Goal: Task Accomplishment & Management: Manage account settings

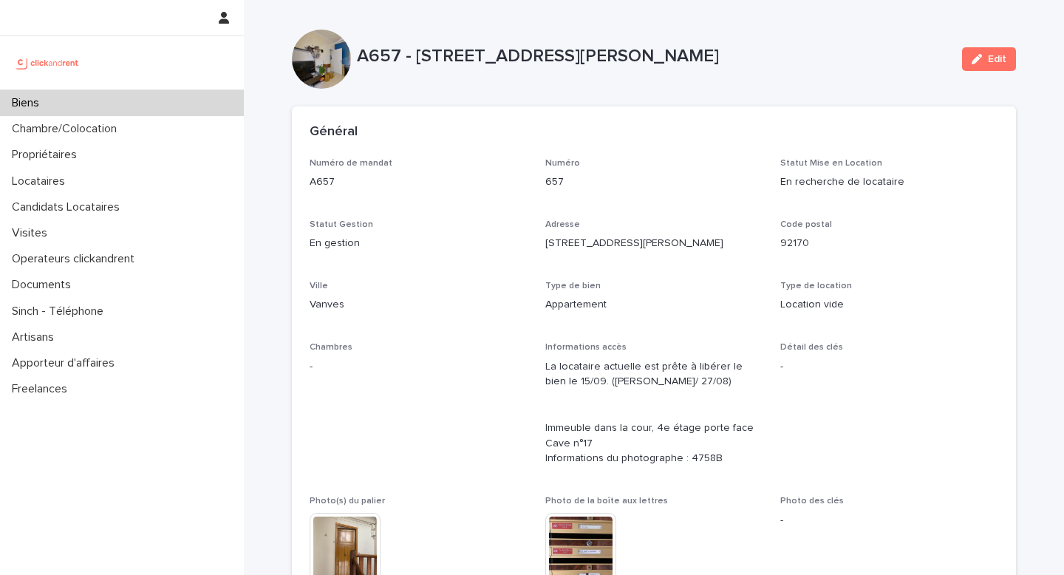
drag, startPoint x: 410, startPoint y: 55, endPoint x: 696, endPoint y: 51, distance: 286.1
click at [696, 51] on p "A657 - [STREET_ADDRESS][PERSON_NAME]" at bounding box center [654, 56] width 594 height 21
copy p "10 rue Jean Bleuzen, Vanves 92170"
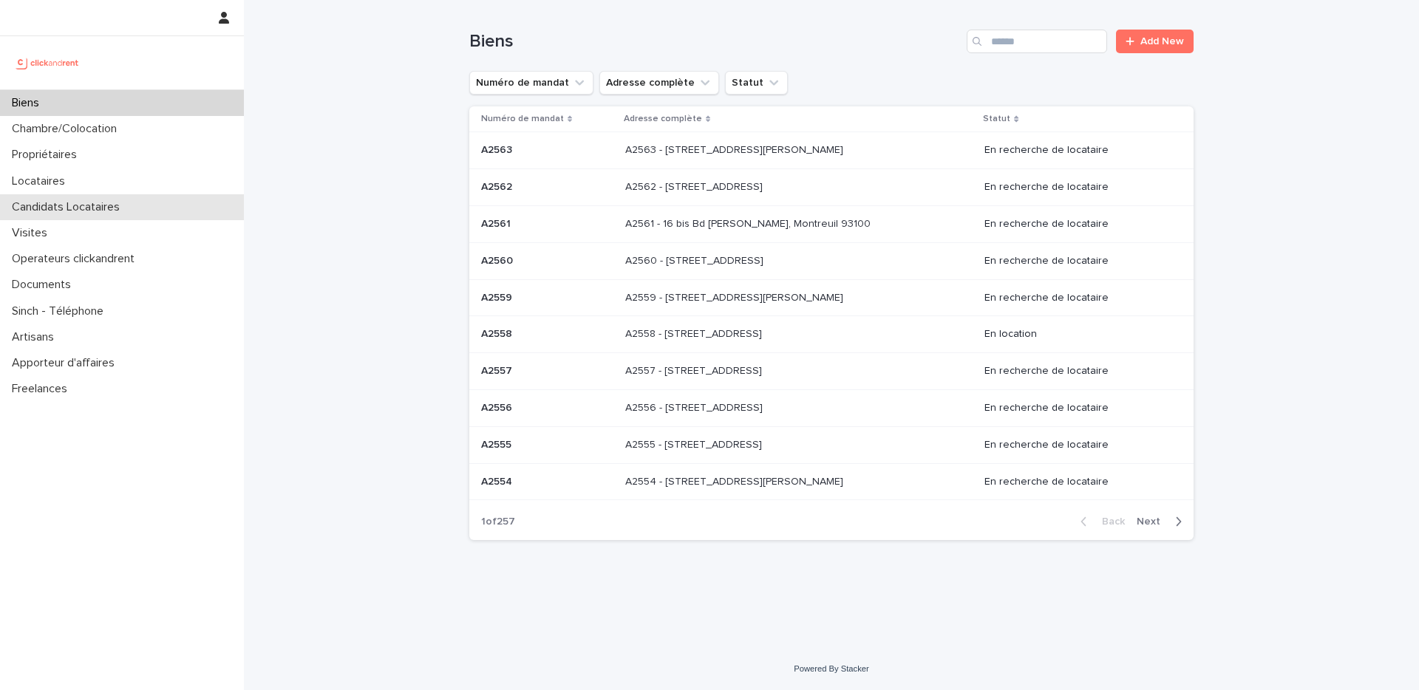
click at [120, 211] on p "Candidats Locataires" at bounding box center [69, 207] width 126 height 14
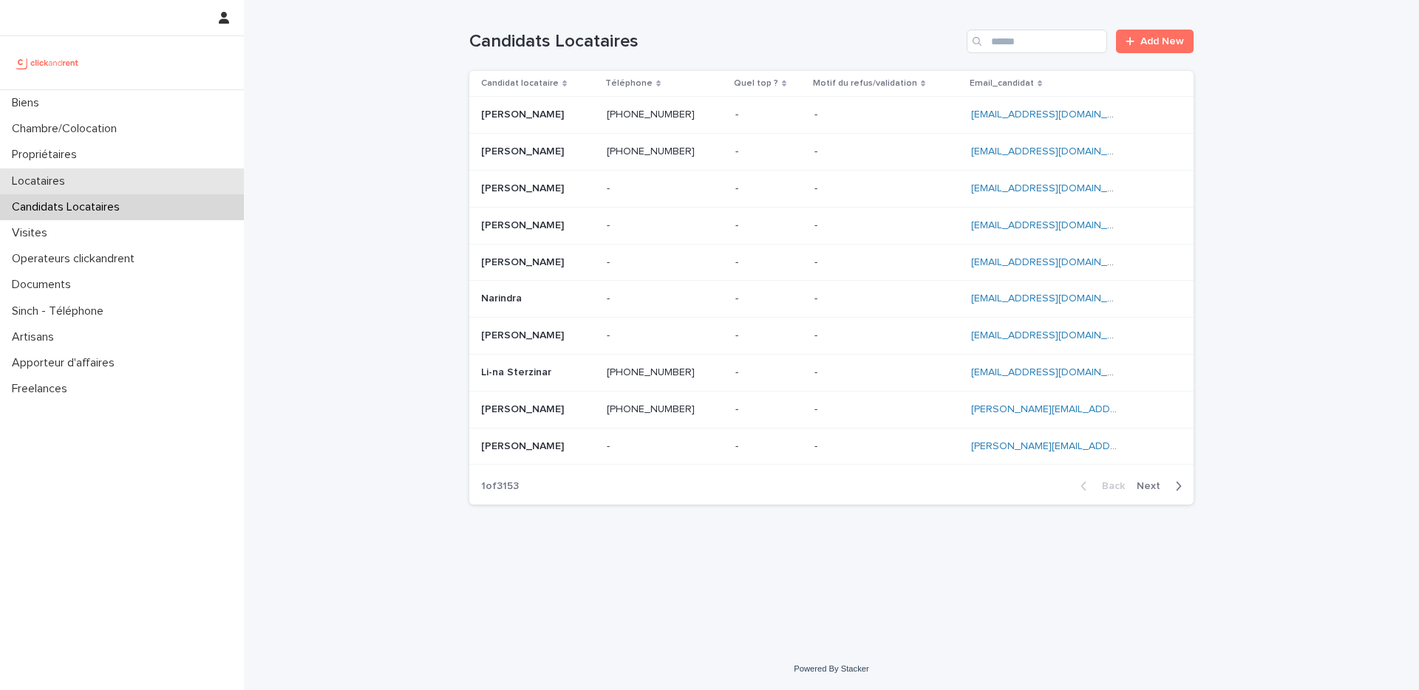
click at [106, 186] on div "Locataires" at bounding box center [122, 182] width 244 height 26
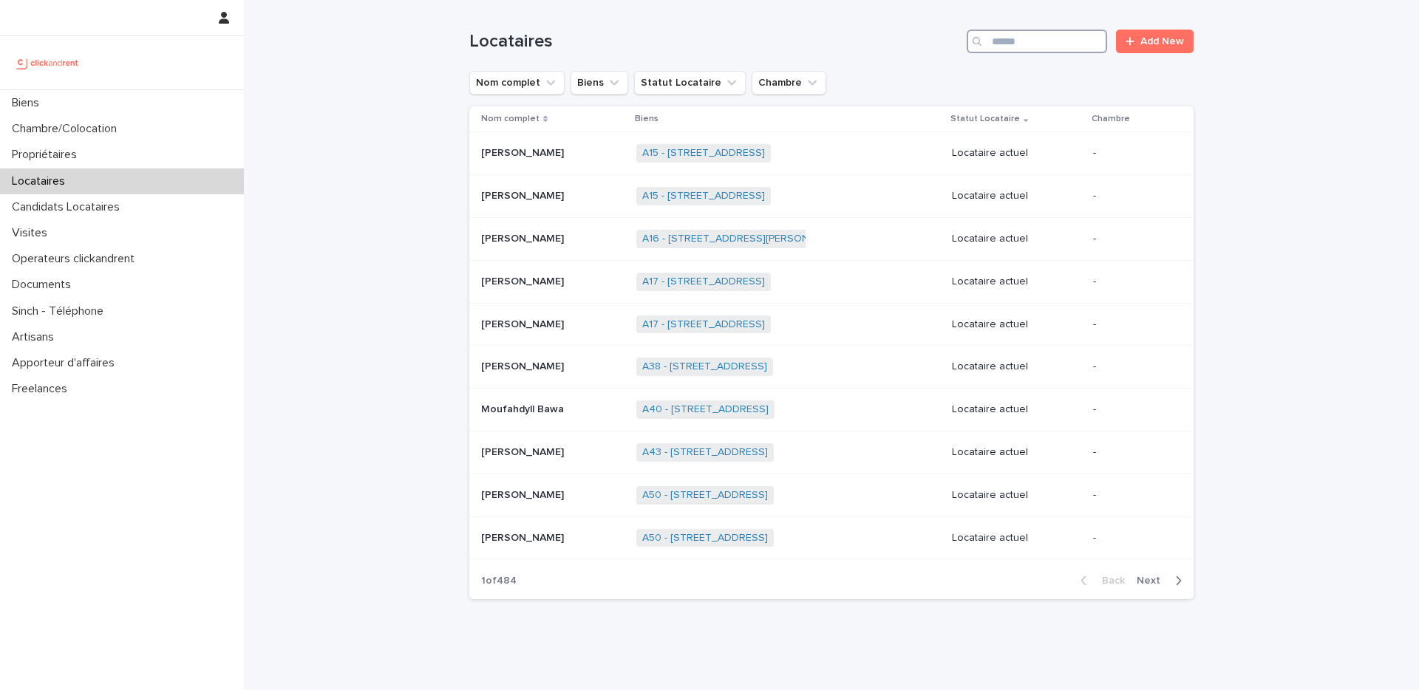
click at [992, 38] on input "Search" at bounding box center [1037, 42] width 140 height 24
paste input "**********"
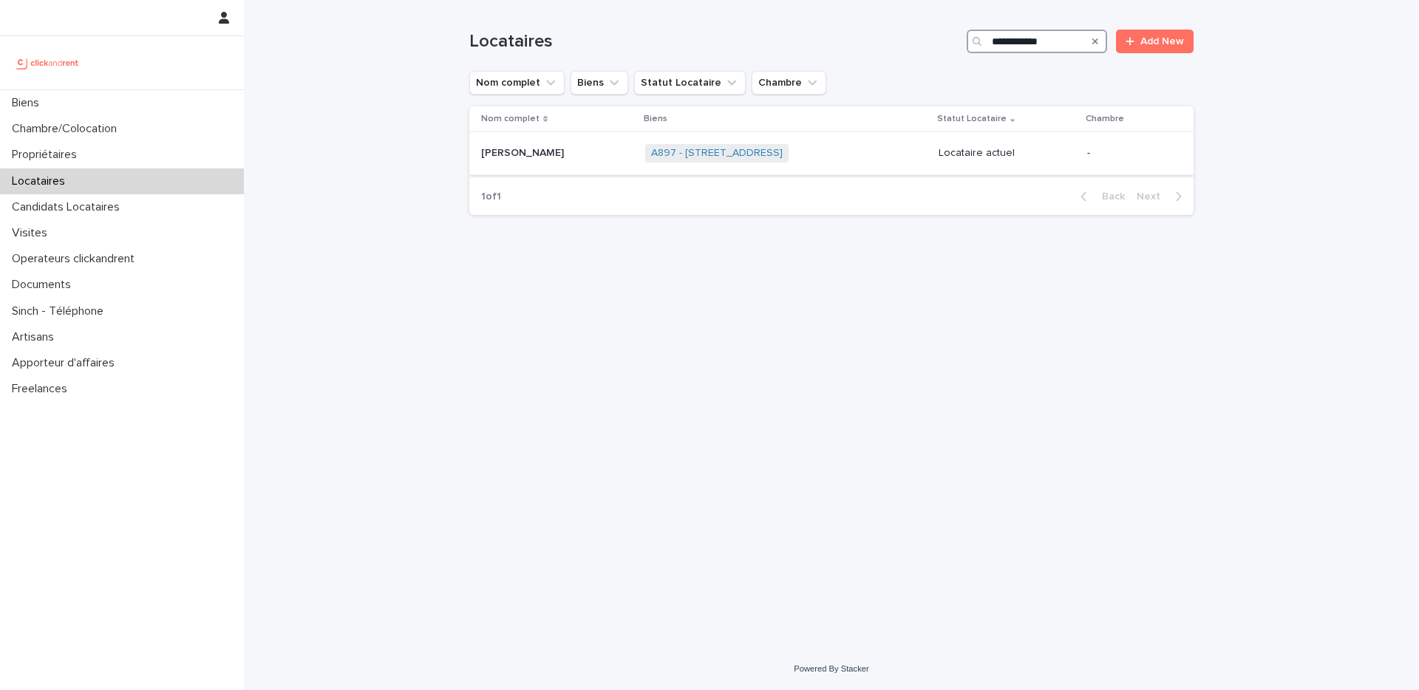
type input "**********"
click at [548, 148] on p at bounding box center [557, 153] width 152 height 13
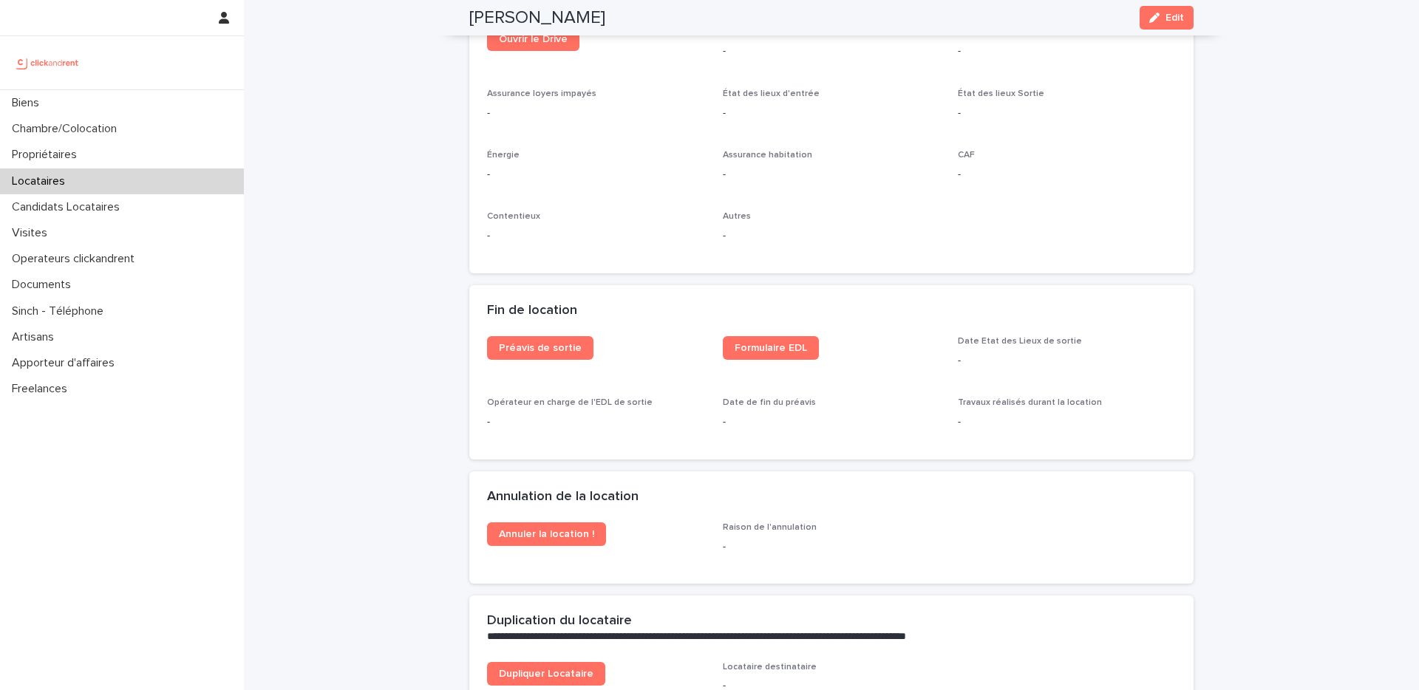
scroll to position [1697, 0]
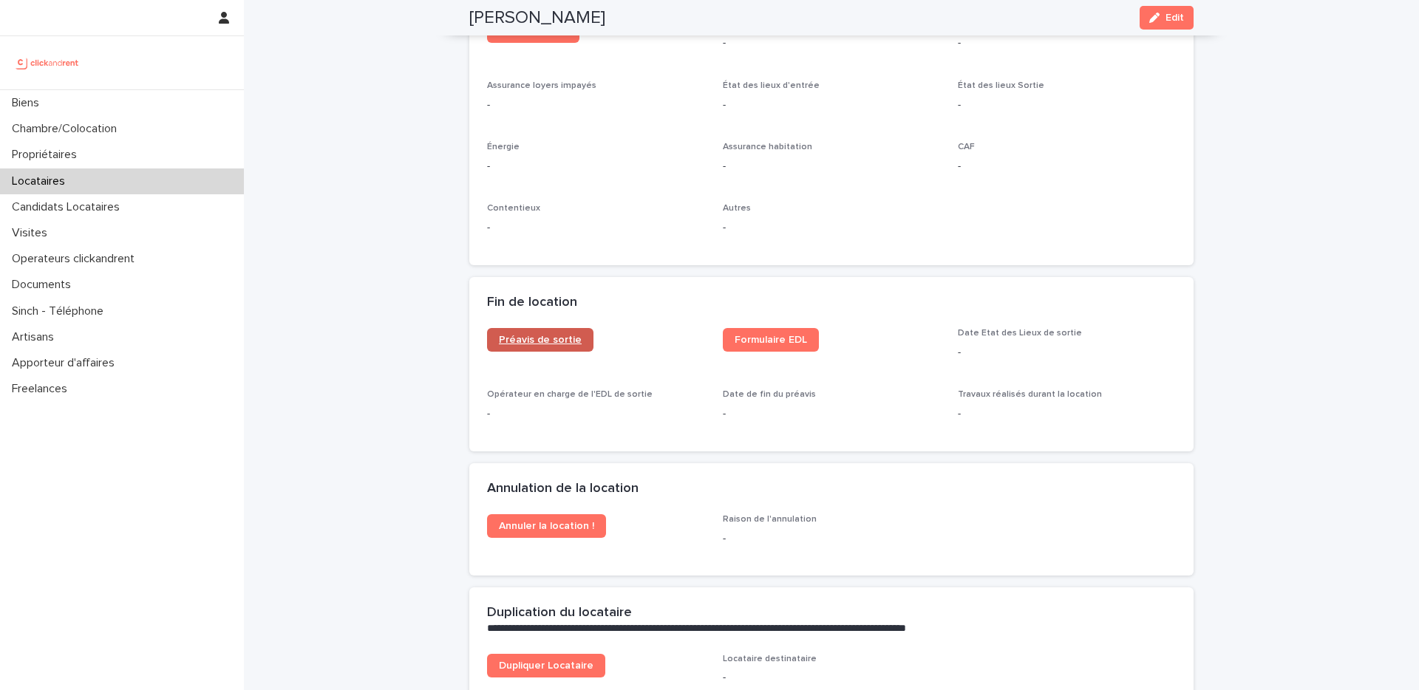
click at [514, 335] on span "Préavis de sortie" at bounding box center [540, 340] width 83 height 10
click at [781, 335] on span "Formulaire EDL" at bounding box center [771, 340] width 72 height 10
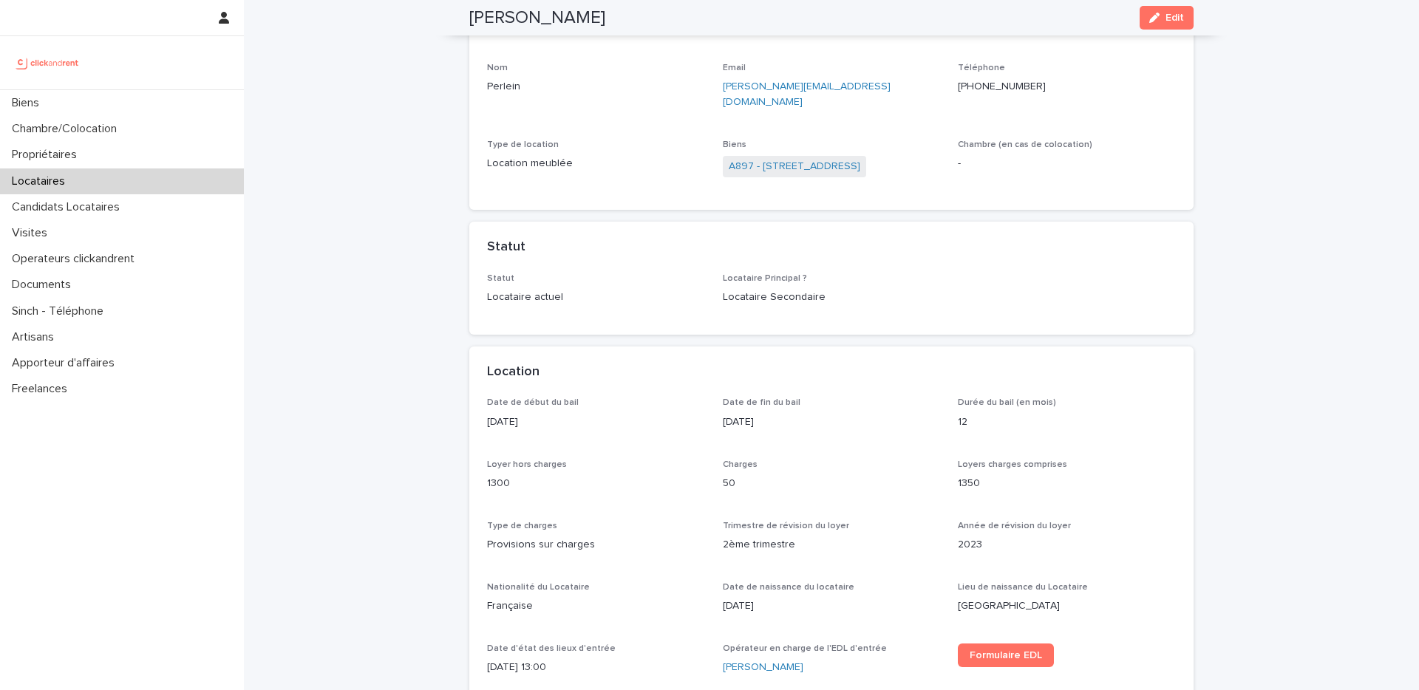
scroll to position [0, 0]
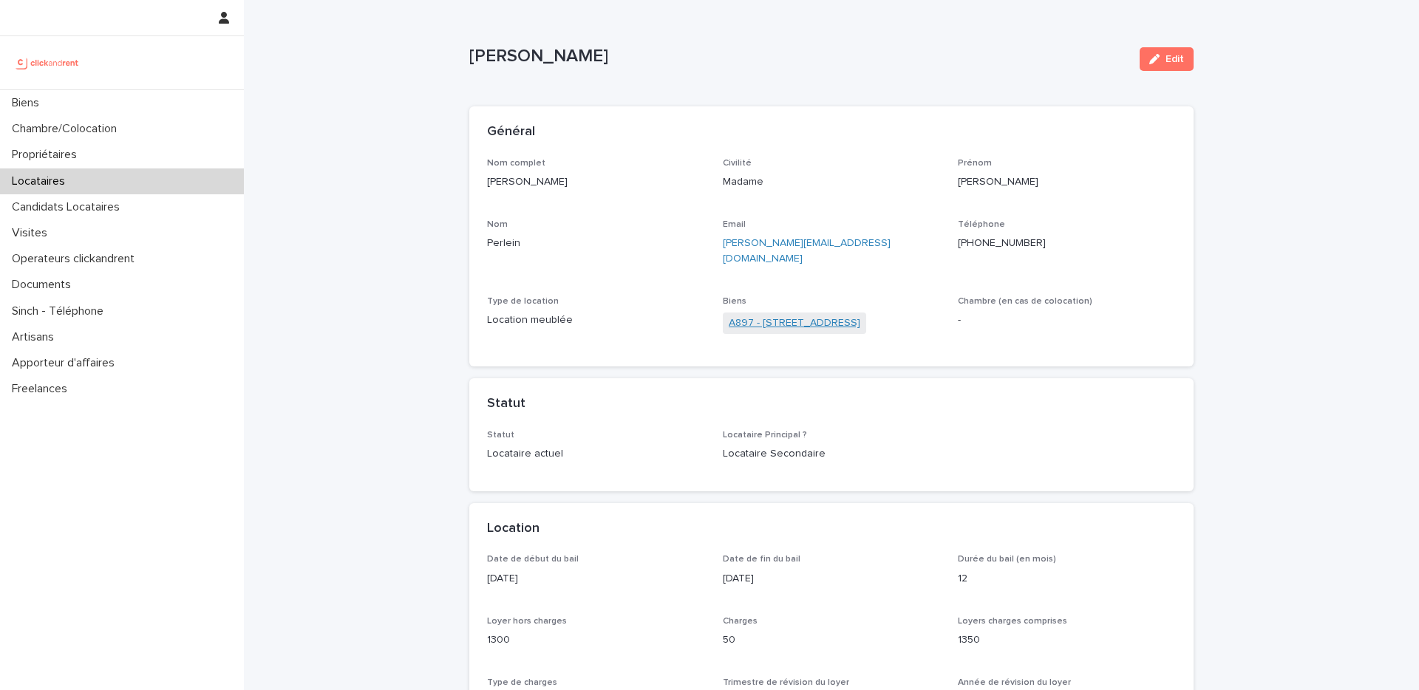
click at [820, 316] on link "A897 - 3 Rue de Prague, Colombes 92700" at bounding box center [795, 324] width 132 height 16
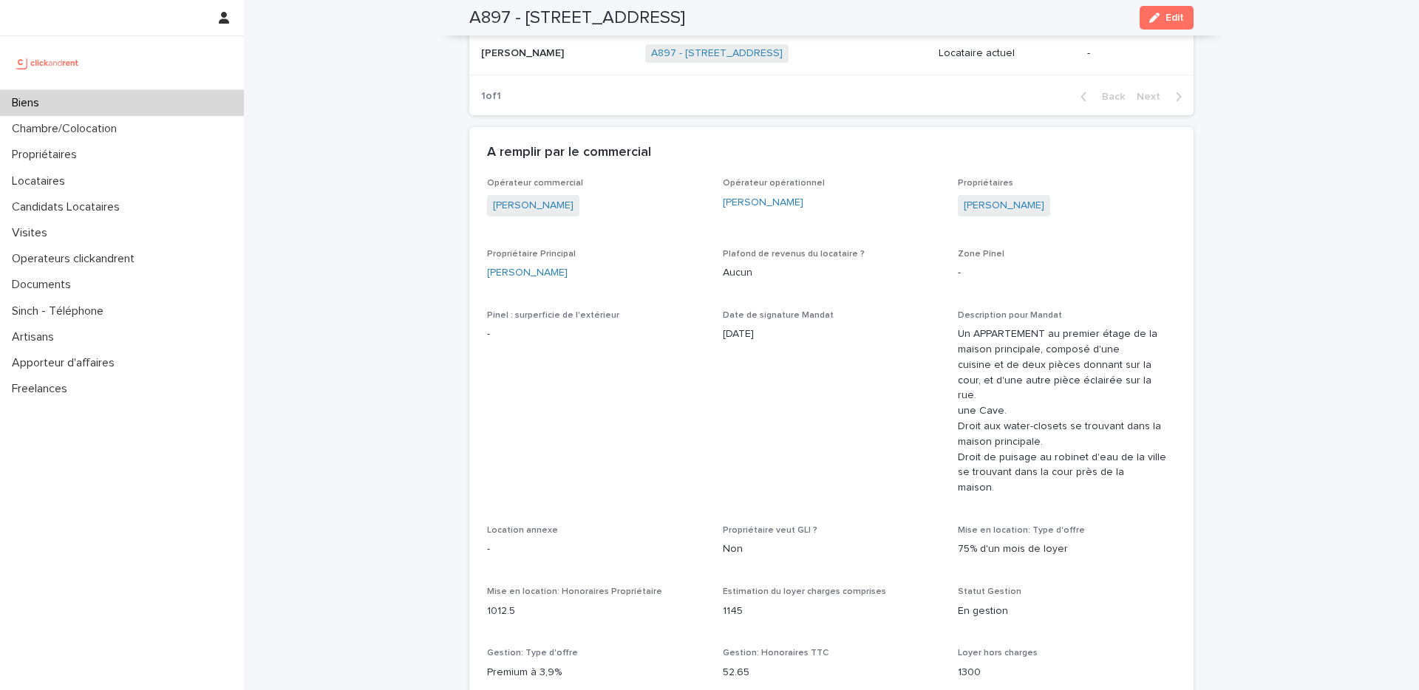
scroll to position [776, 0]
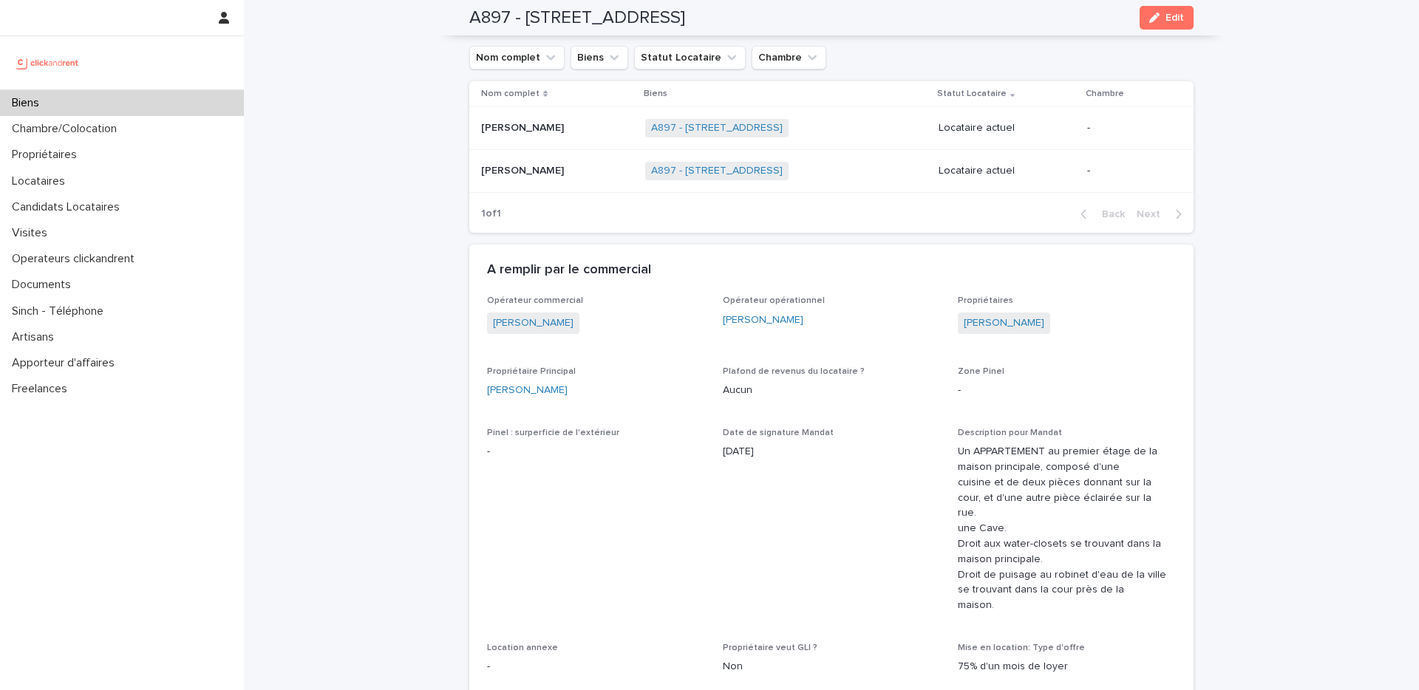
drag, startPoint x: 948, startPoint y: 325, endPoint x: 1058, endPoint y: 333, distance: 110.4
copy link "Florian Timini"
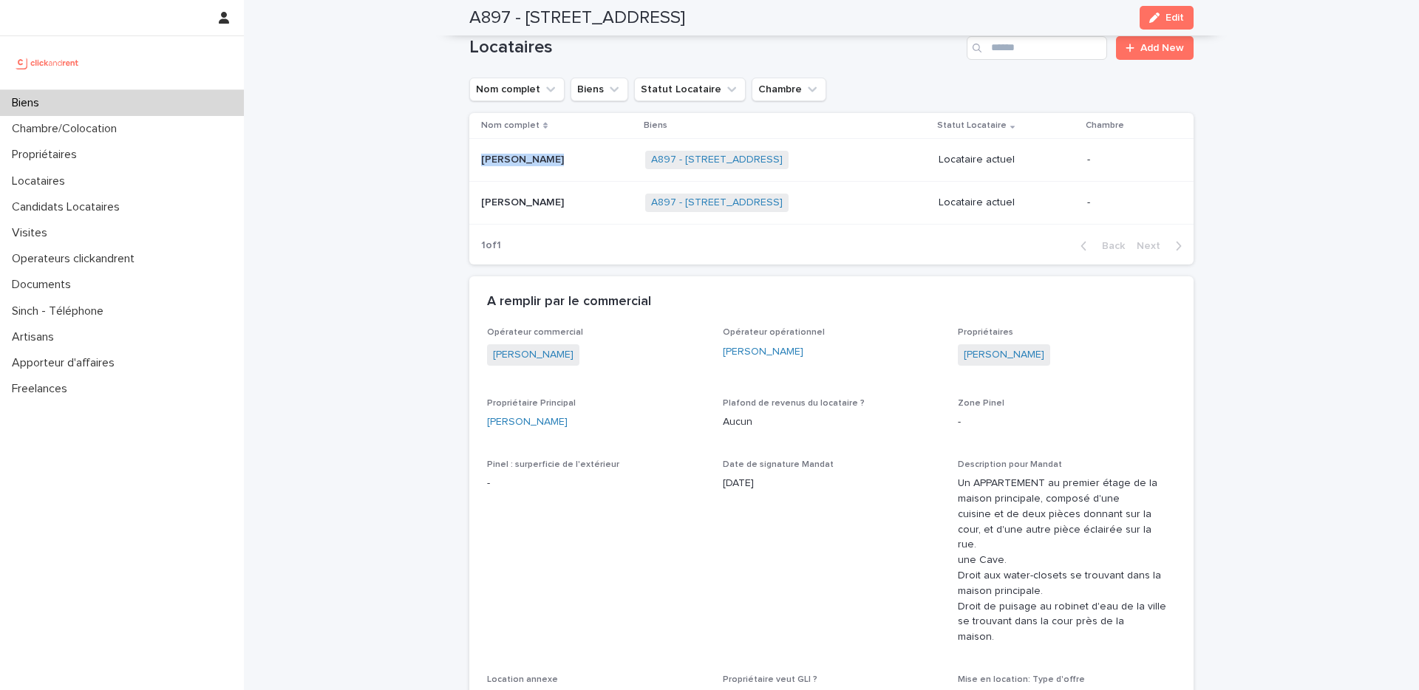
copy div "Mattéa Brioit Mattéa Brioit"
drag, startPoint x: 473, startPoint y: 157, endPoint x: 480, endPoint y: 160, distance: 7.6
click at [480, 160] on td "Mattéa Brioit Mattéa Brioit" at bounding box center [554, 160] width 170 height 43
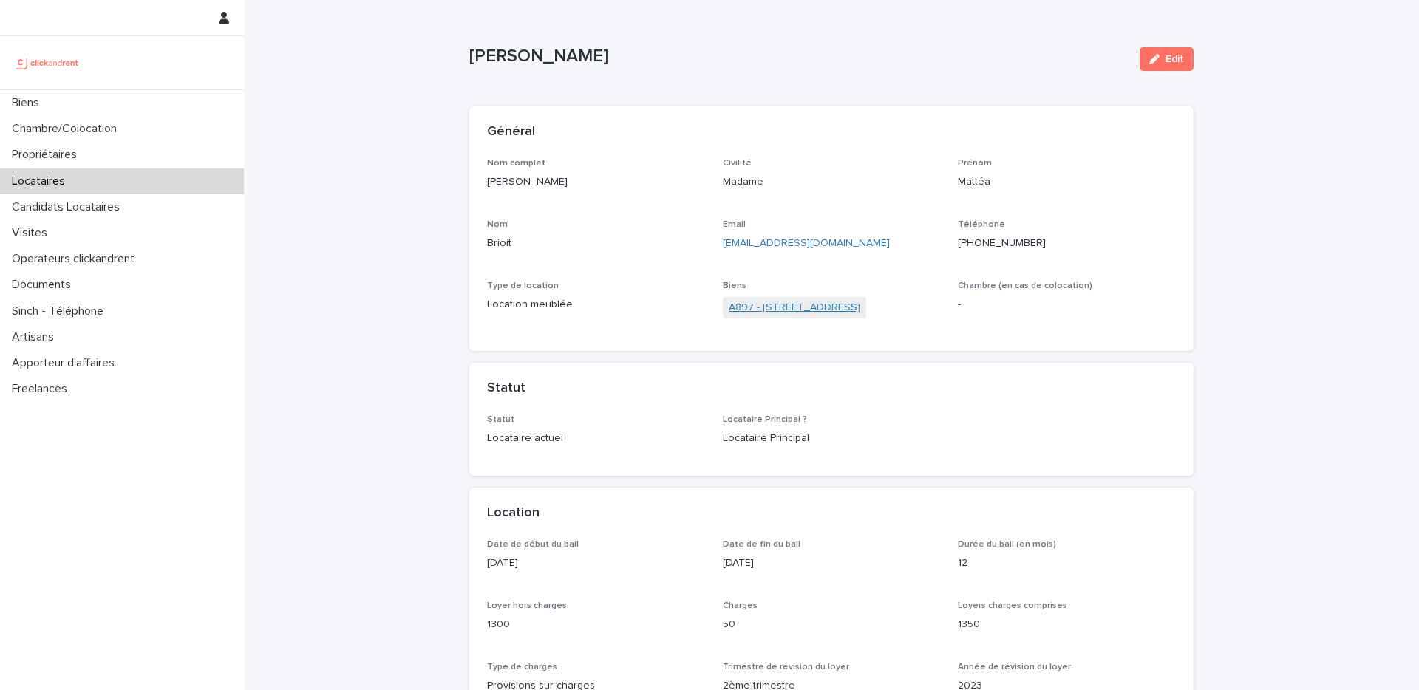
click at [768, 306] on link "A897 - 3 Rue de Prague, Colombes 92700" at bounding box center [795, 308] width 132 height 16
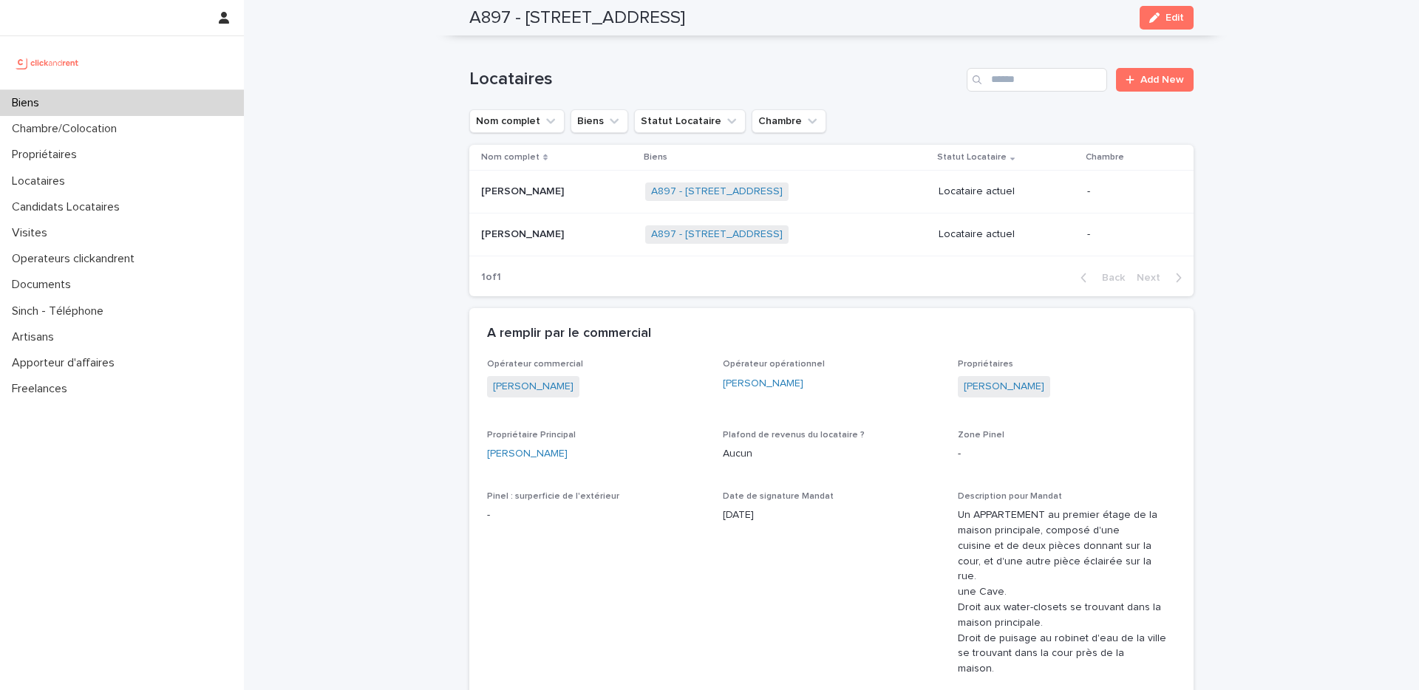
scroll to position [727, 0]
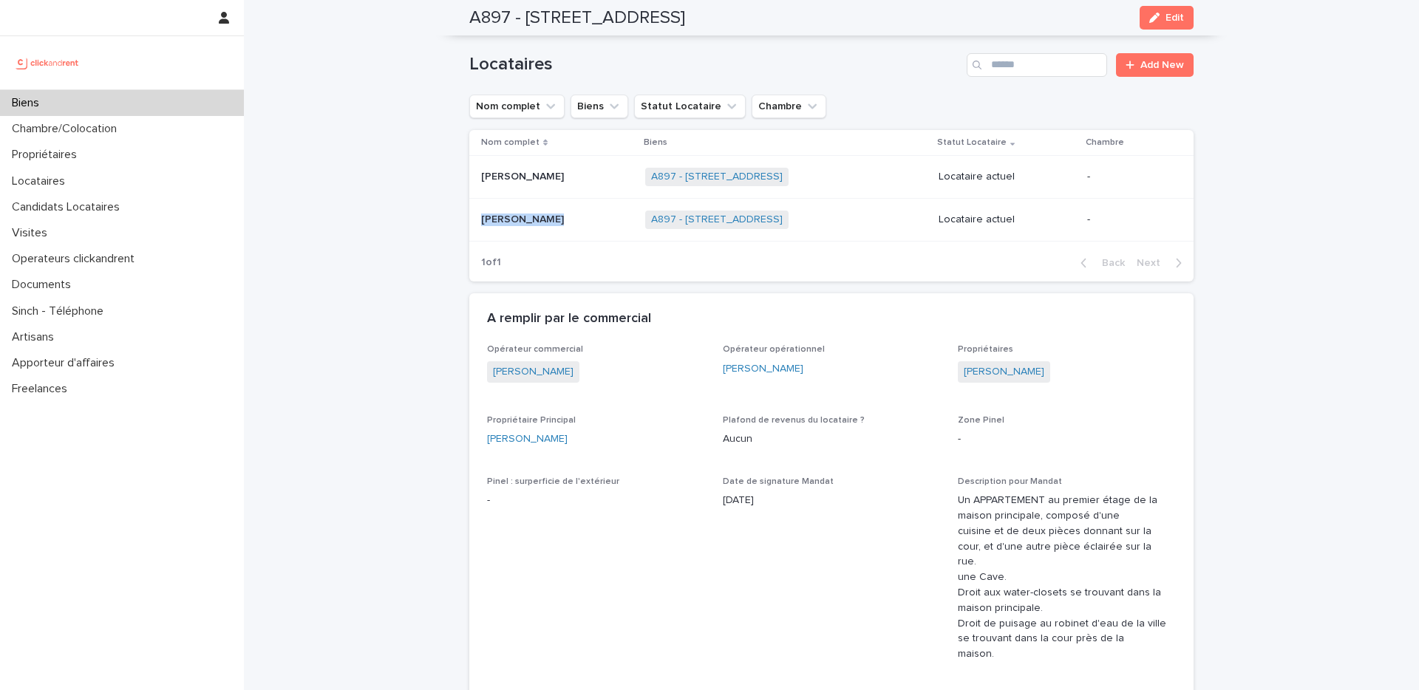
copy div "Lucy Perlein Lucy Perlein"
drag, startPoint x: 469, startPoint y: 216, endPoint x: 477, endPoint y: 221, distance: 9.0
click at [477, 221] on td "Lucy Perlein Lucy Perlein" at bounding box center [554, 220] width 170 height 43
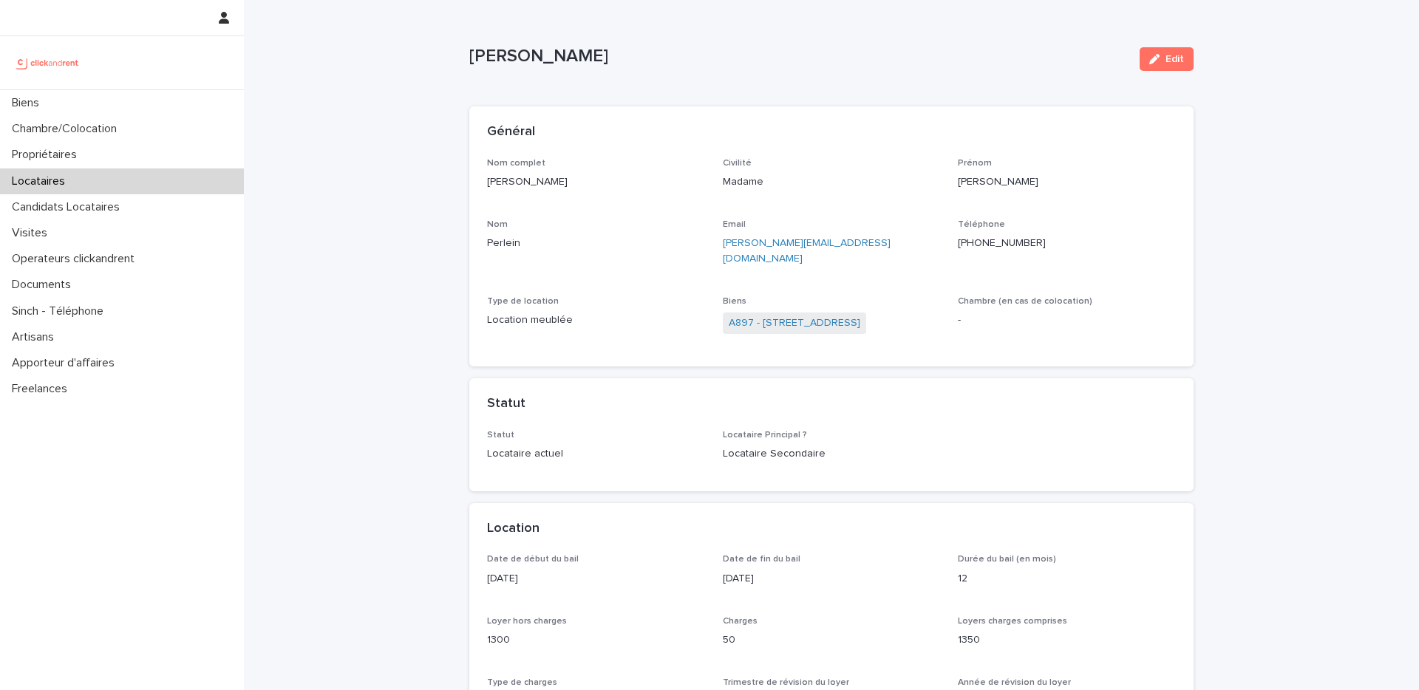
click at [1002, 245] on ringoverc2c-number-84e06f14122c "+33750496844" at bounding box center [1002, 243] width 88 height 10
click at [789, 316] on link "A897 - 3 Rue de Prague, Colombes 92700" at bounding box center [795, 324] width 132 height 16
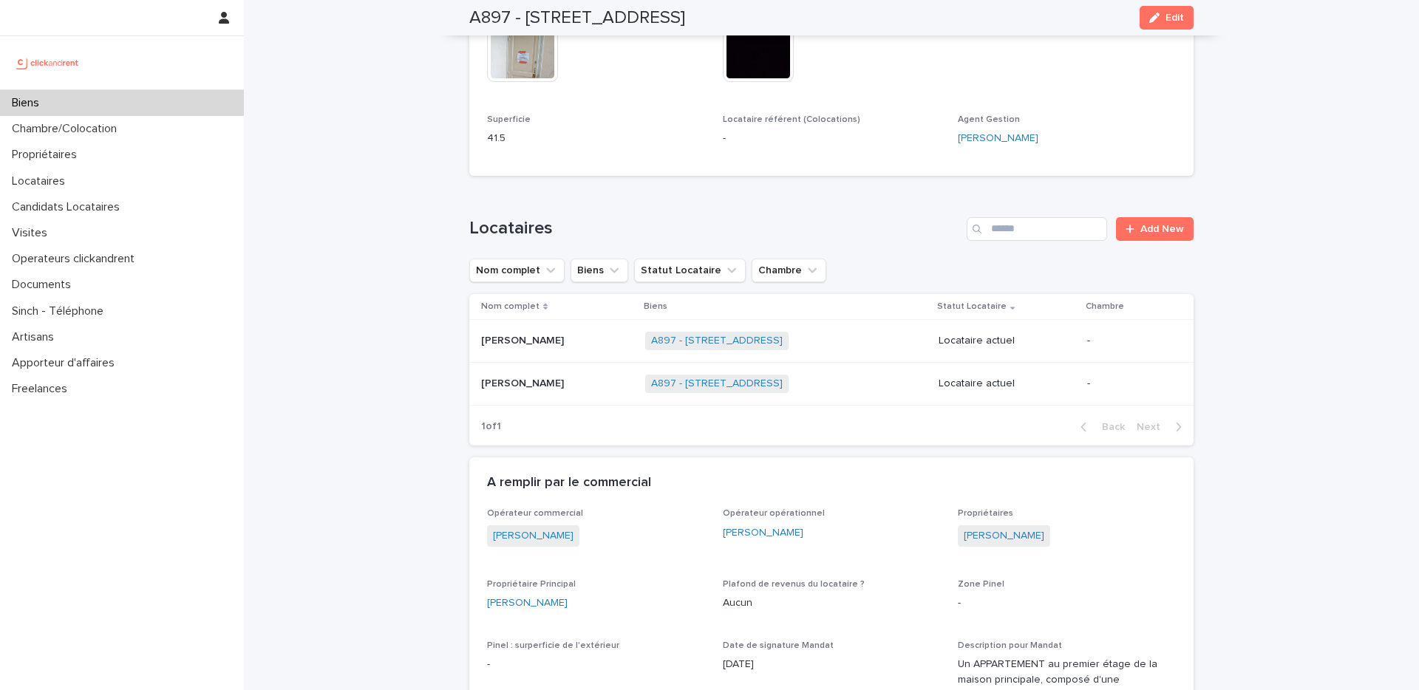
scroll to position [541, 0]
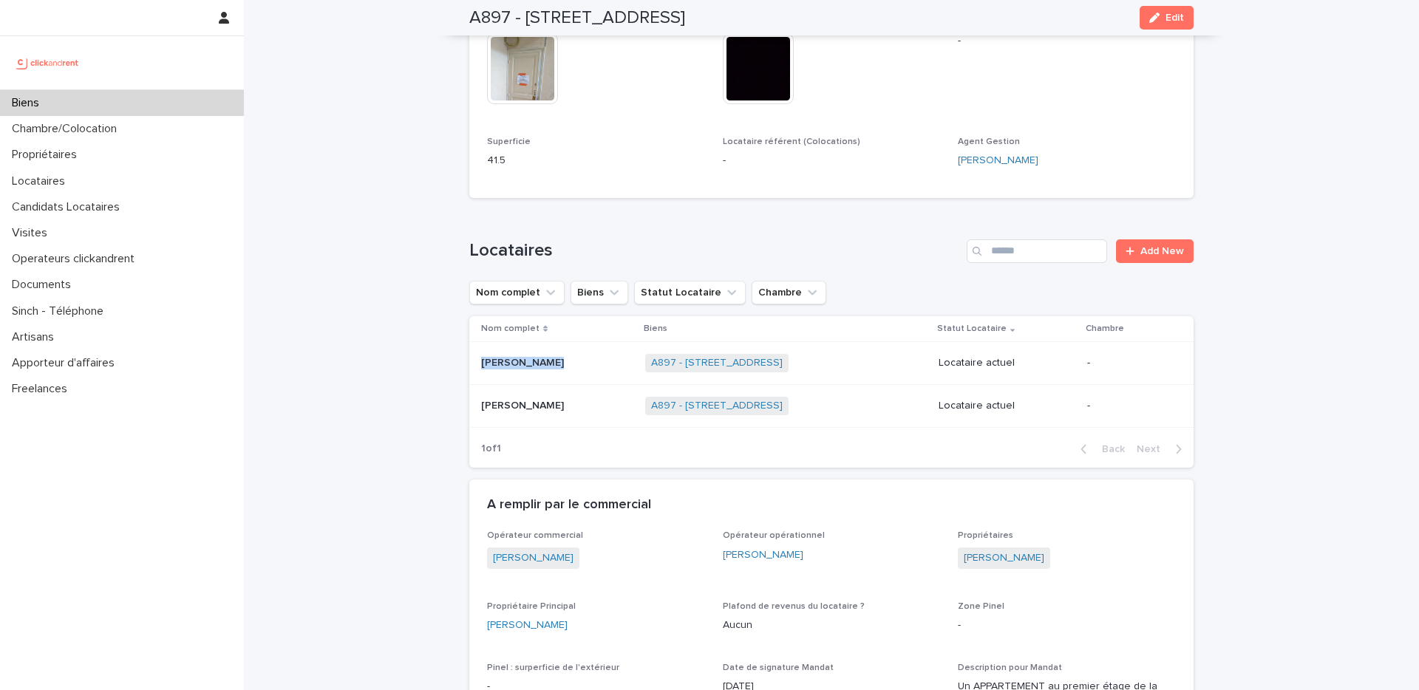
drag, startPoint x: 476, startPoint y: 359, endPoint x: 547, endPoint y: 367, distance: 71.3
click at [547, 367] on div "Mattéa Brioit Mattéa Brioit" at bounding box center [557, 363] width 152 height 13
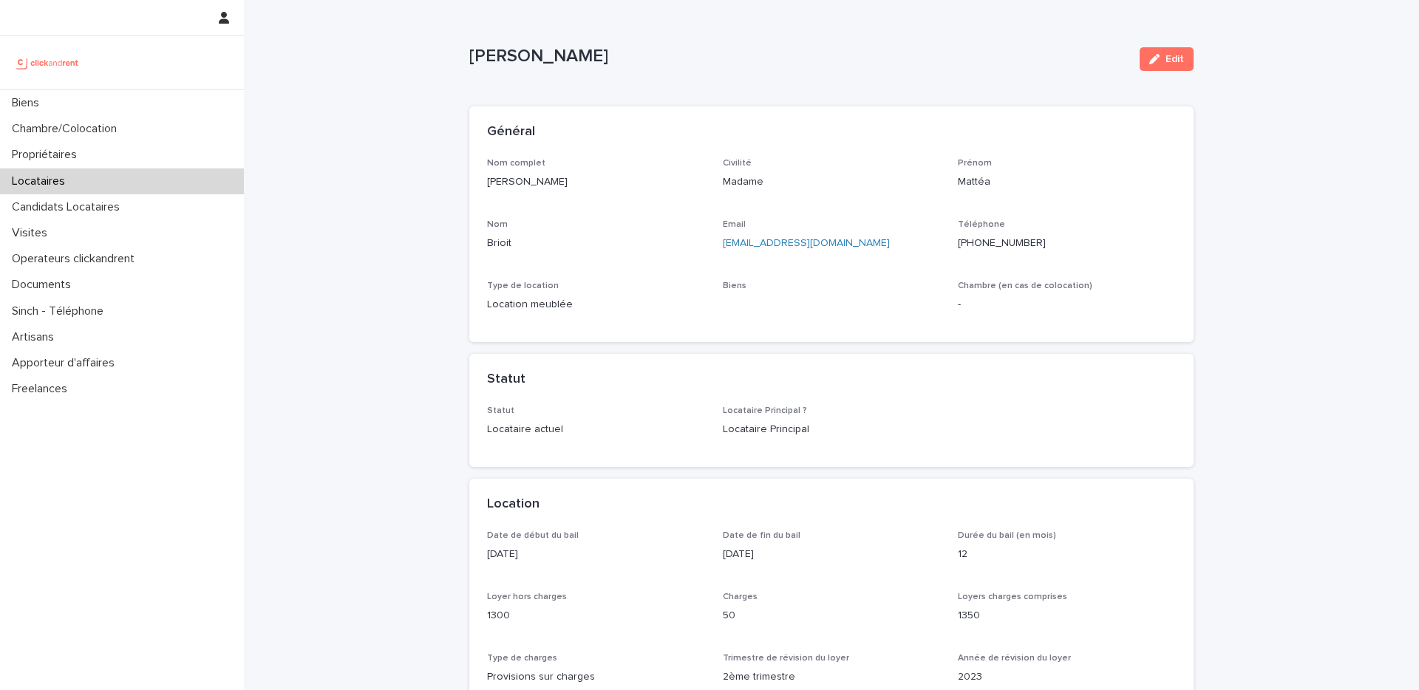
click at [545, 66] on p "Mattéa Brioit" at bounding box center [798, 56] width 659 height 21
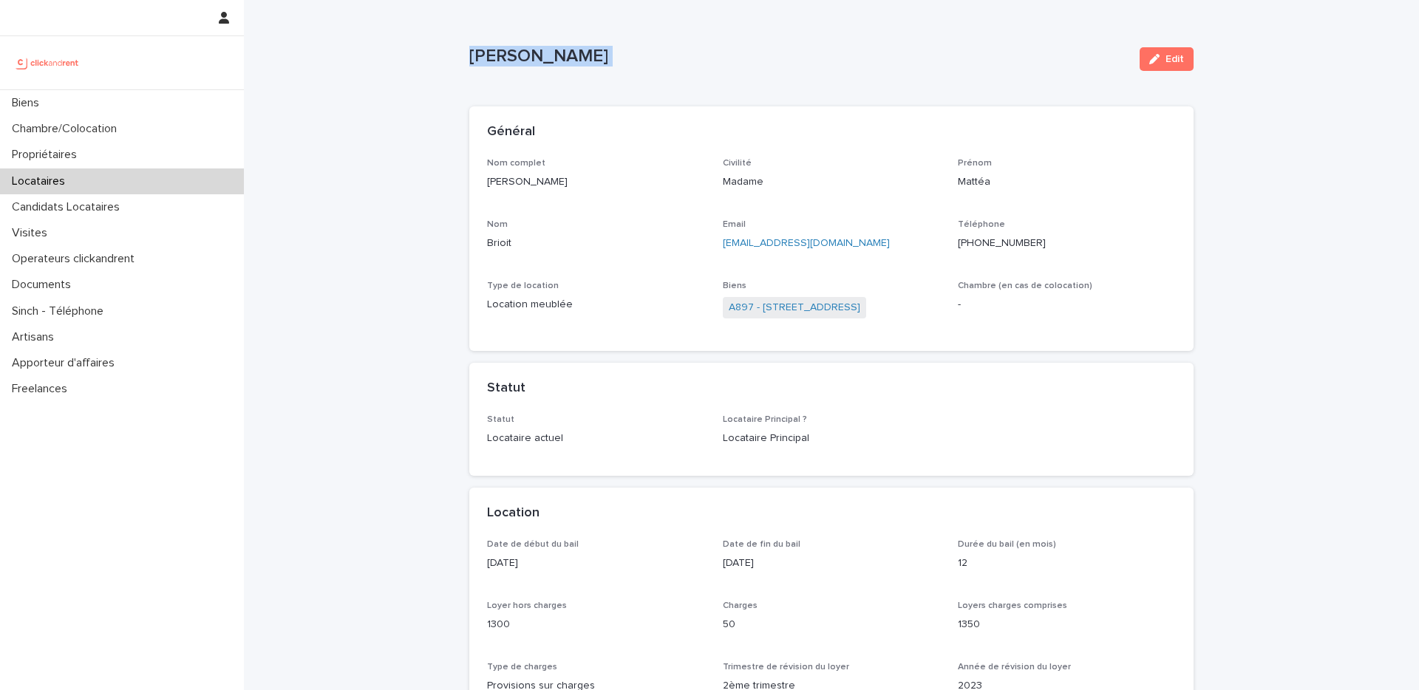
copy div "Mattéa Brioit Edit Sorry, there was an error saving your record. Please try aga…"
click at [740, 306] on link "A897 - 3 Rue de Prague, Colombes 92700" at bounding box center [795, 308] width 132 height 16
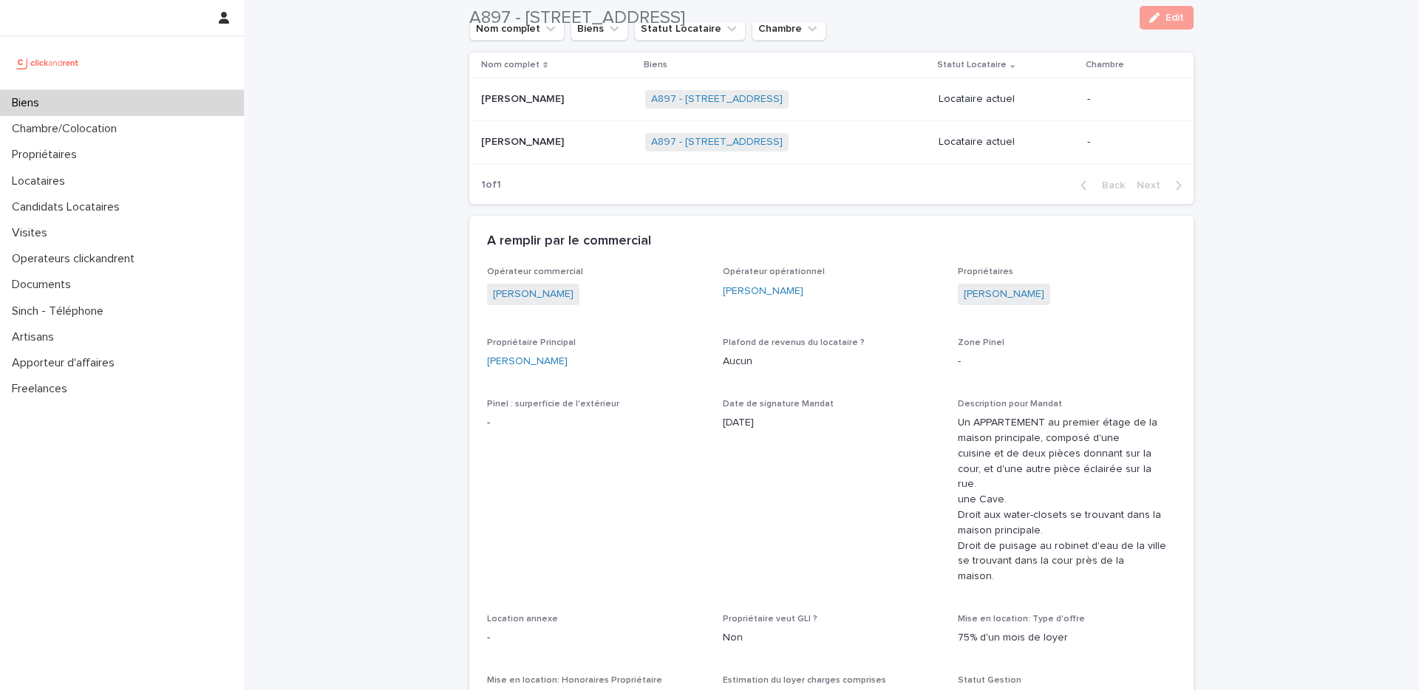
scroll to position [820, 0]
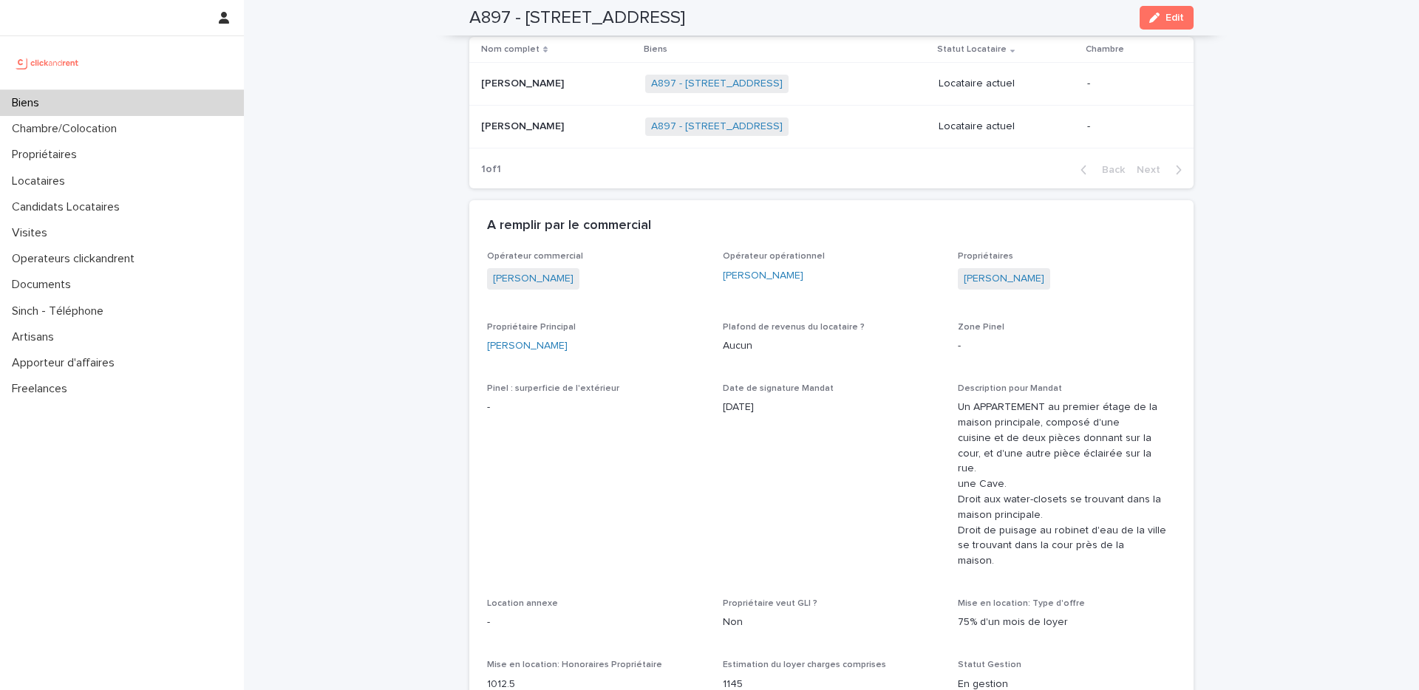
click at [516, 133] on div "Lucy Perlein Lucy Perlein" at bounding box center [557, 127] width 152 height 24
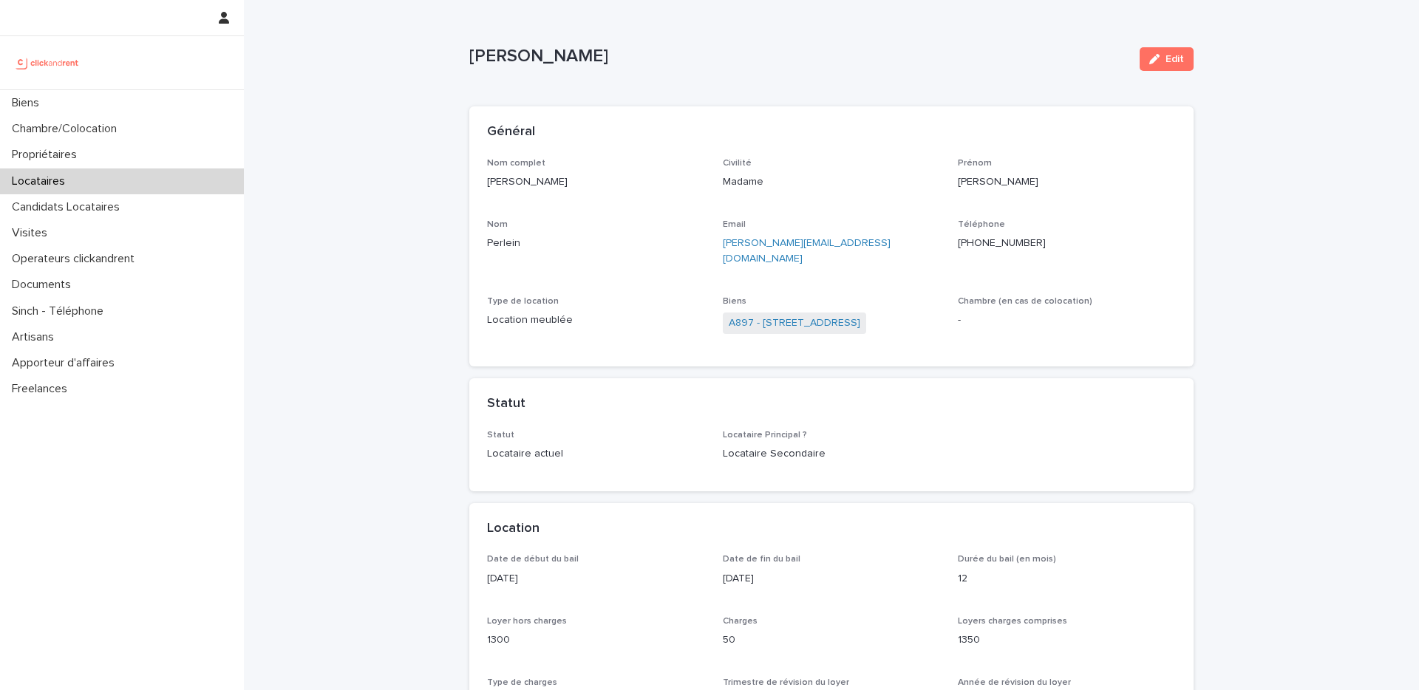
click at [542, 58] on p "Lucy Perlein" at bounding box center [798, 56] width 659 height 21
copy div "Lucy Perlein Edit Sorry, there was an error saving your record. Please try agai…"
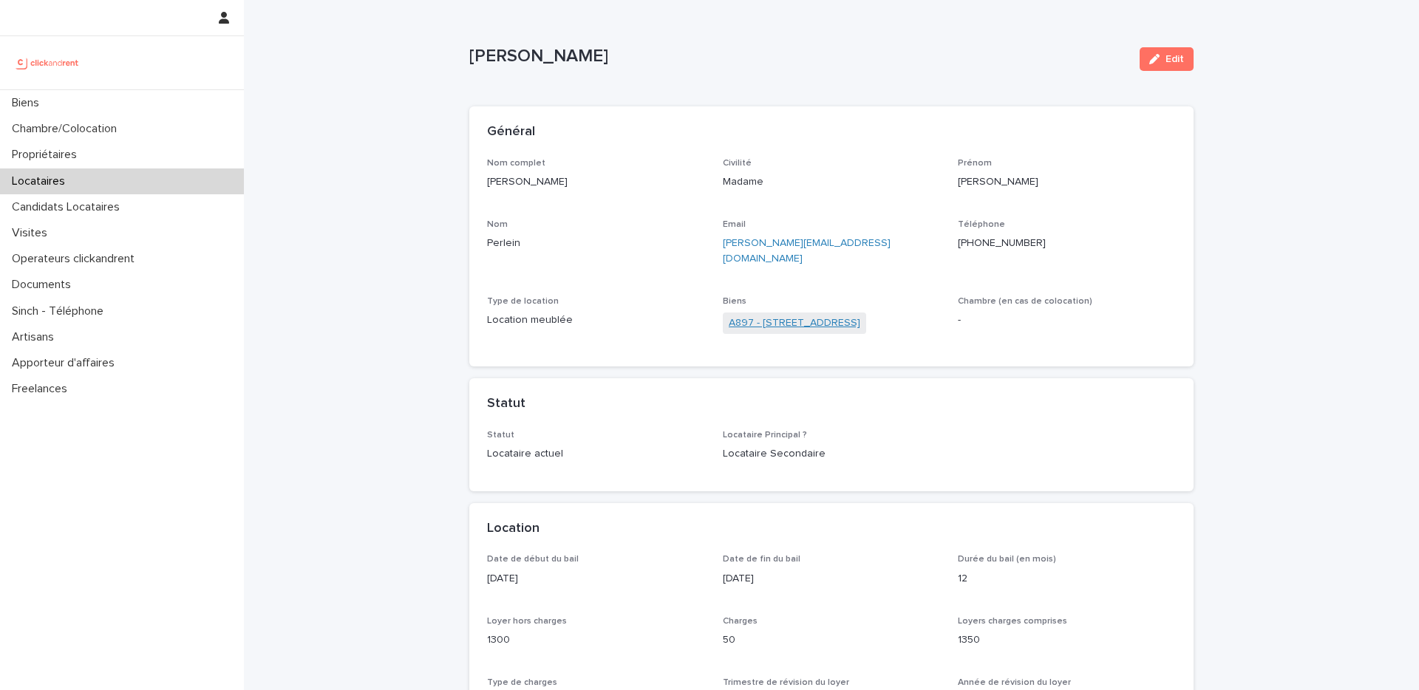
click at [735, 316] on link "A897 - 3 Rue de Prague, Colombes 92700" at bounding box center [795, 324] width 132 height 16
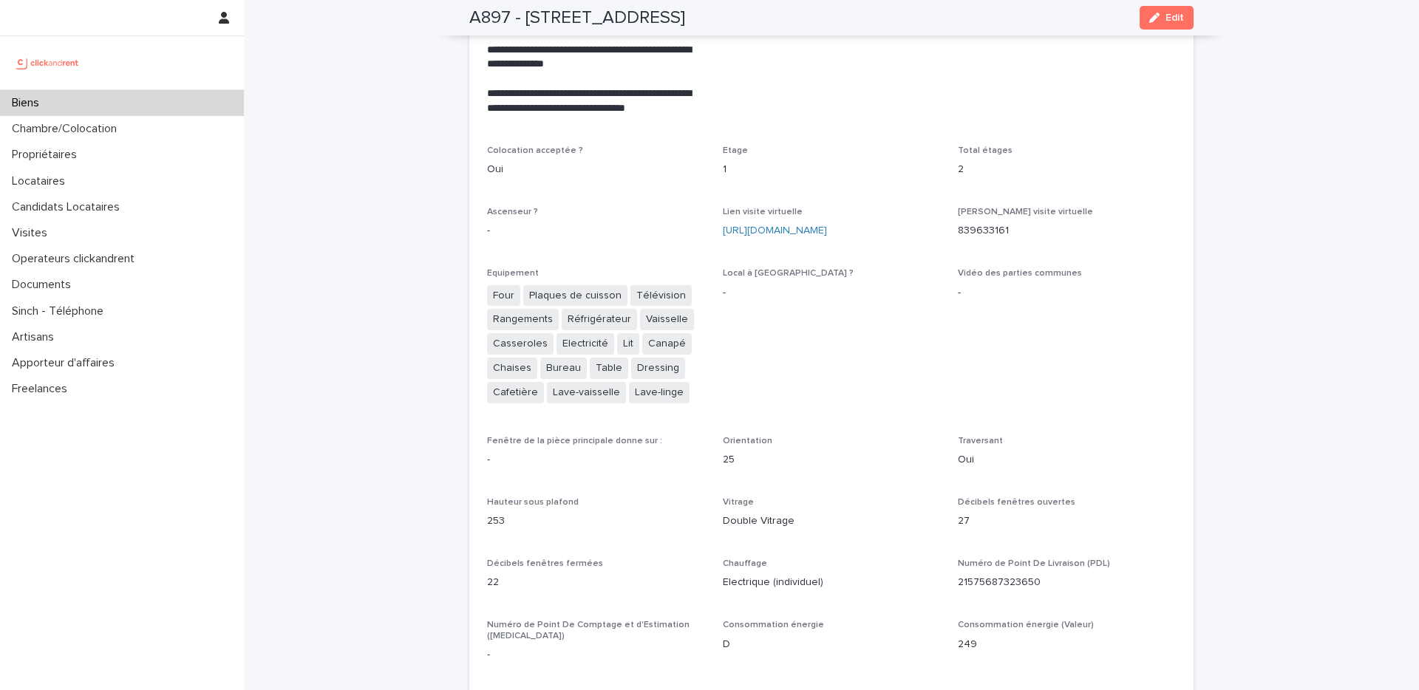
scroll to position [3267, 0]
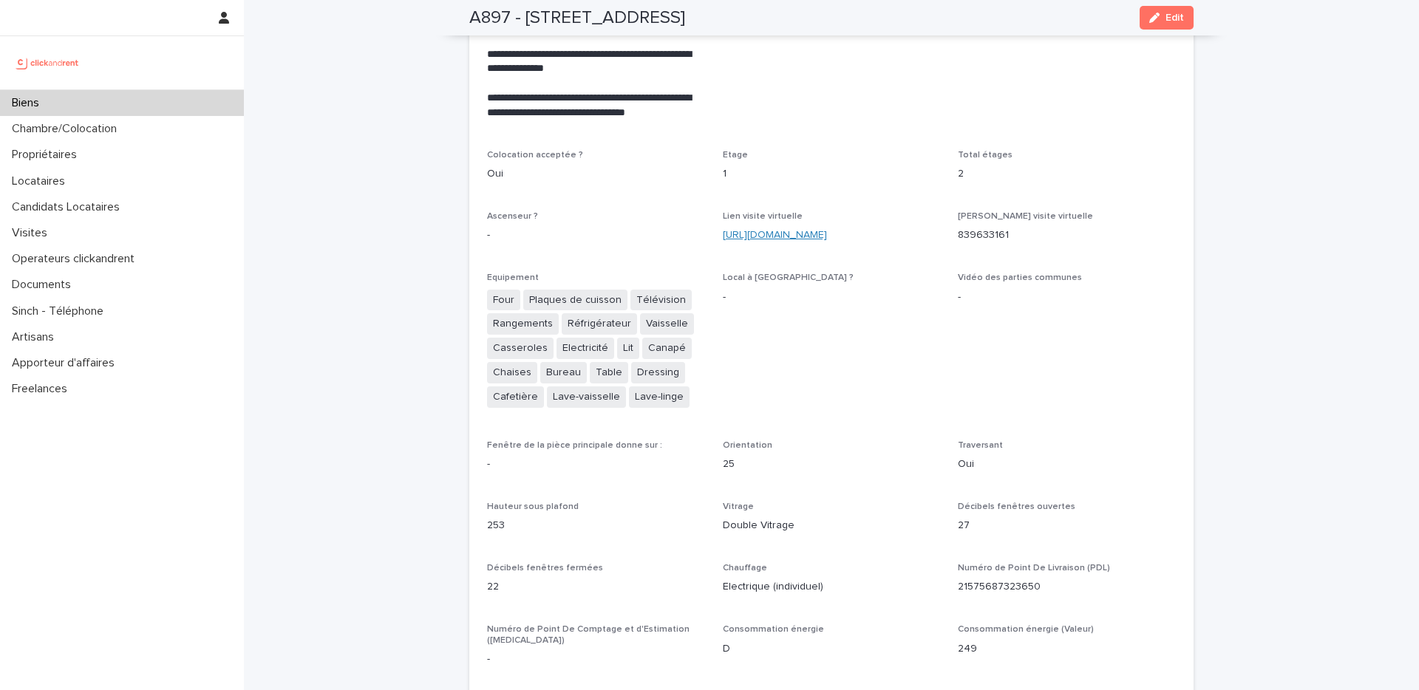
click at [773, 230] on link "https://my.matterport.com/show/?m=xcbQytH2H1Q" at bounding box center [775, 235] width 104 height 10
click at [483, 18] on h2 "A897 - 3 Rue de Prague, Colombes 92700" at bounding box center [577, 17] width 216 height 21
copy h2 "A897"
click at [477, 7] on h2 "A897 - 3 Rue de Prague, Colombes 92700" at bounding box center [577, 17] width 216 height 21
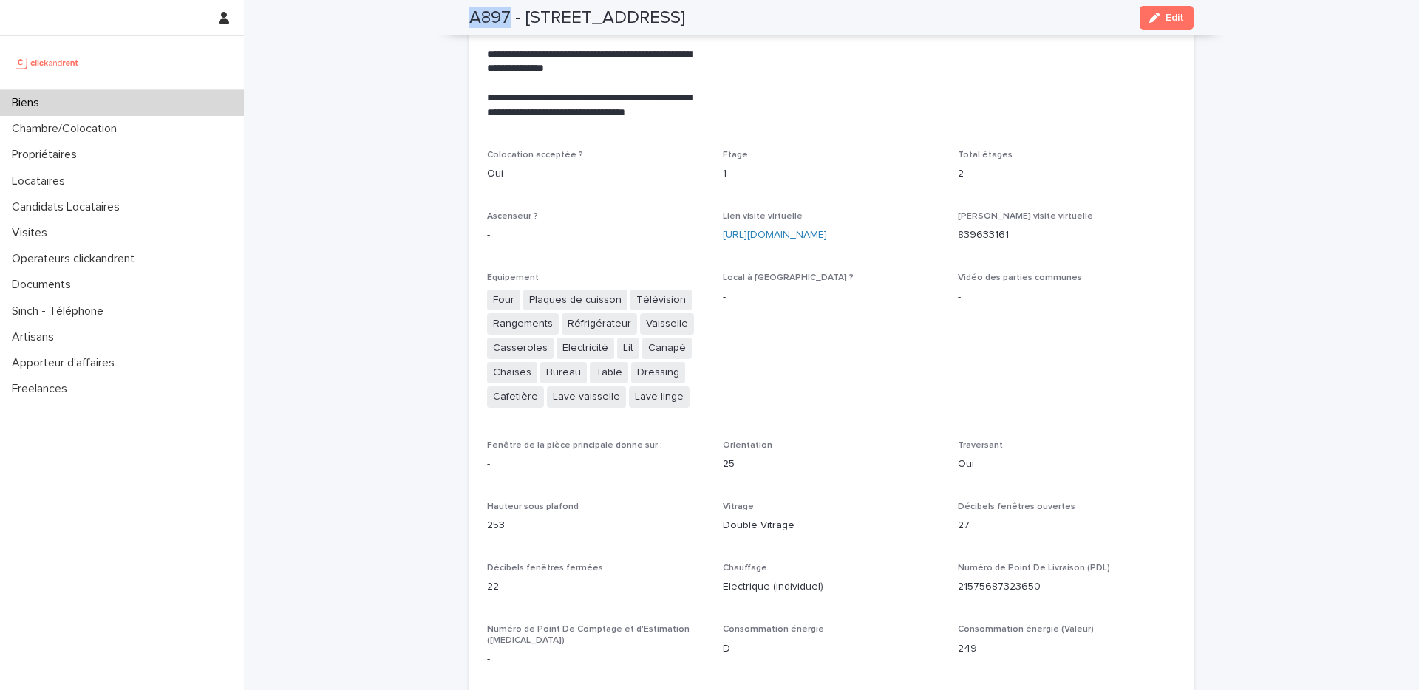
click at [477, 8] on h2 "A897 - 3 Rue de Prague, Colombes 92700" at bounding box center [577, 17] width 216 height 21
click at [477, 16] on h2 "A897 - 3 Rue de Prague, Colombes 92700" at bounding box center [577, 17] width 216 height 21
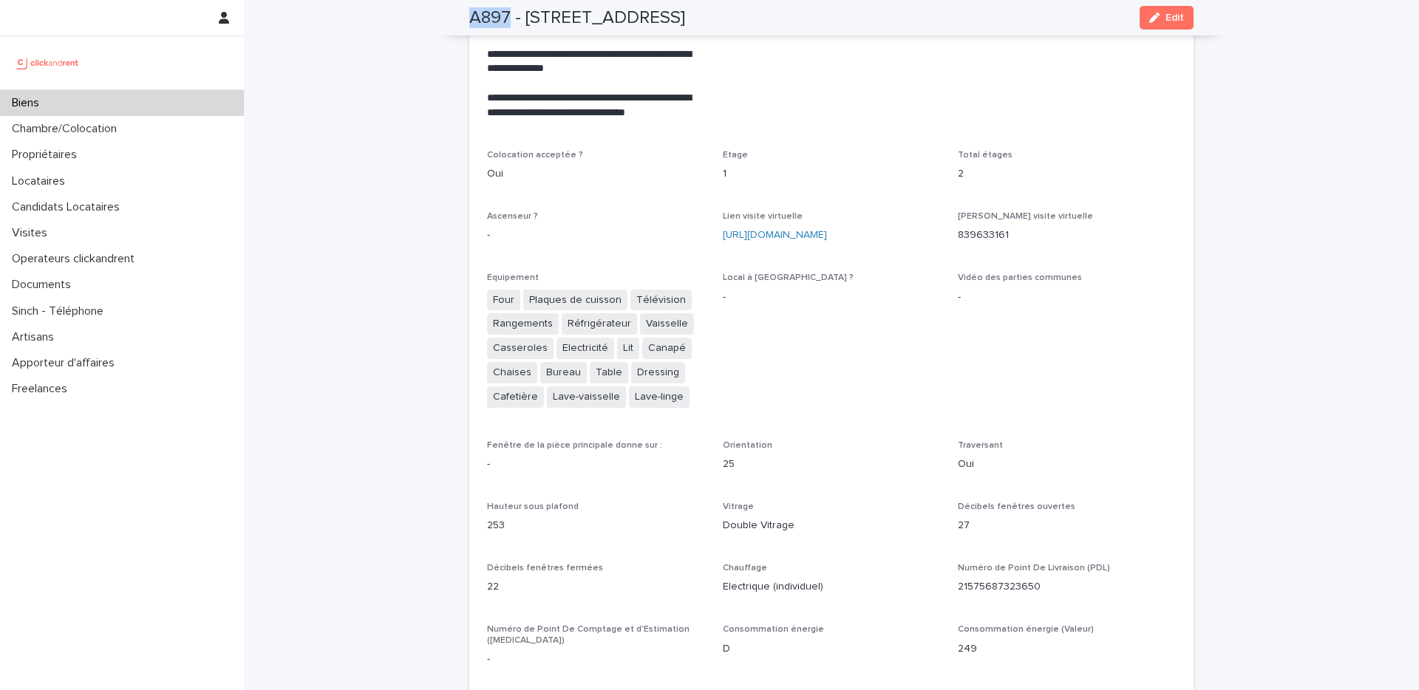
click at [477, 16] on h2 "A897 - 3 Rue de Prague, Colombes 92700" at bounding box center [577, 17] width 216 height 21
copy h2 "A897"
click at [1141, 327] on span "Vidéo des parties communes -" at bounding box center [1067, 347] width 218 height 149
click at [1156, 18] on div "button" at bounding box center [1157, 18] width 16 height 10
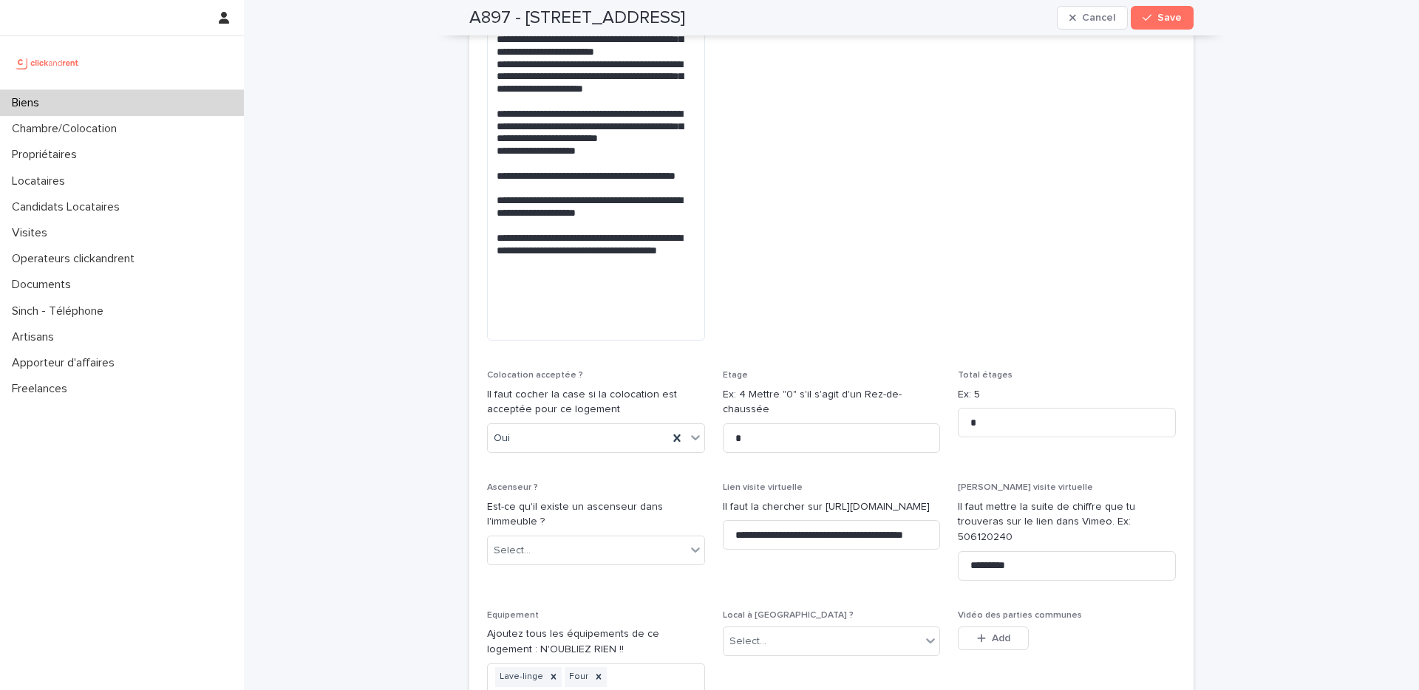
scroll to position [4803, 0]
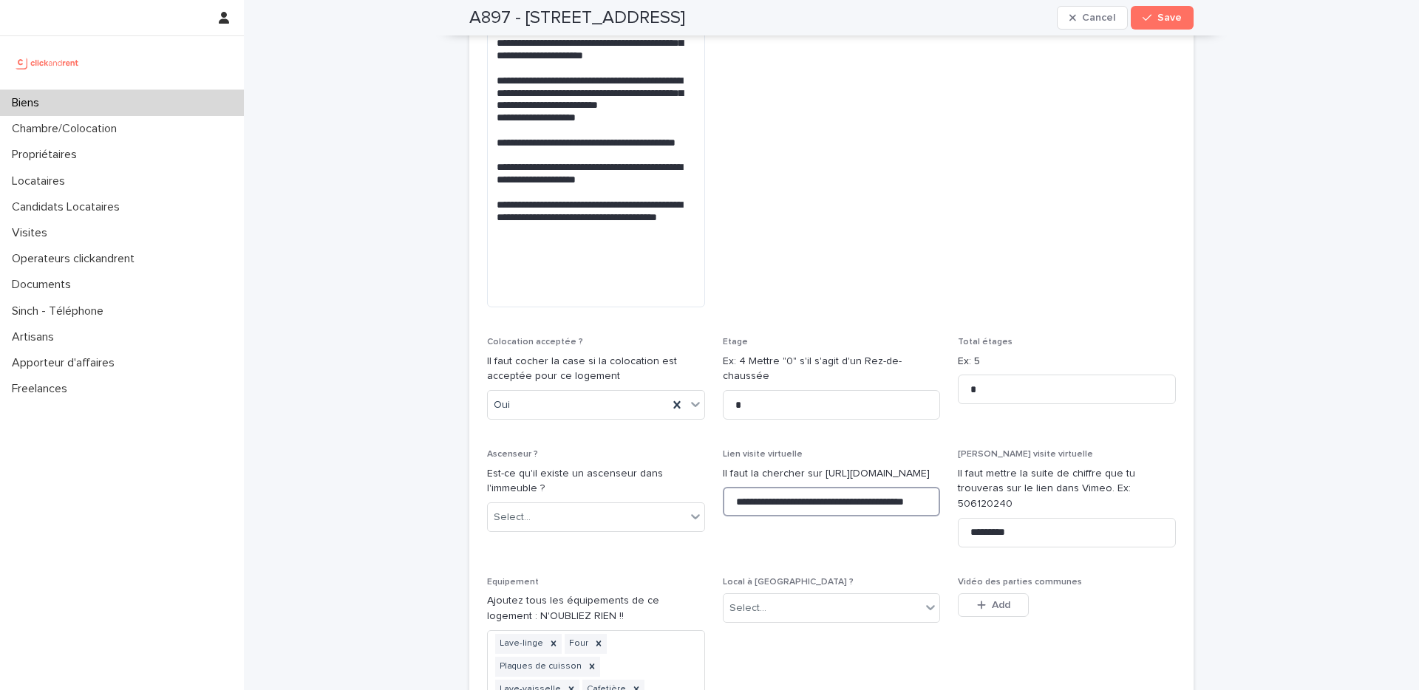
click at [853, 487] on input "**********" at bounding box center [832, 502] width 218 height 30
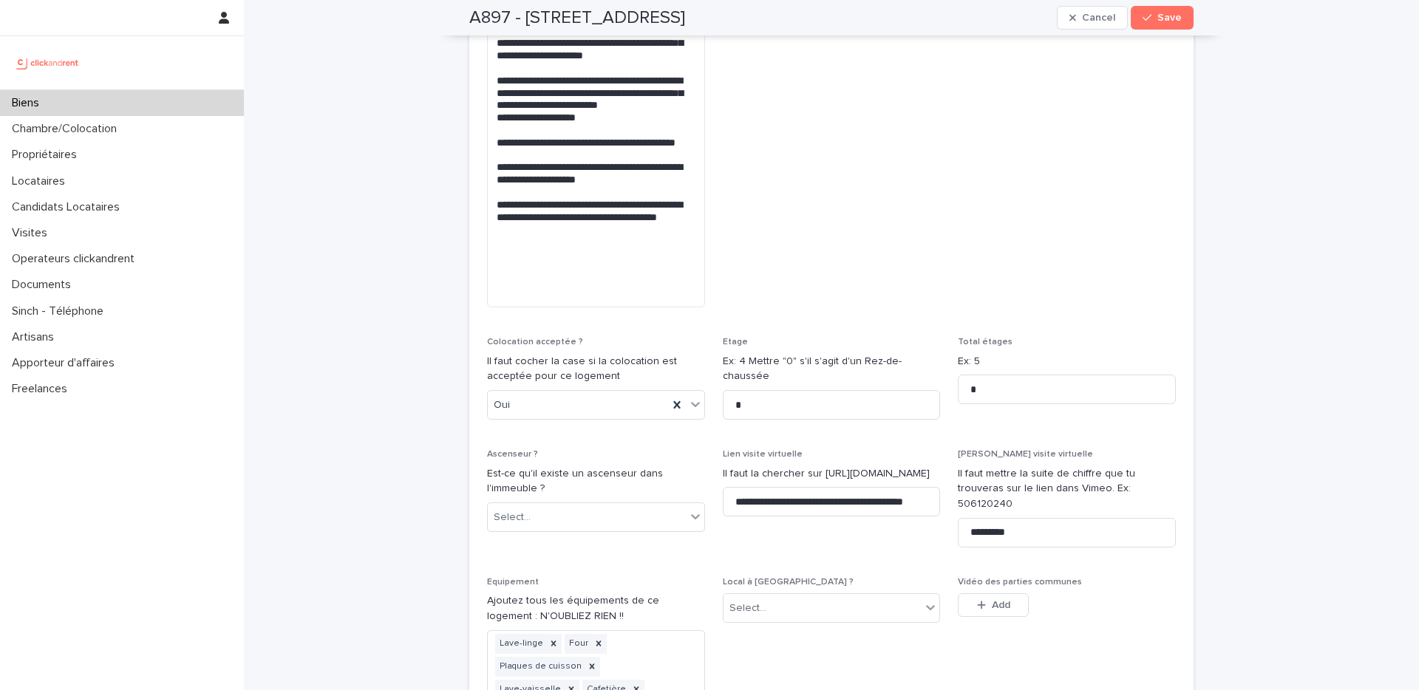
click at [1215, 489] on div "**********" at bounding box center [831, 185] width 1175 height 9976
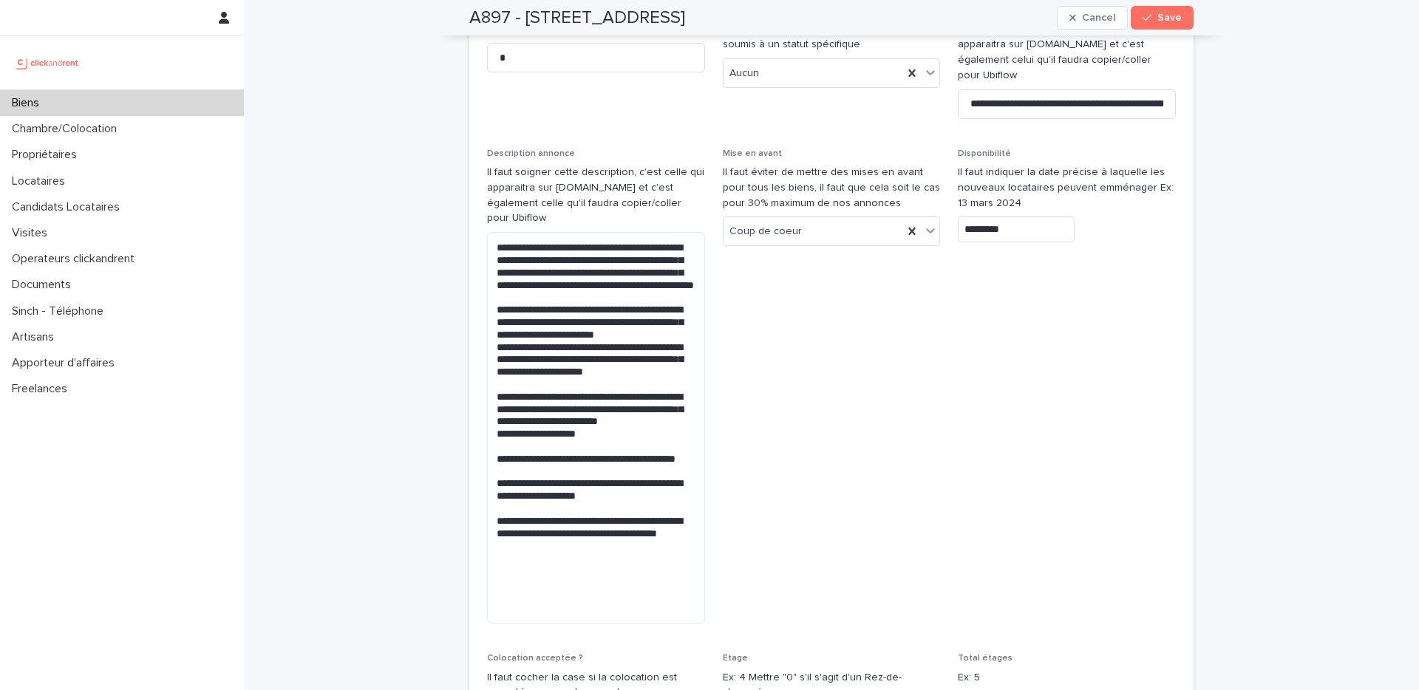
scroll to position [4492, 0]
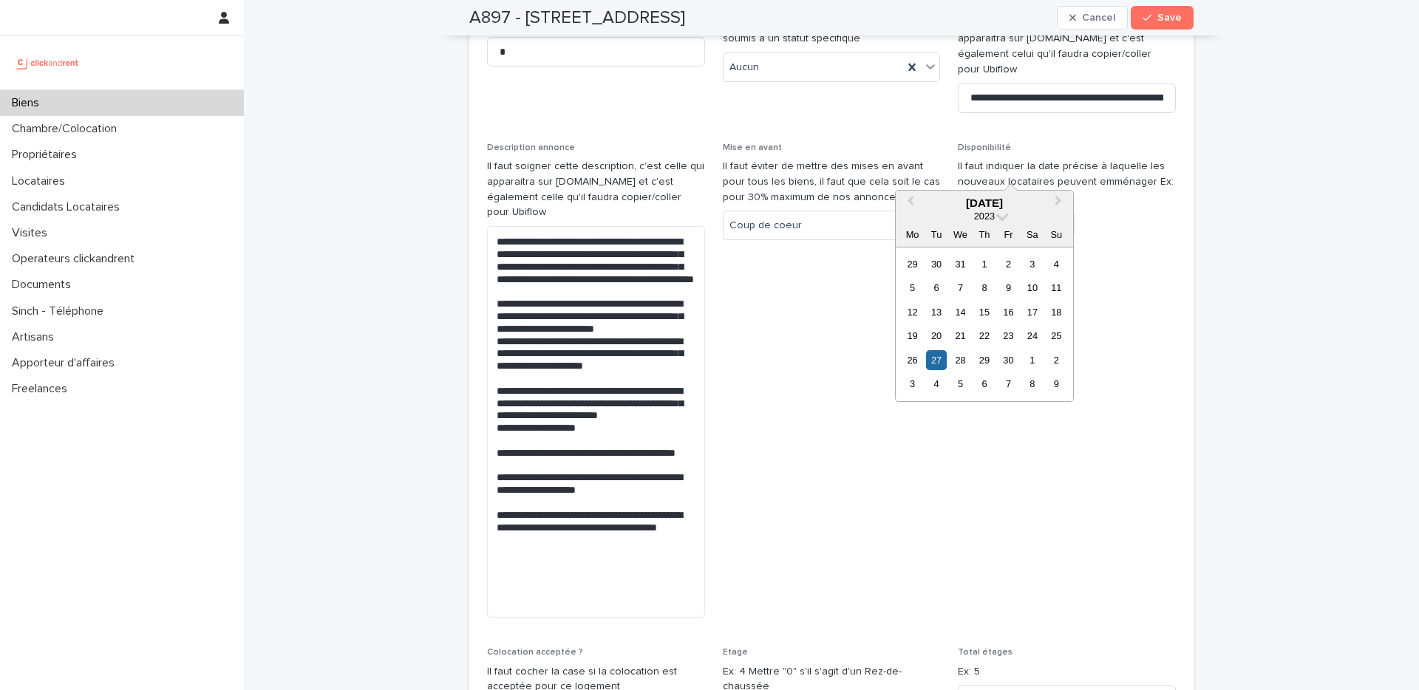
click at [1008, 211] on input "*********" at bounding box center [1016, 224] width 117 height 26
click at [1061, 202] on button "Next Month" at bounding box center [1060, 204] width 24 height 24
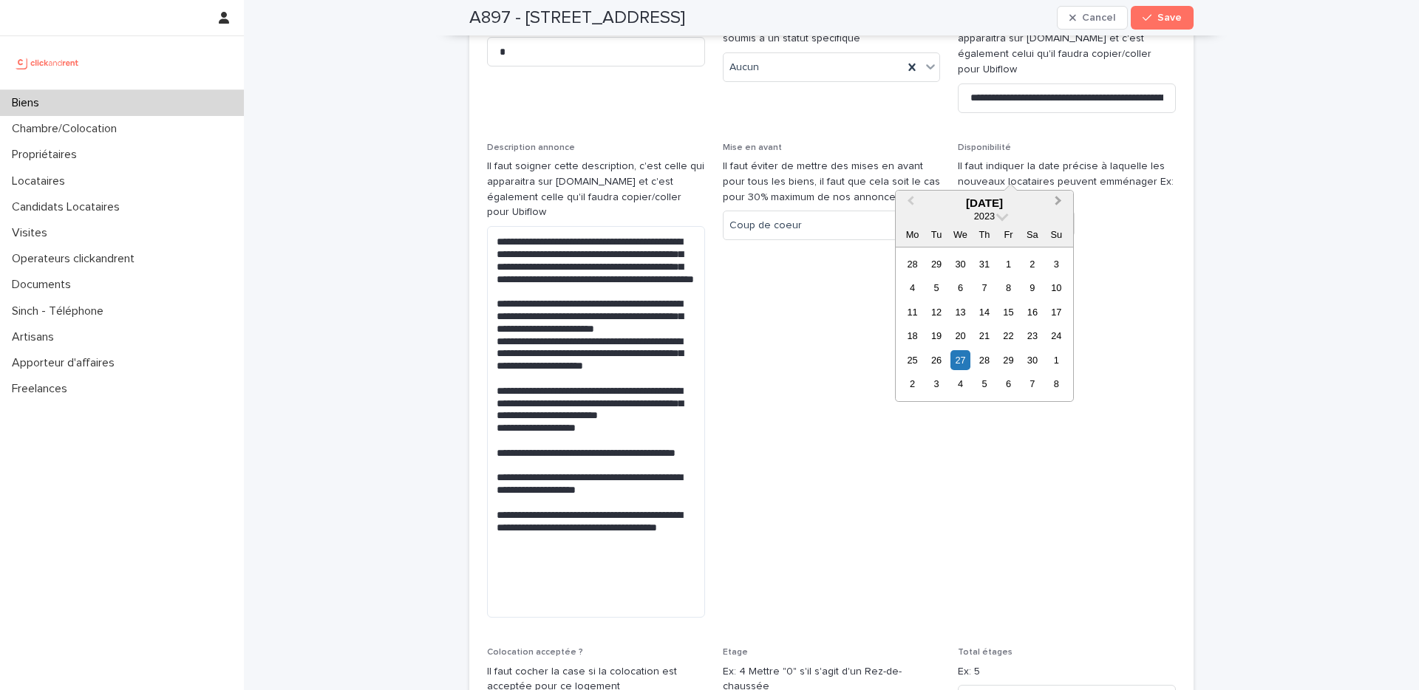
click at [1061, 202] on button "Next Month" at bounding box center [1060, 204] width 24 height 24
click at [1061, 201] on button "Next Month" at bounding box center [1060, 204] width 24 height 24
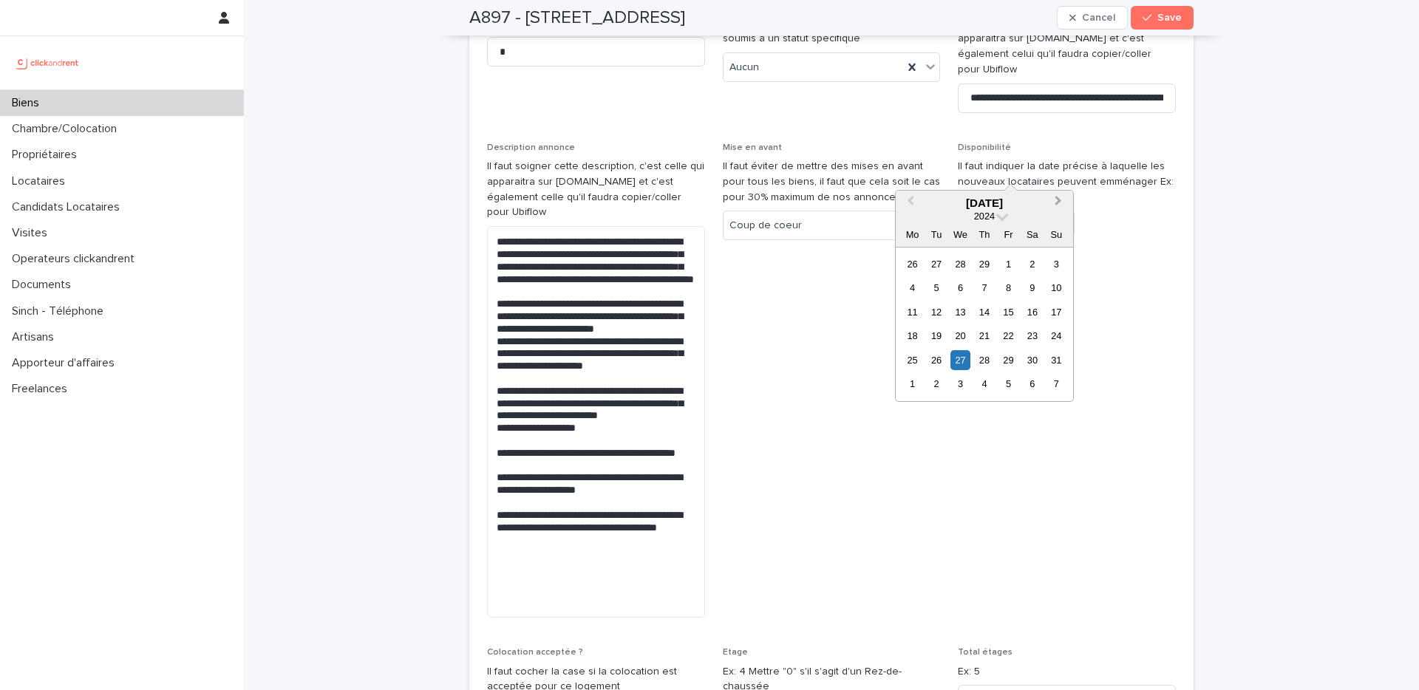
click at [1061, 201] on button "Next Month" at bounding box center [1060, 204] width 24 height 24
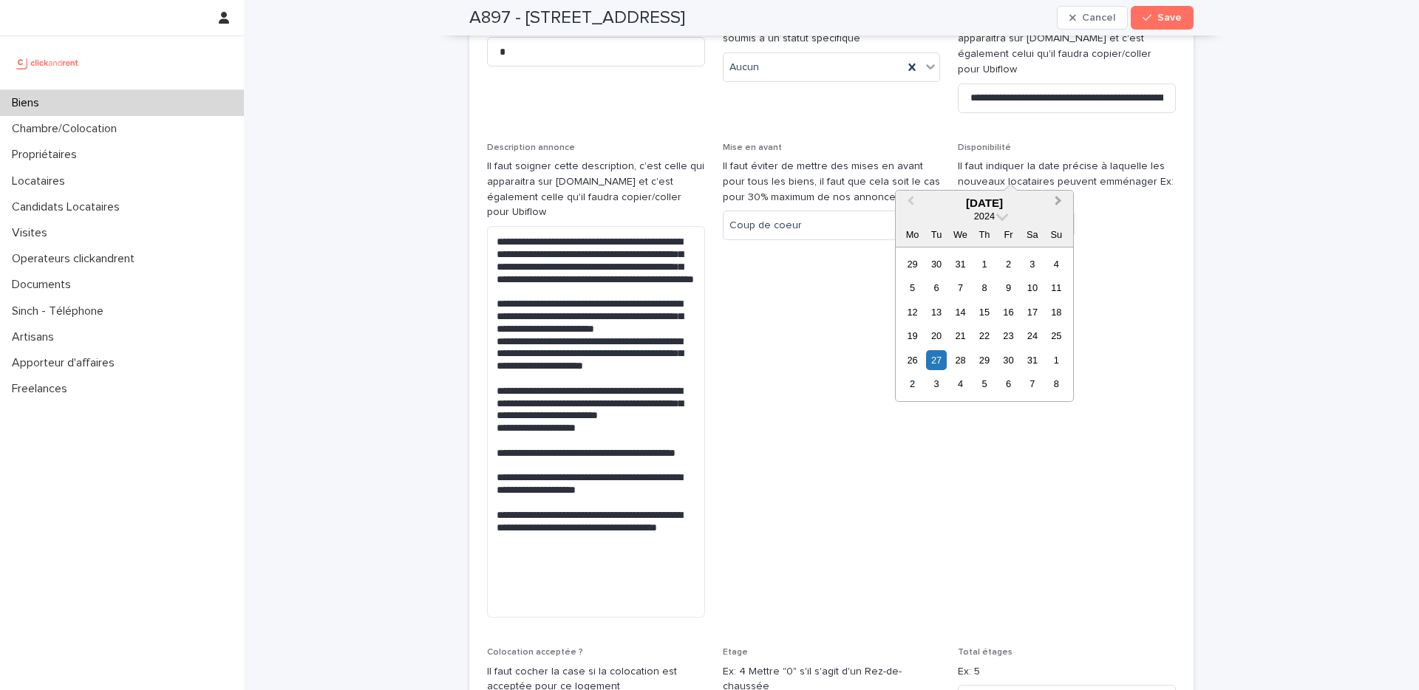
click at [1061, 201] on button "Next Month" at bounding box center [1060, 204] width 24 height 24
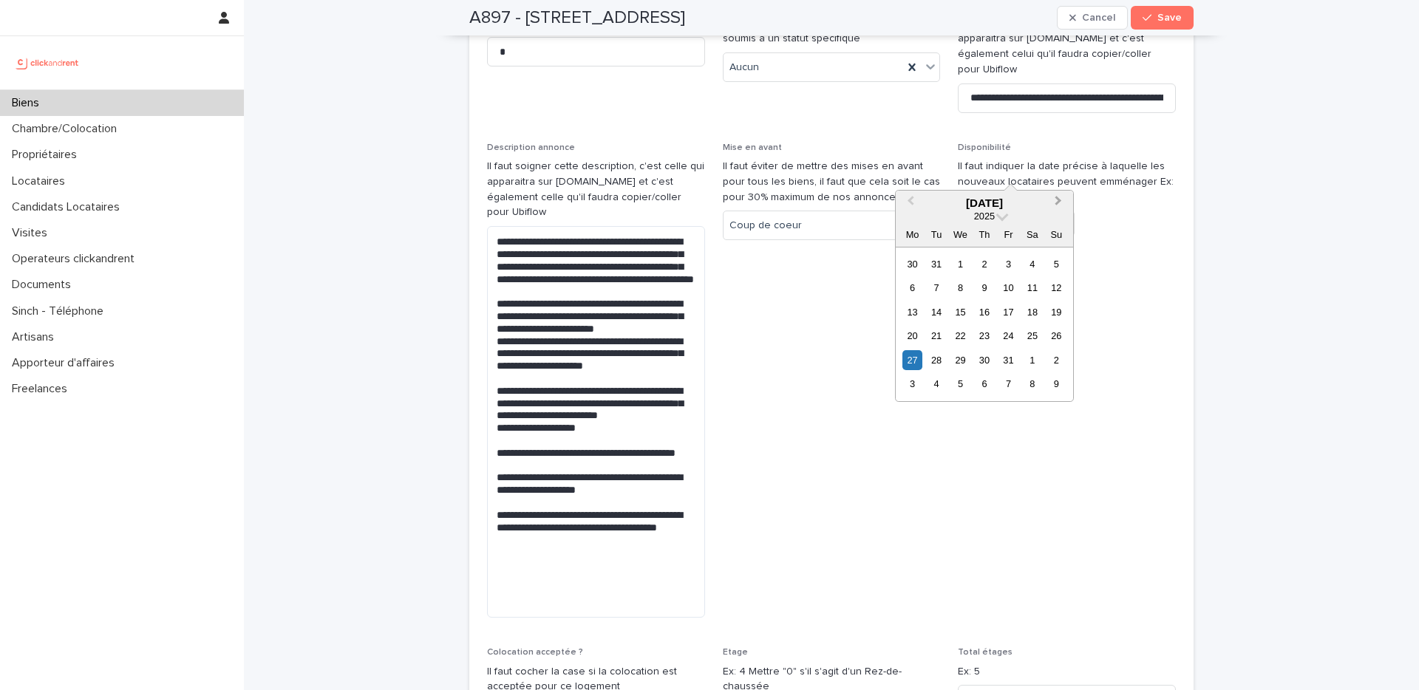
click at [1061, 201] on button "Next Month" at bounding box center [1060, 204] width 24 height 24
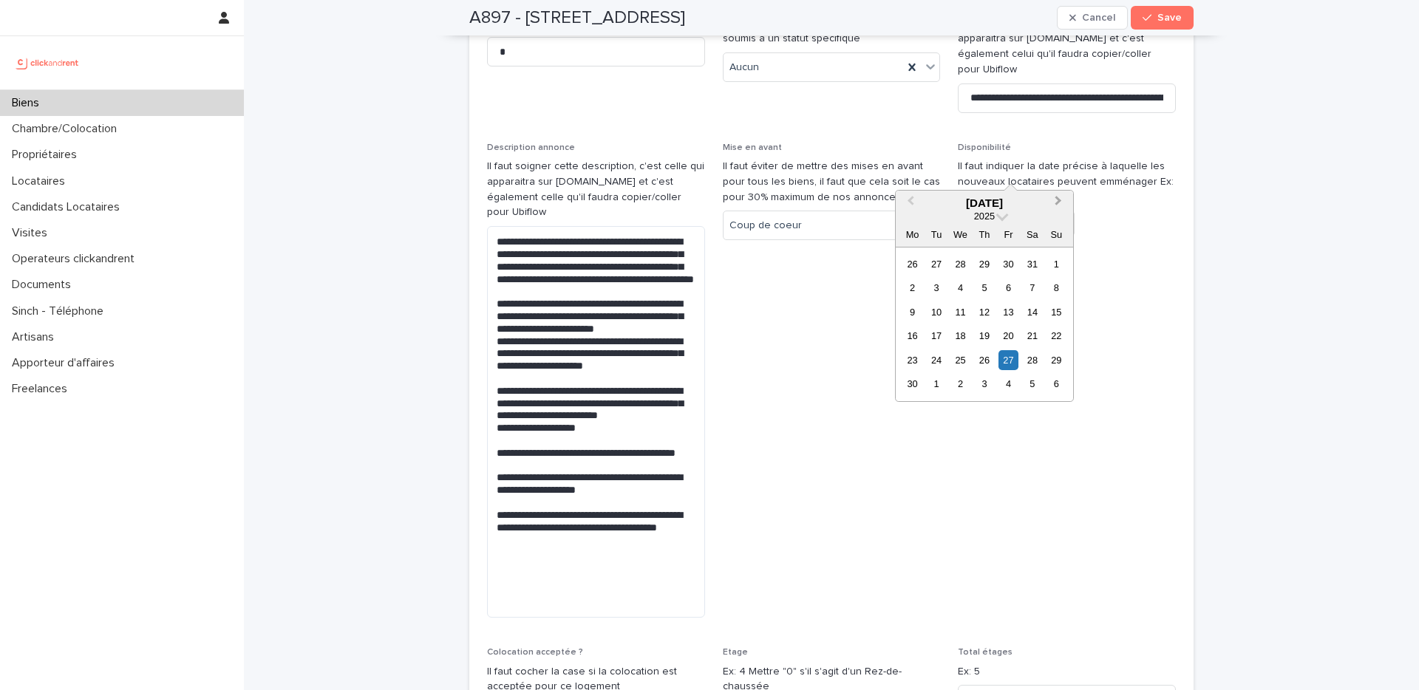
click at [1061, 201] on button "Next Month" at bounding box center [1060, 204] width 24 height 24
click at [932, 313] on div "14" at bounding box center [936, 312] width 20 height 20
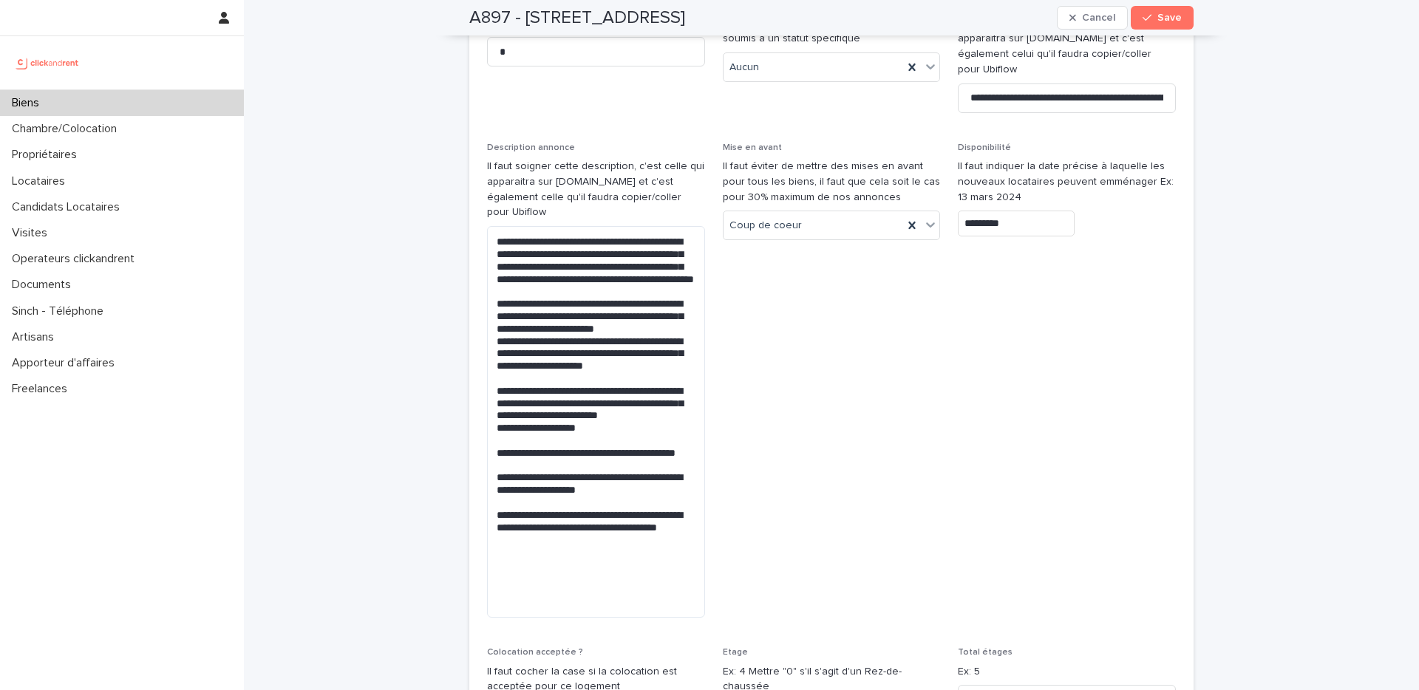
type input "**********"
click at [1024, 317] on span "**********" at bounding box center [1067, 387] width 218 height 488
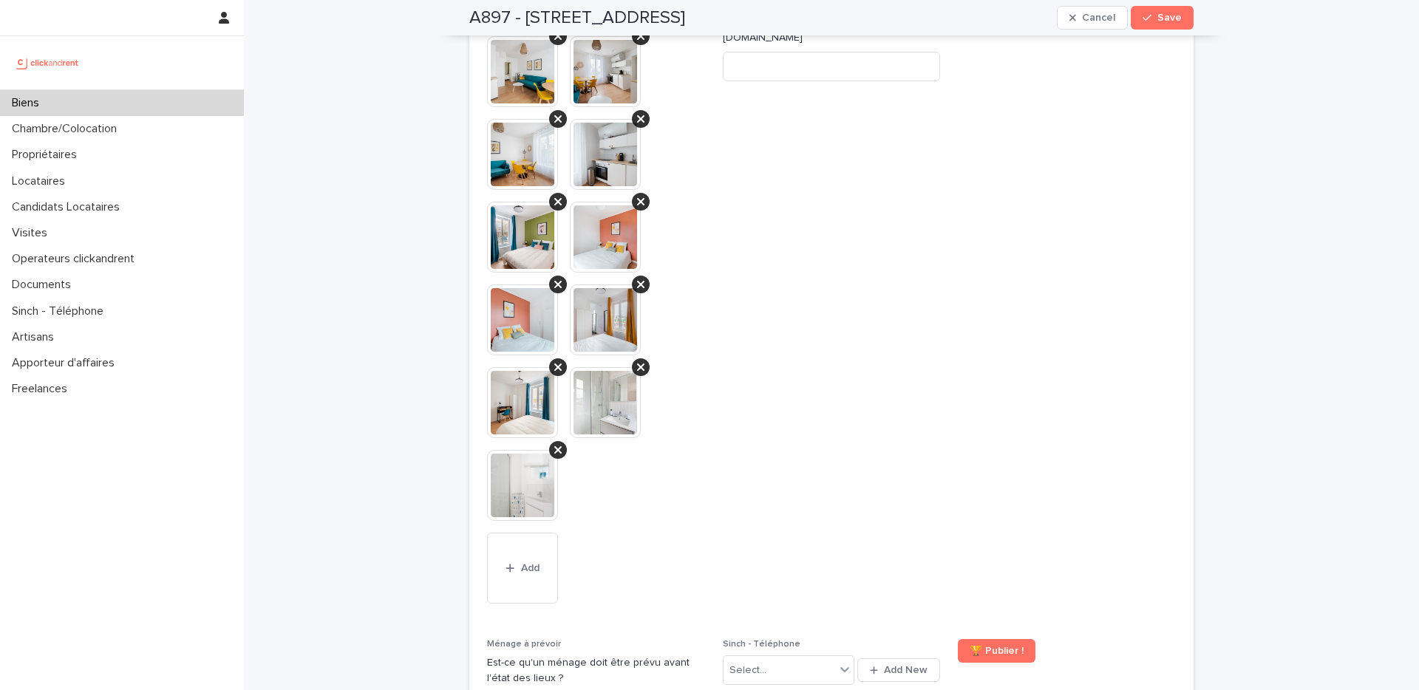
scroll to position [6423, 0]
click at [803, 658] on div "Select..." at bounding box center [780, 670] width 112 height 24
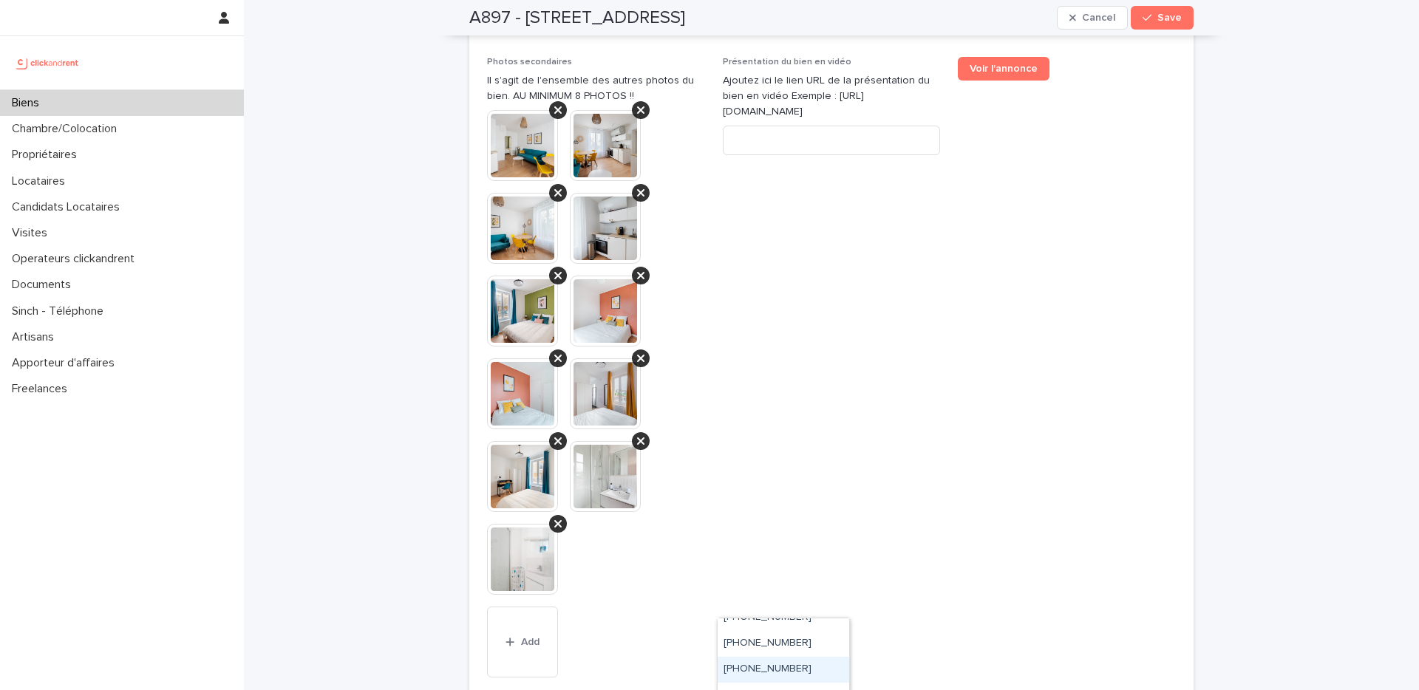
click at [801, 667] on div "+33755517170" at bounding box center [784, 670] width 132 height 26
click at [839, 528] on span "Présentation du bien en vidéo Ajoutez ici le lien URL de la présentation du bie…" at bounding box center [832, 376] width 218 height 639
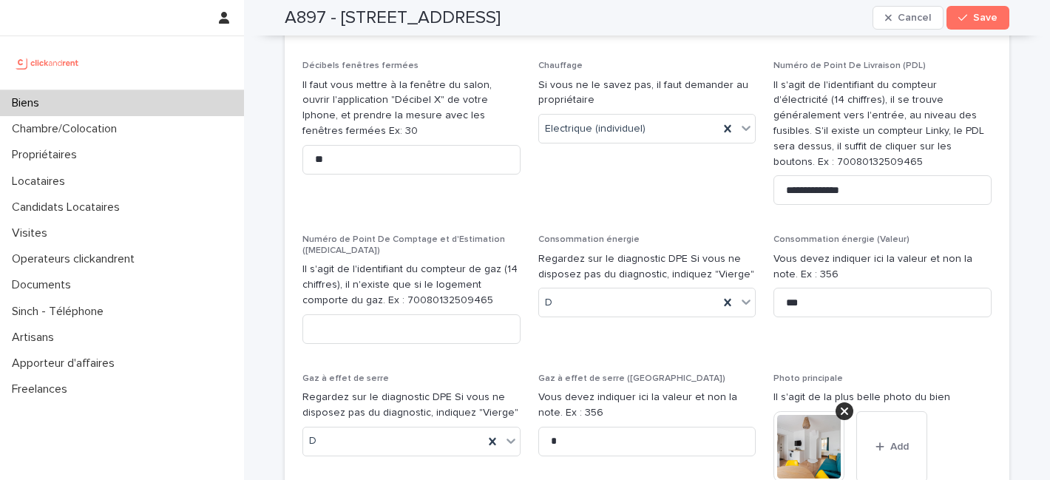
scroll to position [5838, 0]
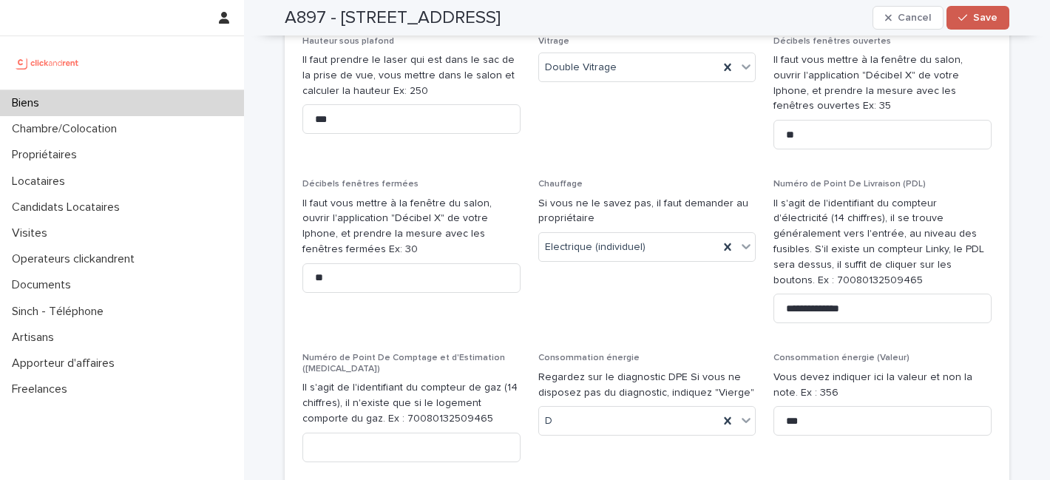
click at [958, 19] on icon "button" at bounding box center [962, 18] width 9 height 10
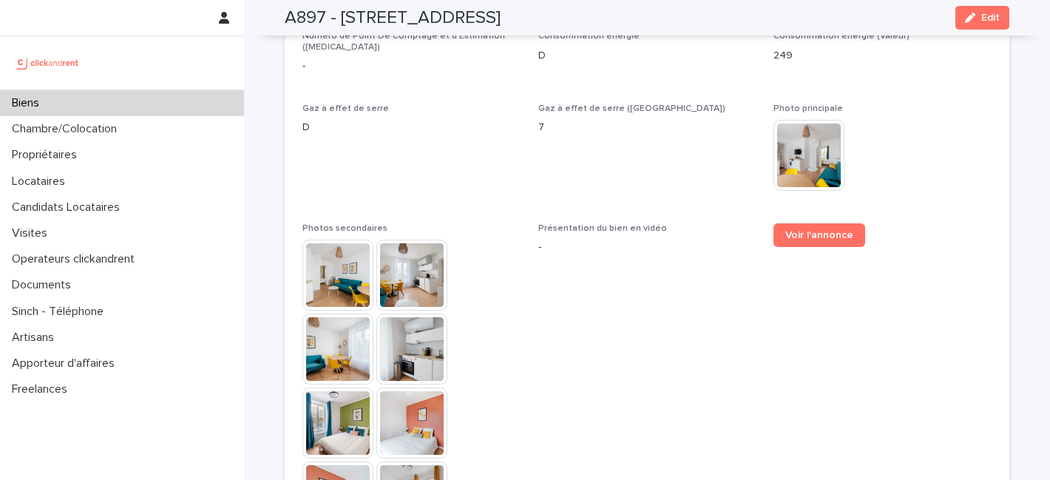
scroll to position [3855, 0]
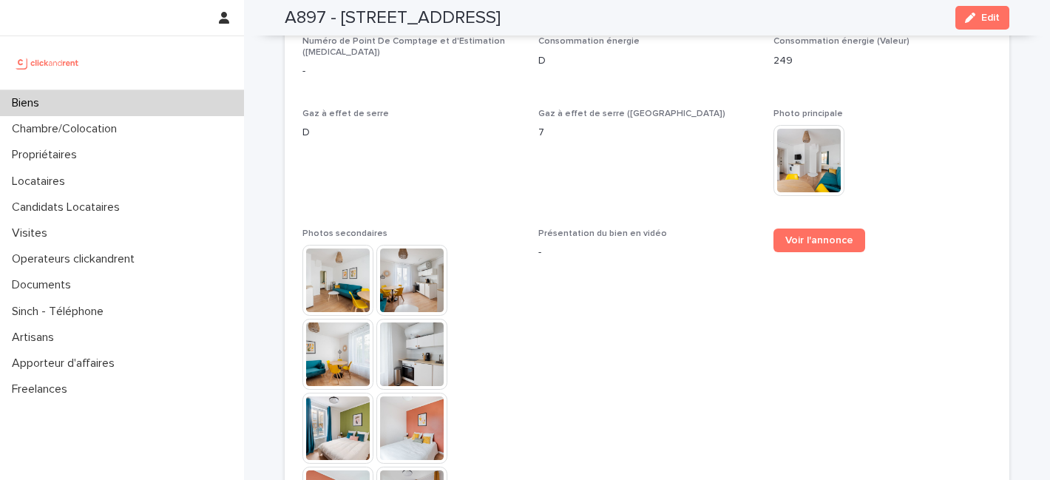
click at [628, 290] on span "Présentation du bien en vidéo -" at bounding box center [647, 464] width 218 height 472
drag, startPoint x: 620, startPoint y: 148, endPoint x: 611, endPoint y: 264, distance: 116.4
click at [620, 149] on span "Gaz à effet de serre (Valeur) 7" at bounding box center [647, 160] width 218 height 102
click at [602, 321] on span "Présentation du bien en vidéo -" at bounding box center [647, 464] width 218 height 472
click at [907, 188] on div "Photo principale This file cannot be opened Download File" at bounding box center [882, 160] width 218 height 102
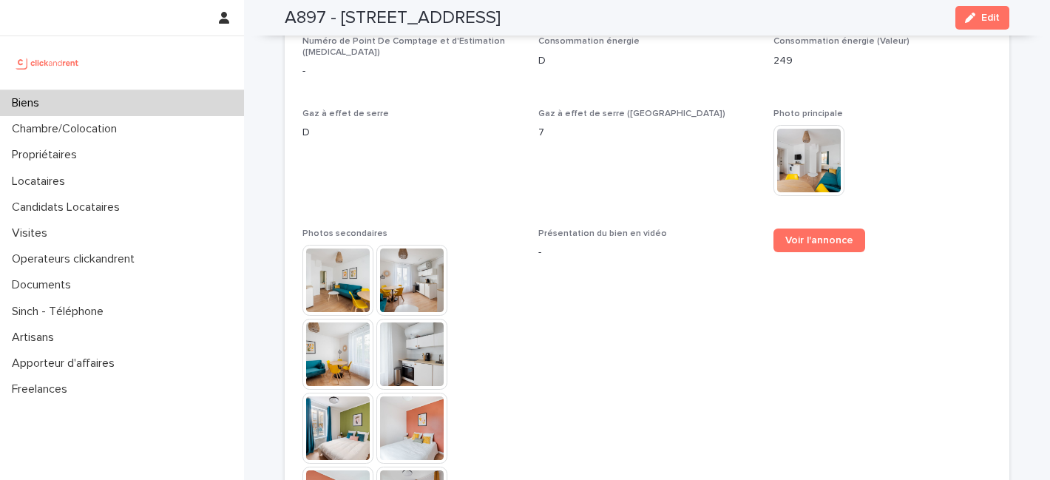
click at [773, 367] on span "Voir l'annonce" at bounding box center [882, 464] width 218 height 472
drag, startPoint x: 423, startPoint y: 134, endPoint x: 428, endPoint y: 141, distance: 9.0
click at [423, 135] on span "Gaz à effet de serre D" at bounding box center [411, 160] width 218 height 102
click at [604, 322] on span "Présentation du bien en vidéo -" at bounding box center [647, 464] width 218 height 472
drag, startPoint x: 916, startPoint y: 153, endPoint x: 855, endPoint y: 299, distance: 158.0
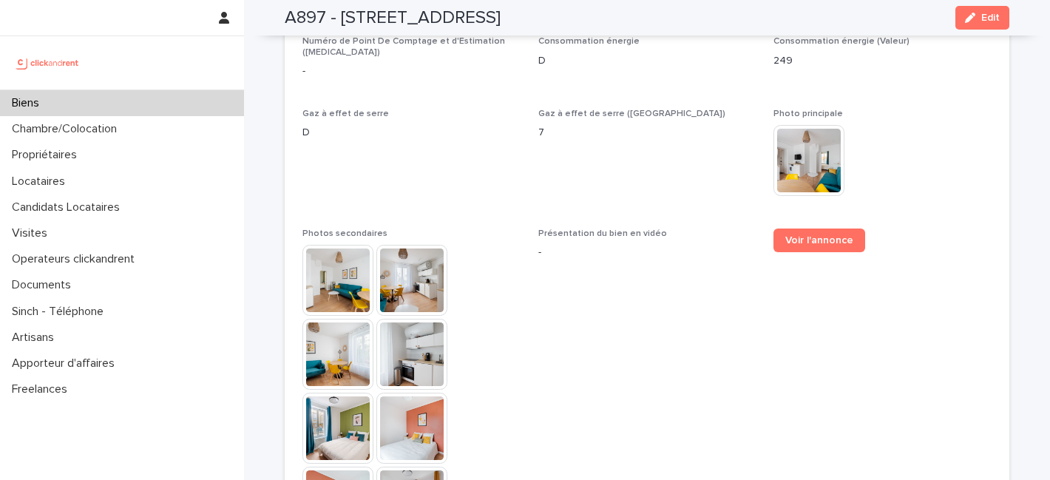
click at [914, 156] on div "This file cannot be opened Download File" at bounding box center [882, 162] width 218 height 74
click at [848, 310] on span "Voir l'annonce" at bounding box center [882, 464] width 218 height 472
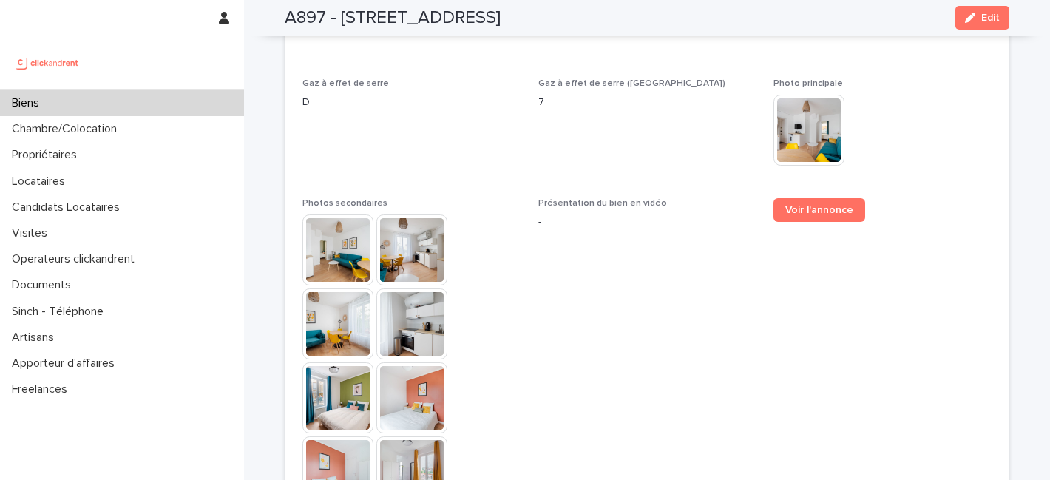
scroll to position [3889, 0]
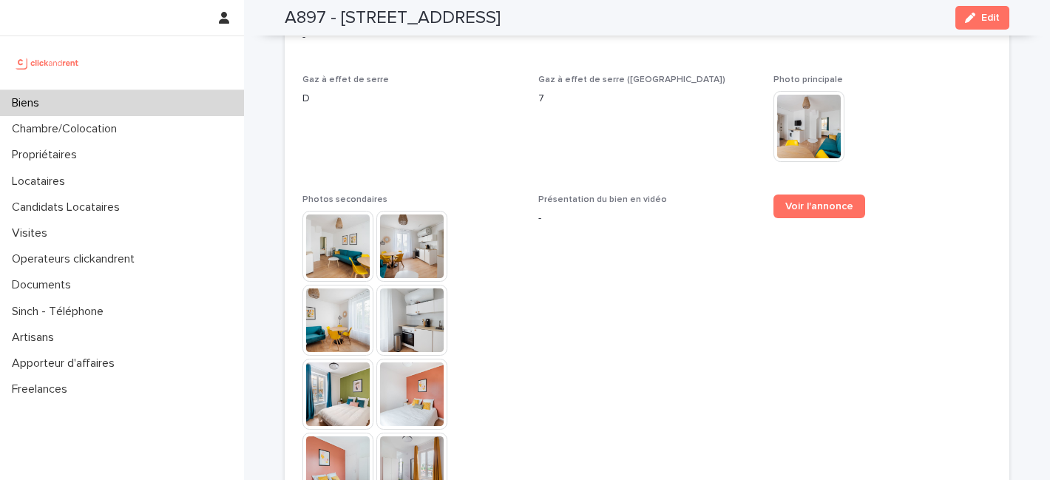
drag, startPoint x: 706, startPoint y: 294, endPoint x: 717, endPoint y: 287, distance: 13.3
click at [706, 294] on span "Présentation du bien en vidéo -" at bounding box center [647, 430] width 218 height 472
drag, startPoint x: 920, startPoint y: 143, endPoint x: 880, endPoint y: 250, distance: 114.6
click at [920, 143] on div "This file cannot be opened Download File" at bounding box center [882, 128] width 218 height 74
drag, startPoint x: 888, startPoint y: 291, endPoint x: 733, endPoint y: 232, distance: 165.4
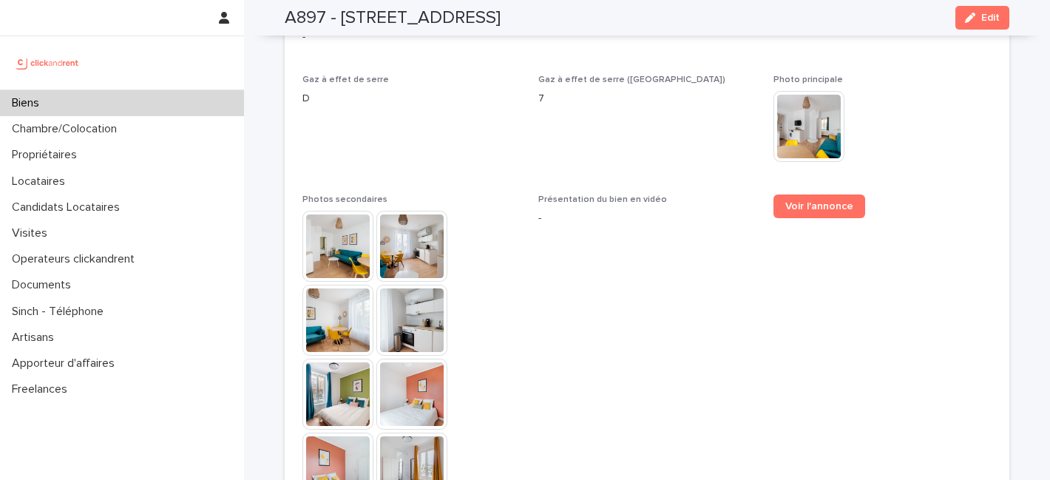
click at [887, 291] on span "Voir l'annonce" at bounding box center [882, 430] width 218 height 472
drag, startPoint x: 570, startPoint y: 130, endPoint x: 590, endPoint y: 267, distance: 138.2
click at [570, 130] on span "Gaz à effet de serre (Valeur) 7" at bounding box center [647, 126] width 218 height 102
click at [590, 268] on span "Présentation du bien en vidéo -" at bounding box center [647, 430] width 218 height 472
drag, startPoint x: 451, startPoint y: 123, endPoint x: 533, endPoint y: 234, distance: 138.5
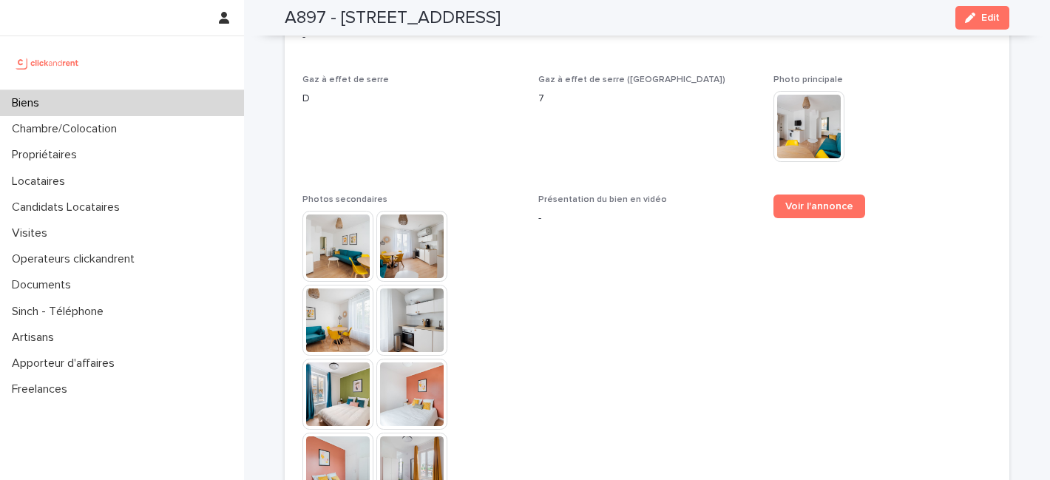
click at [451, 123] on span "Gaz à effet de serre D" at bounding box center [411, 126] width 218 height 102
click at [554, 265] on span "Présentation du bien en vidéo -" at bounding box center [647, 430] width 218 height 472
drag, startPoint x: 654, startPoint y: 259, endPoint x: 691, endPoint y: 248, distance: 38.6
click at [654, 257] on span "Présentation du bien en vidéo -" at bounding box center [647, 430] width 218 height 472
drag, startPoint x: 933, startPoint y: 112, endPoint x: 897, endPoint y: 268, distance: 160.1
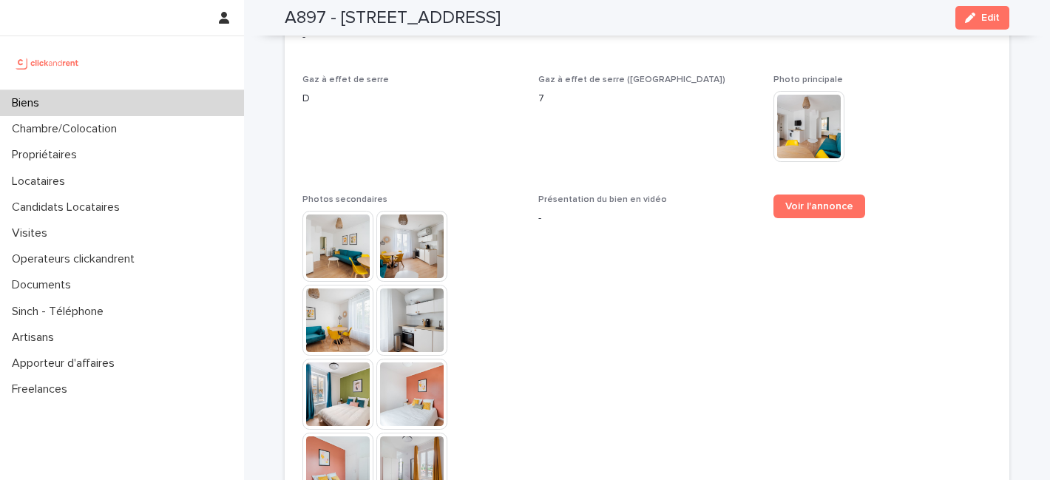
click at [933, 113] on div "This file cannot be opened Download File" at bounding box center [882, 128] width 218 height 74
click at [891, 298] on span "Voir l'annonce" at bounding box center [882, 430] width 218 height 472
click at [598, 116] on span "Gaz à effet de serre (Valeur) 7" at bounding box center [647, 126] width 218 height 102
drag, startPoint x: 628, startPoint y: 248, endPoint x: 598, endPoint y: 222, distance: 40.3
click at [628, 248] on span "Présentation du bien en vidéo -" at bounding box center [647, 430] width 218 height 472
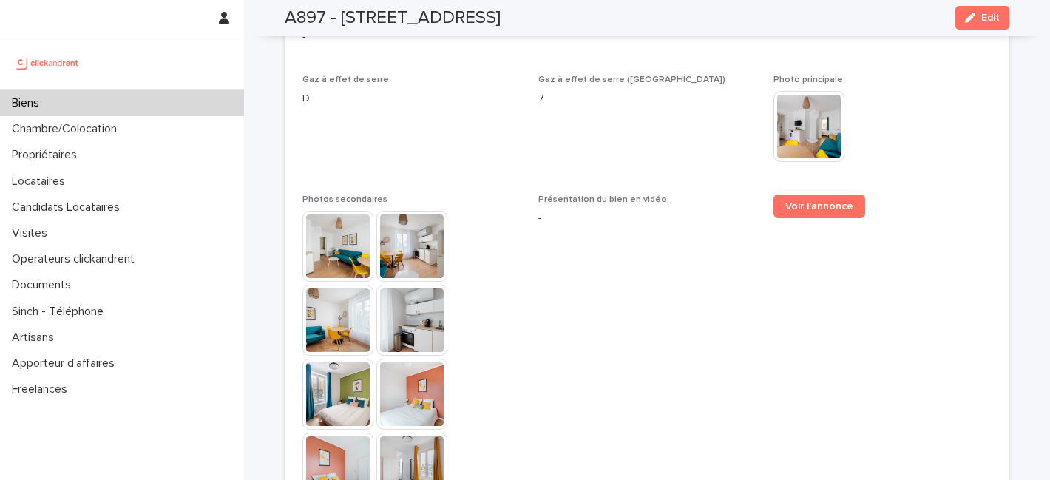
click at [393, 118] on span "Gaz à effet de serre D" at bounding box center [411, 126] width 218 height 102
drag, startPoint x: 657, startPoint y: 313, endPoint x: 694, endPoint y: 303, distance: 38.2
click at [662, 312] on span "Présentation du bien en vidéo -" at bounding box center [647, 430] width 218 height 472
drag, startPoint x: 905, startPoint y: 126, endPoint x: 857, endPoint y: 273, distance: 155.7
click at [902, 131] on div "This file cannot be opened Download File" at bounding box center [882, 128] width 218 height 74
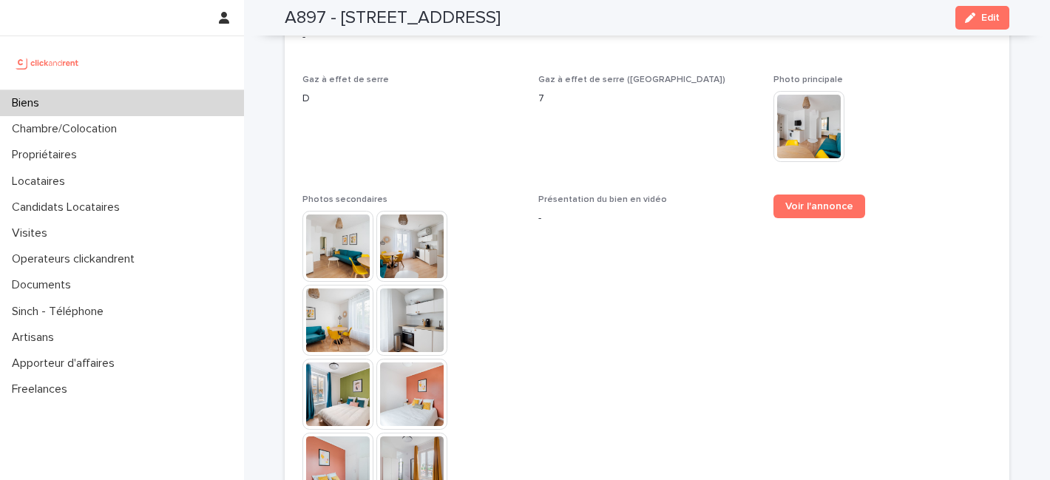
click at [826, 310] on span "Voir l'annonce" at bounding box center [882, 430] width 218 height 472
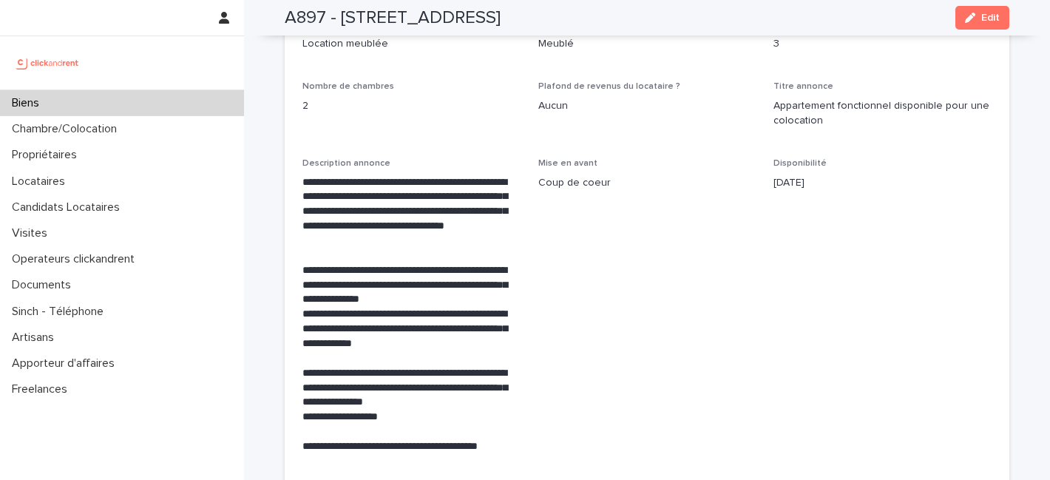
scroll to position [2828, 0]
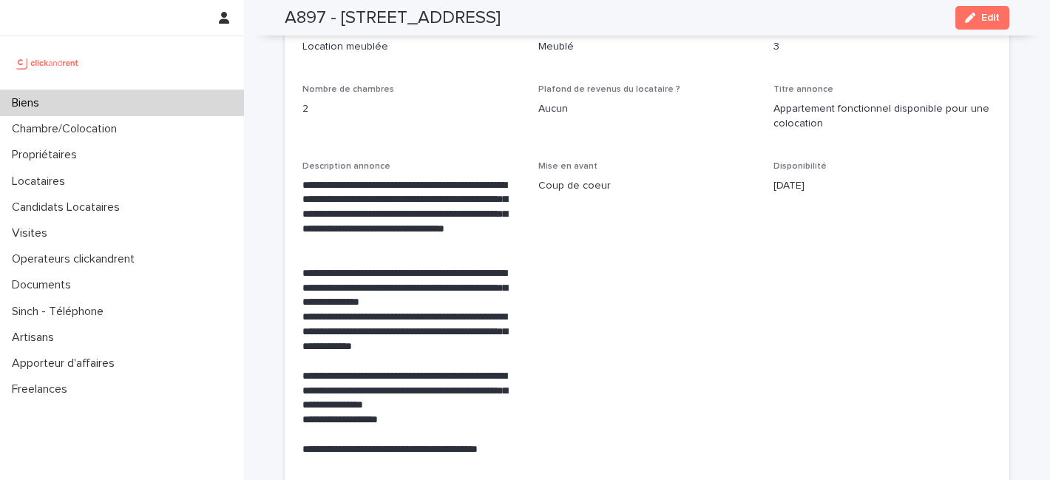
click at [410, 236] on p "**********" at bounding box center [411, 214] width 218 height 73
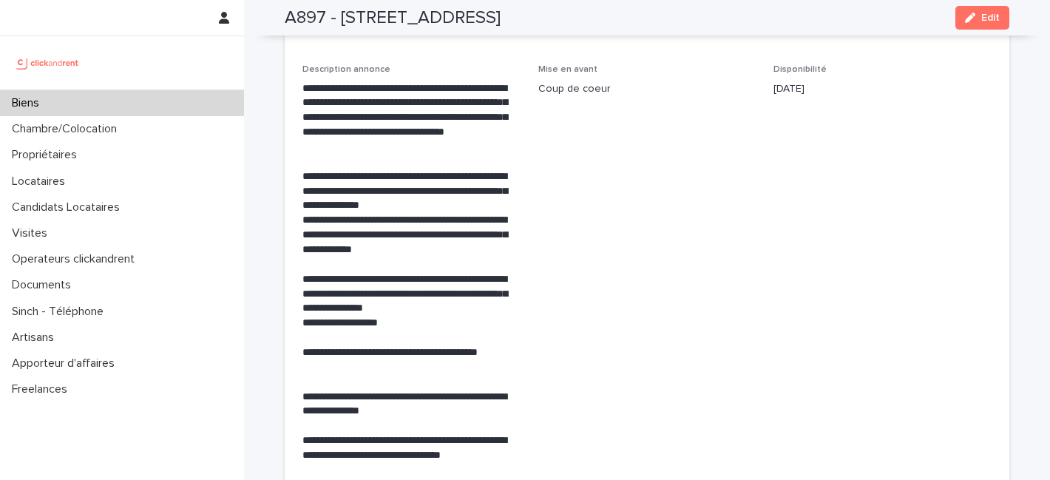
scroll to position [2936, 0]
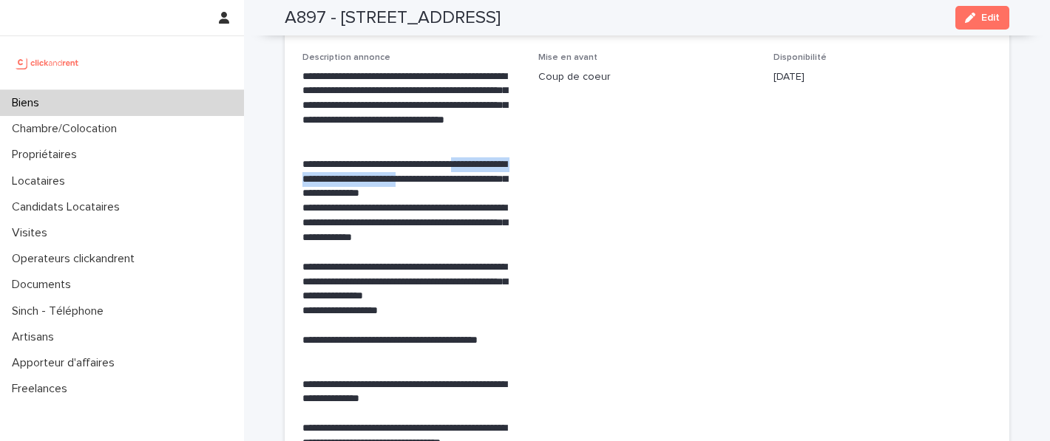
drag, startPoint x: 484, startPoint y: 162, endPoint x: 484, endPoint y: 173, distance: 11.1
click at [484, 173] on p "**********" at bounding box center [411, 179] width 218 height 44
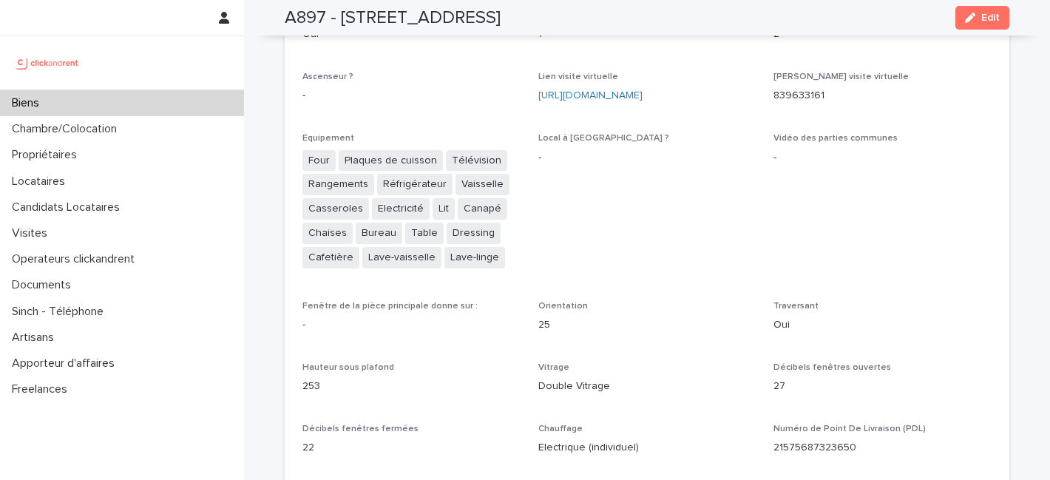
scroll to position [3564, 0]
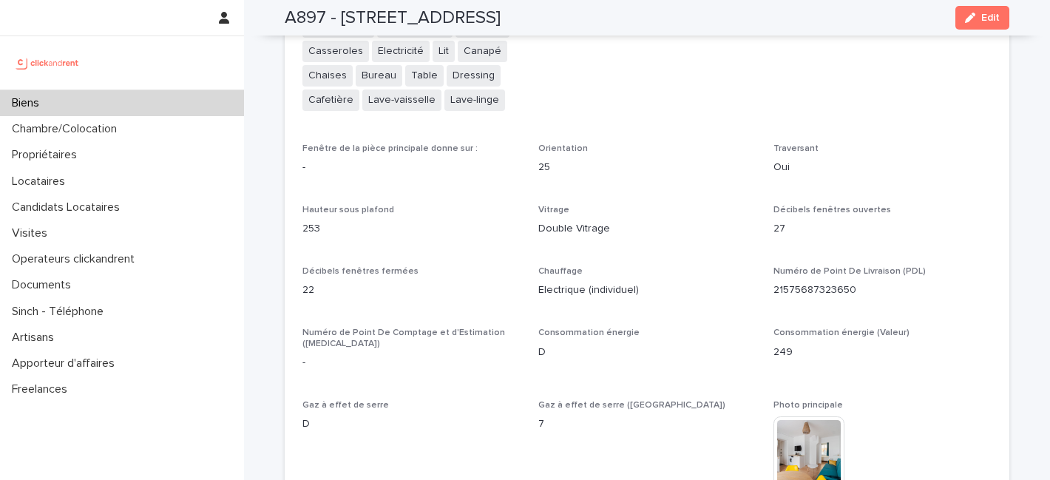
drag, startPoint x: 965, startPoint y: 9, endPoint x: 872, endPoint y: 81, distance: 118.0
click at [965, 9] on button "Edit" at bounding box center [982, 18] width 54 height 24
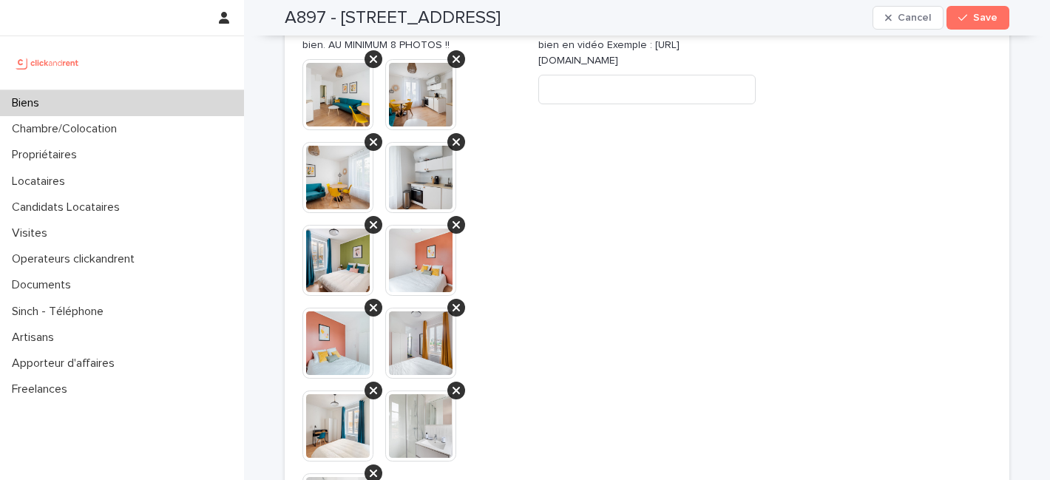
scroll to position [6109, 0]
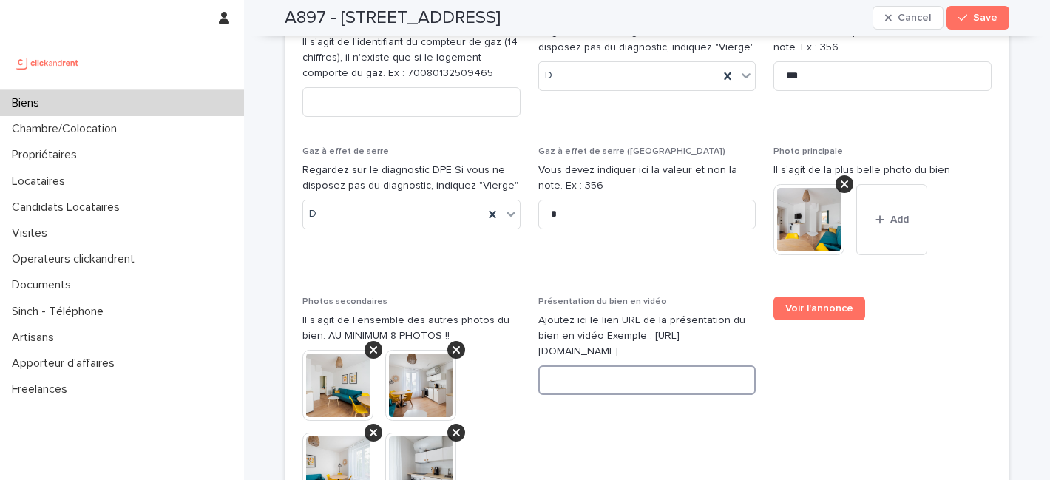
click at [613, 365] on input at bounding box center [647, 380] width 218 height 30
paste input "**********"
type input "**********"
click at [977, 18] on span "Save" at bounding box center [985, 18] width 24 height 10
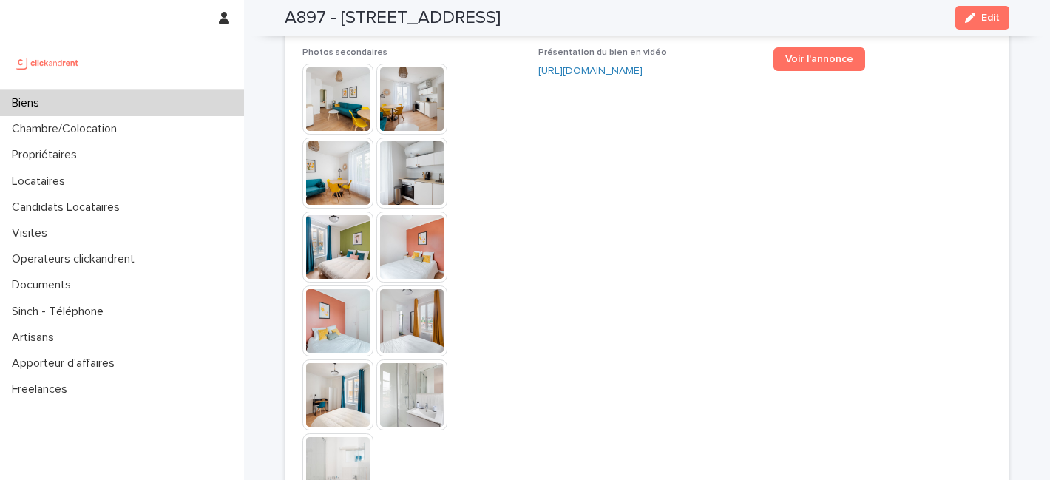
scroll to position [3829, 0]
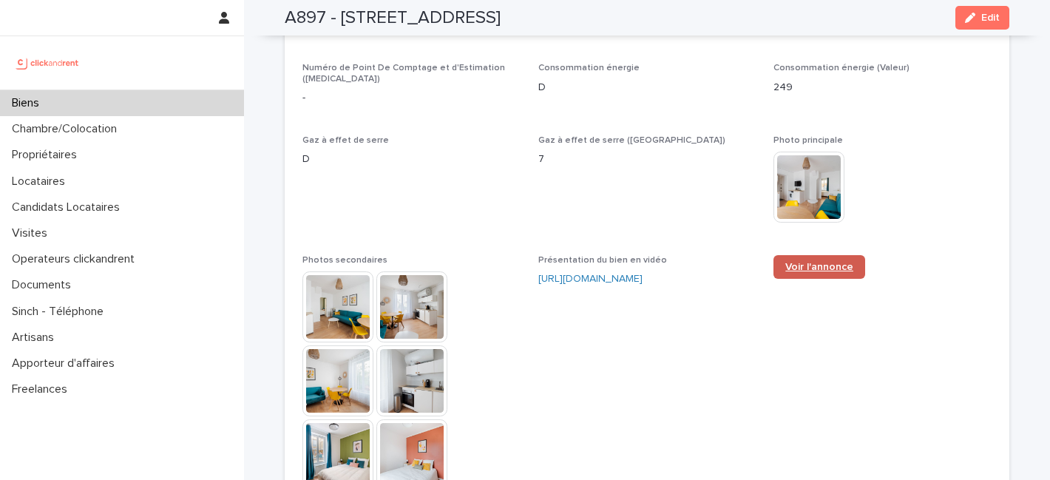
click at [806, 262] on span "Voir l'annonce" at bounding box center [819, 267] width 68 height 10
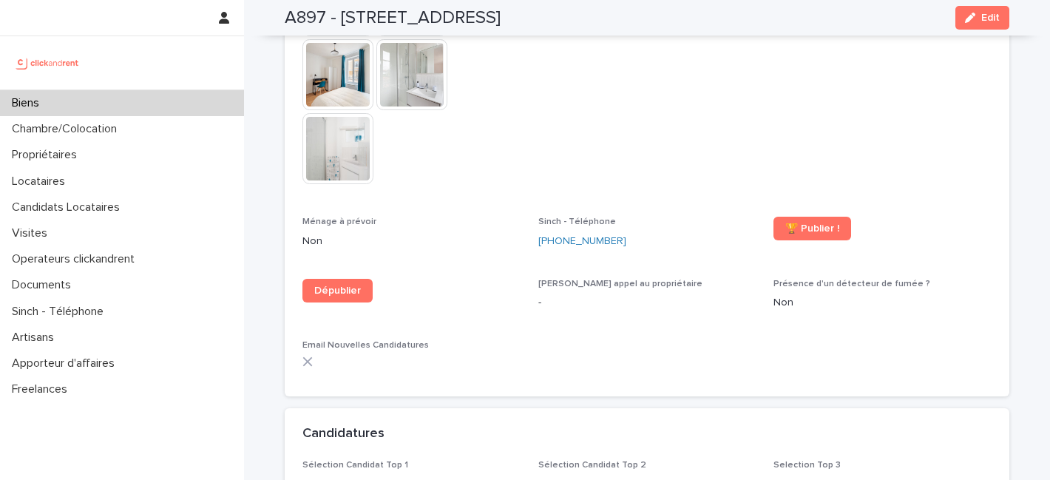
scroll to position [4398, 0]
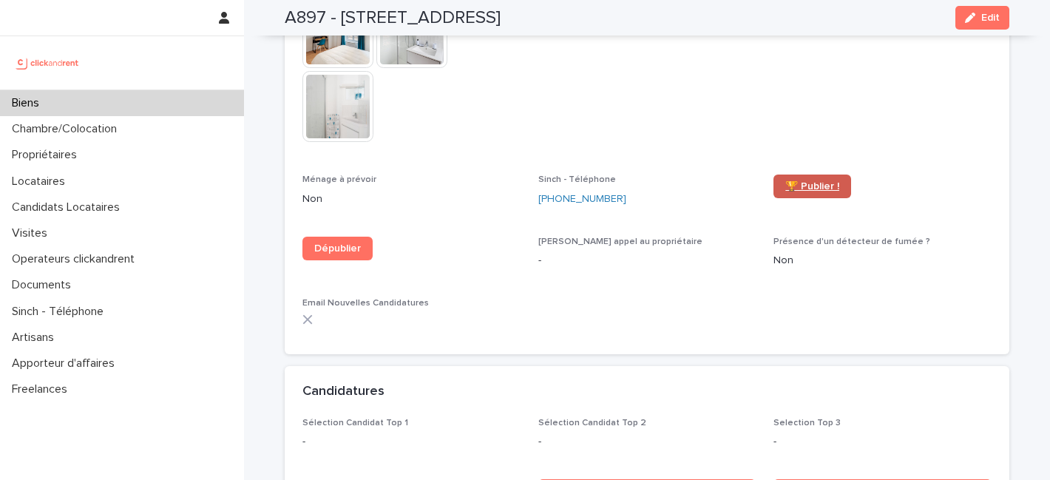
click at [812, 181] on span "🏆 Publier !" at bounding box center [812, 186] width 54 height 10
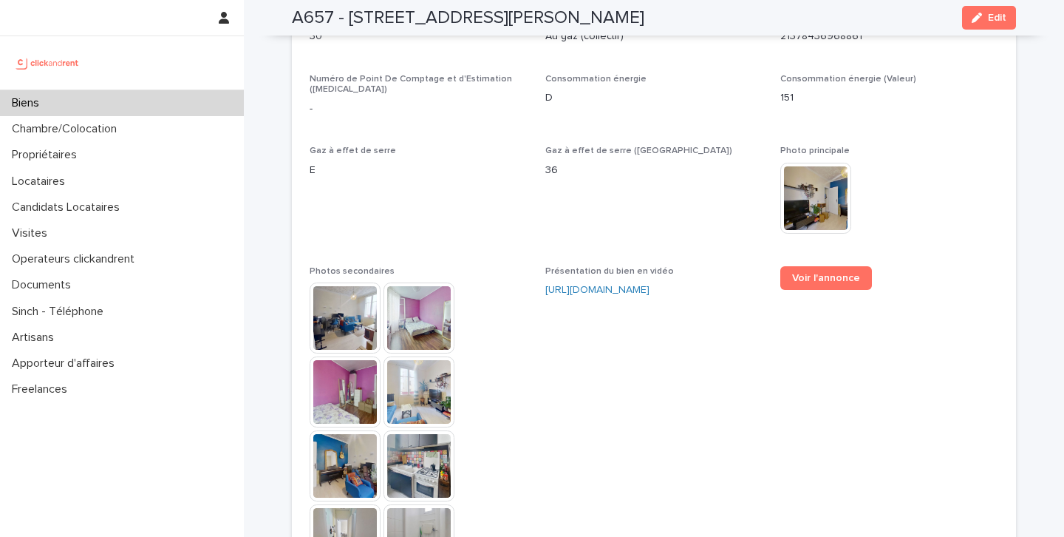
scroll to position [3250, 0]
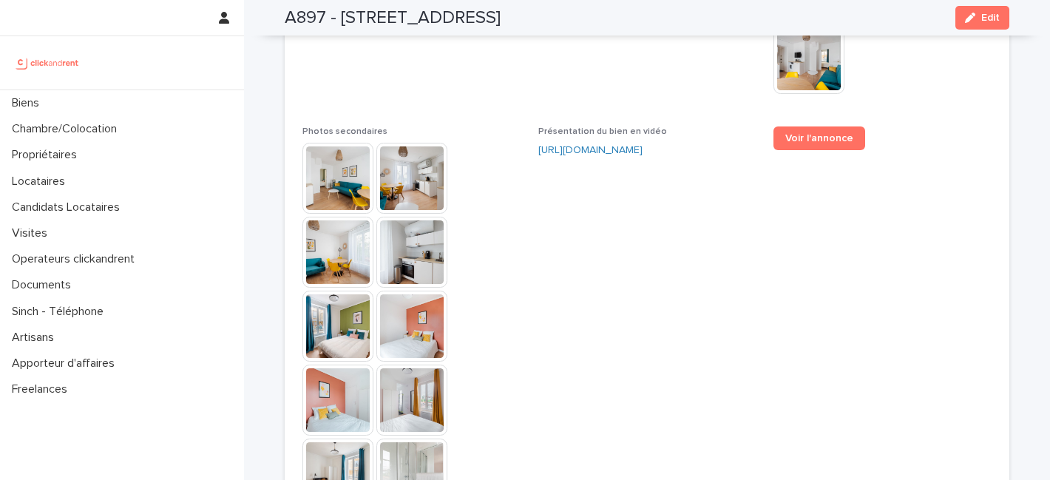
scroll to position [3755, 0]
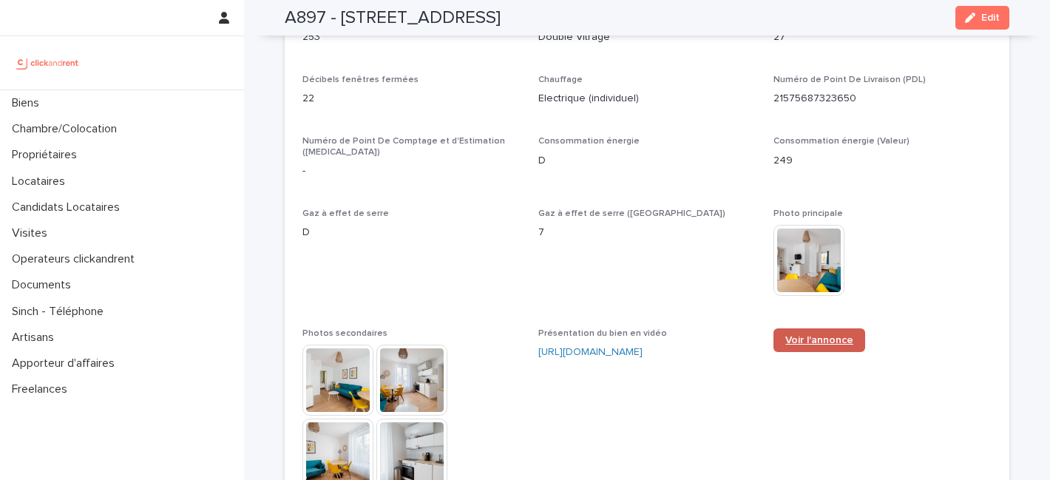
click at [793, 335] on span "Voir l'annonce" at bounding box center [819, 340] width 68 height 10
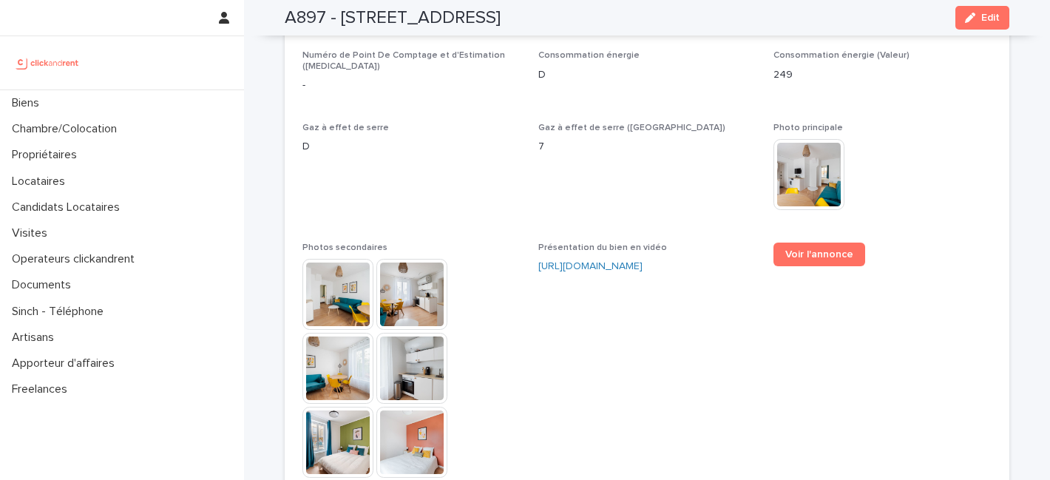
scroll to position [3853, 0]
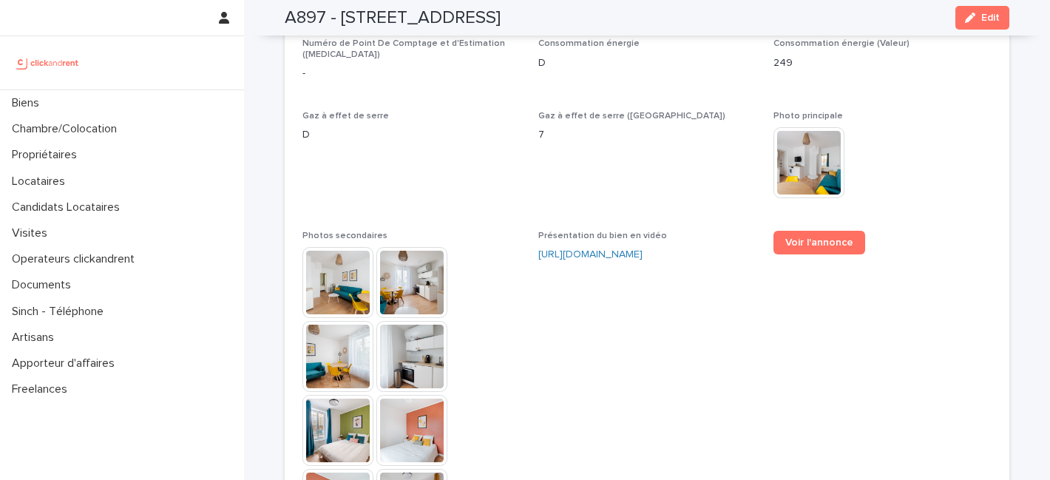
click at [549, 347] on span "Présentation du bien en vidéo https://vimeo.com/1118690452?share=copy" at bounding box center [647, 467] width 218 height 472
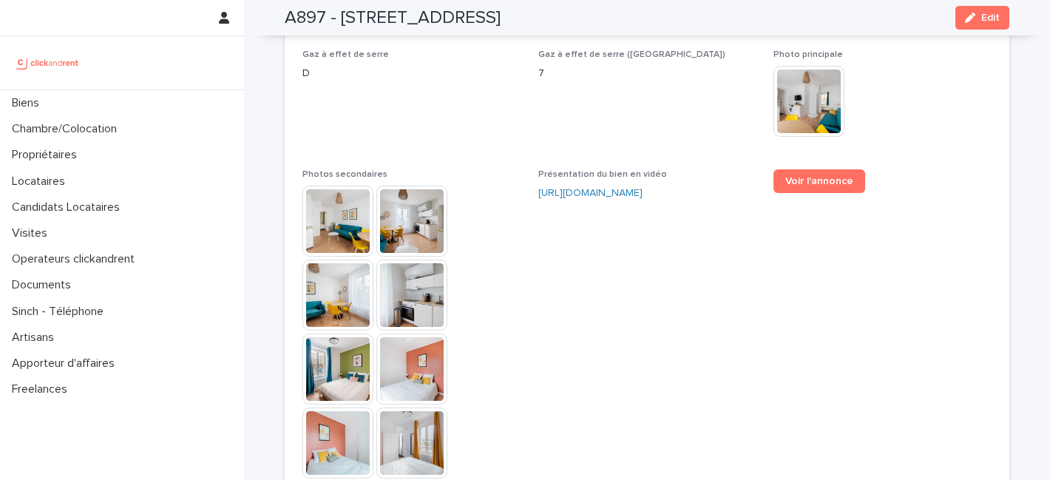
scroll to position [3928, 0]
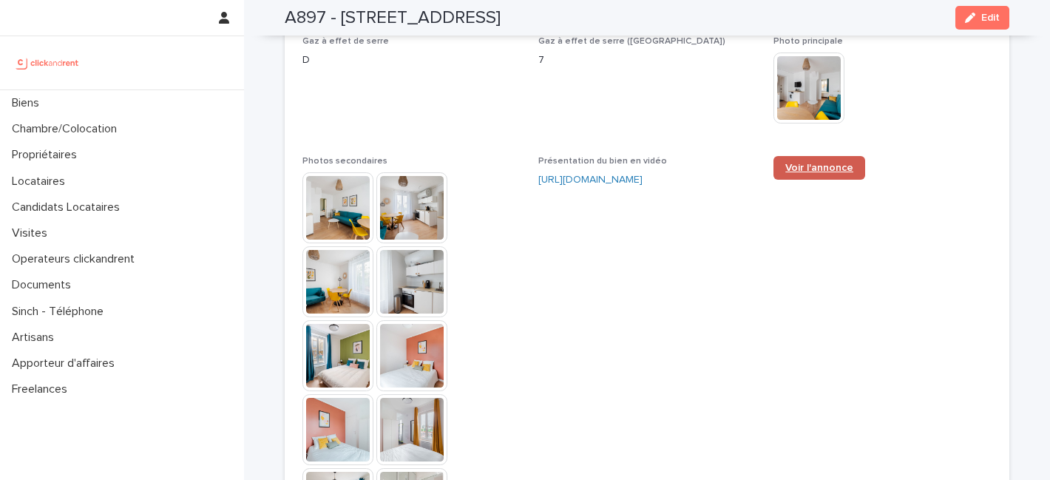
click at [789, 163] on span "Voir l'annonce" at bounding box center [819, 168] width 68 height 10
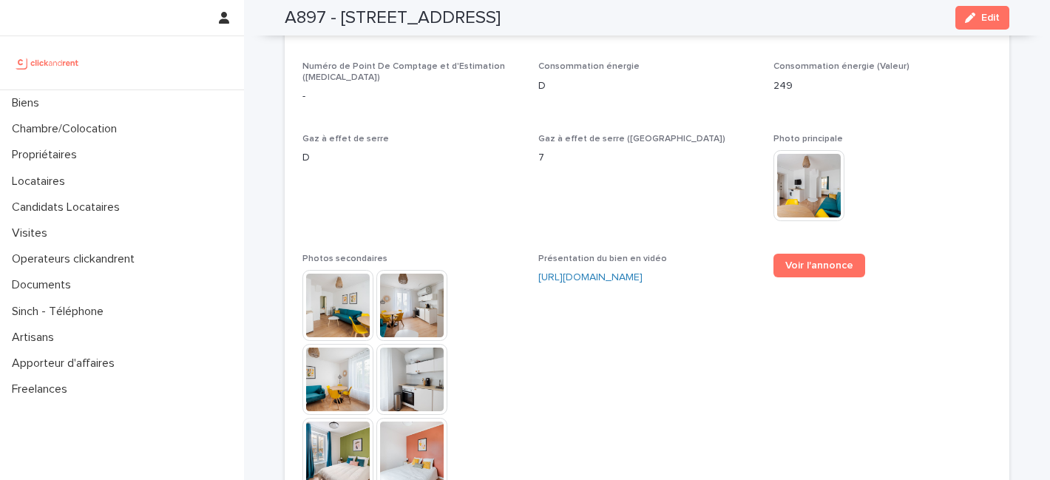
scroll to position [3828, 0]
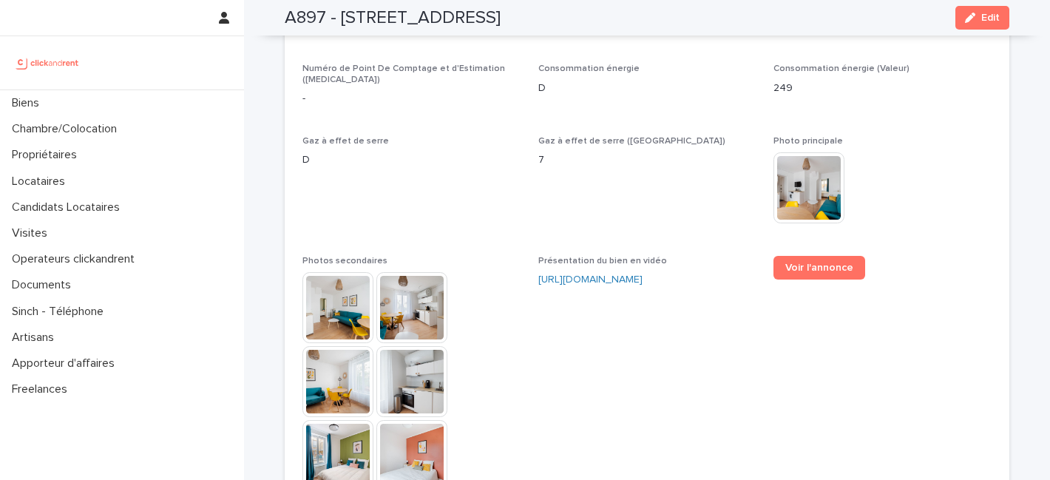
click at [616, 187] on span "Gaz à effet de serre (Valeur) 7" at bounding box center [647, 187] width 218 height 102
click at [631, 205] on span "Gaz à effet de serre (Valeur) 7" at bounding box center [647, 187] width 218 height 102
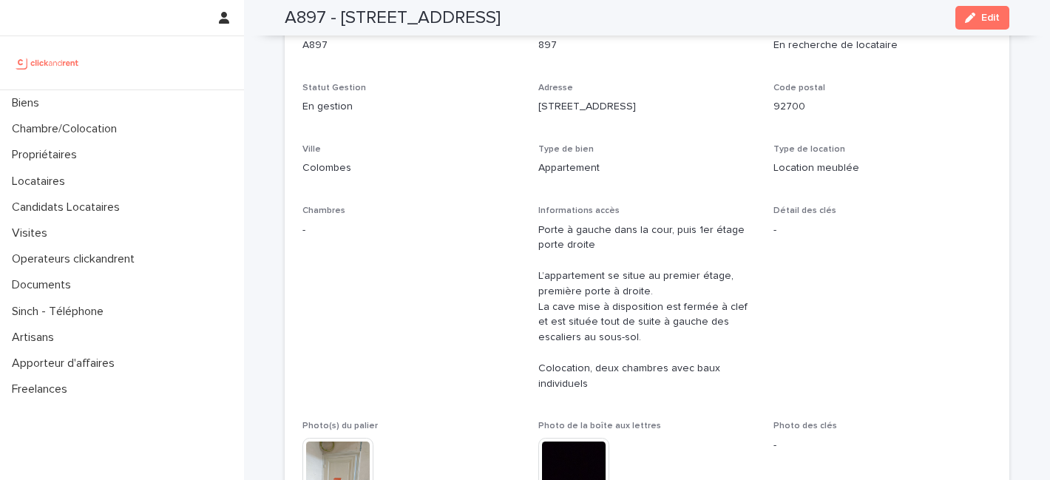
scroll to position [0, 0]
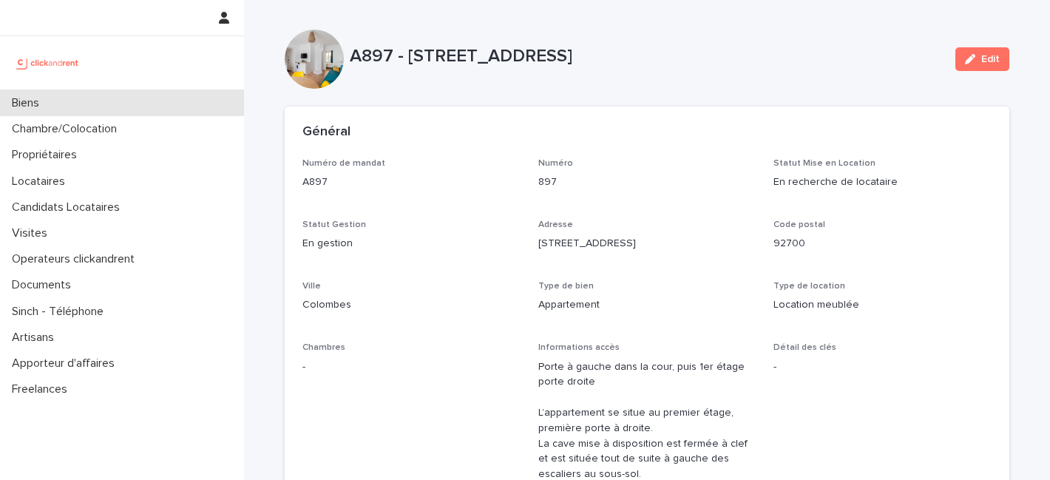
click at [24, 106] on p "Biens" at bounding box center [28, 103] width 45 height 14
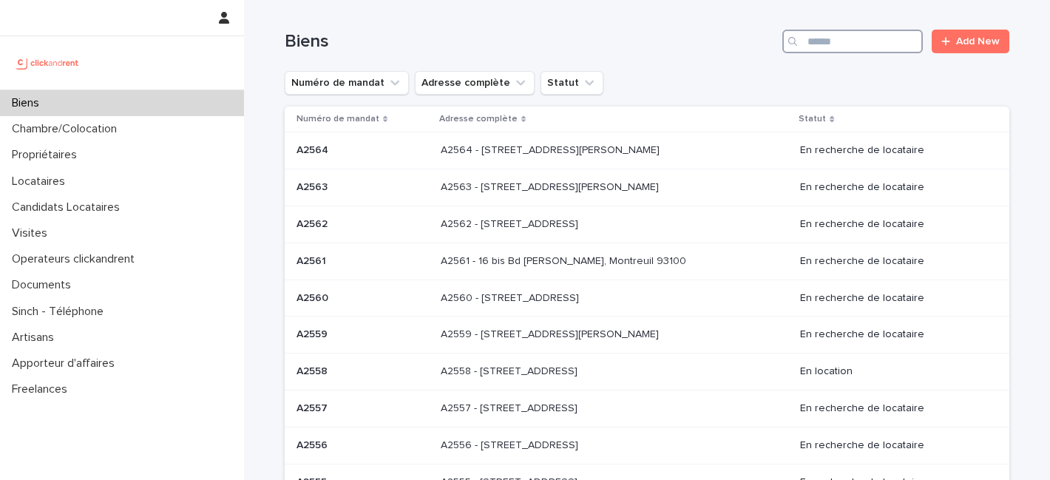
click at [822, 47] on input "Search" at bounding box center [852, 42] width 140 height 24
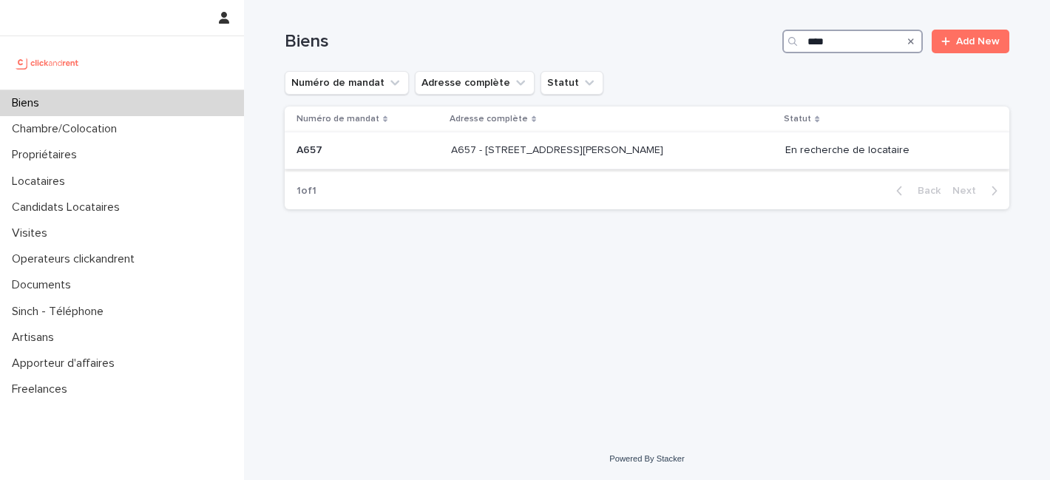
type input "****"
click at [591, 145] on p "A657 - [STREET_ADDRESS][PERSON_NAME]" at bounding box center [558, 149] width 215 height 16
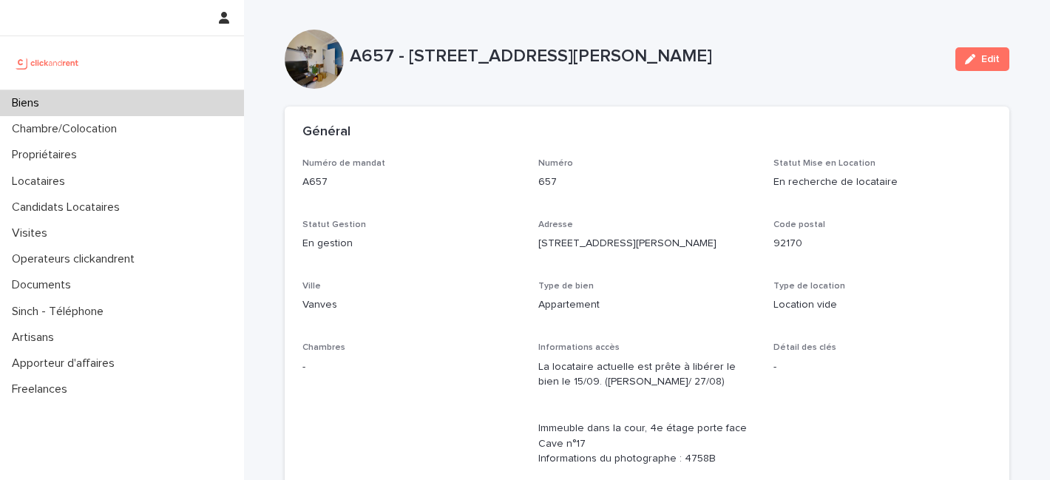
click at [752, 46] on p "A657 - [STREET_ADDRESS][PERSON_NAME]" at bounding box center [647, 56] width 594 height 21
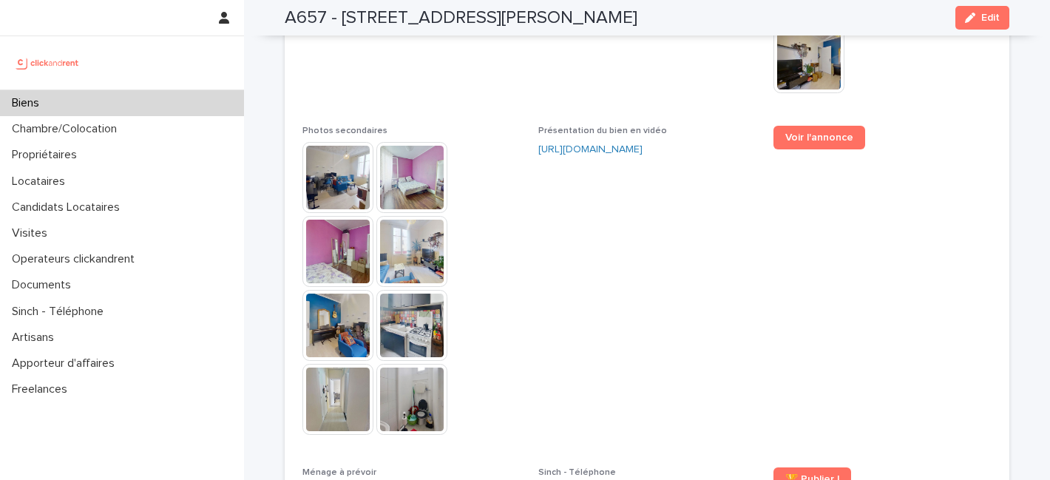
scroll to position [3334, 0]
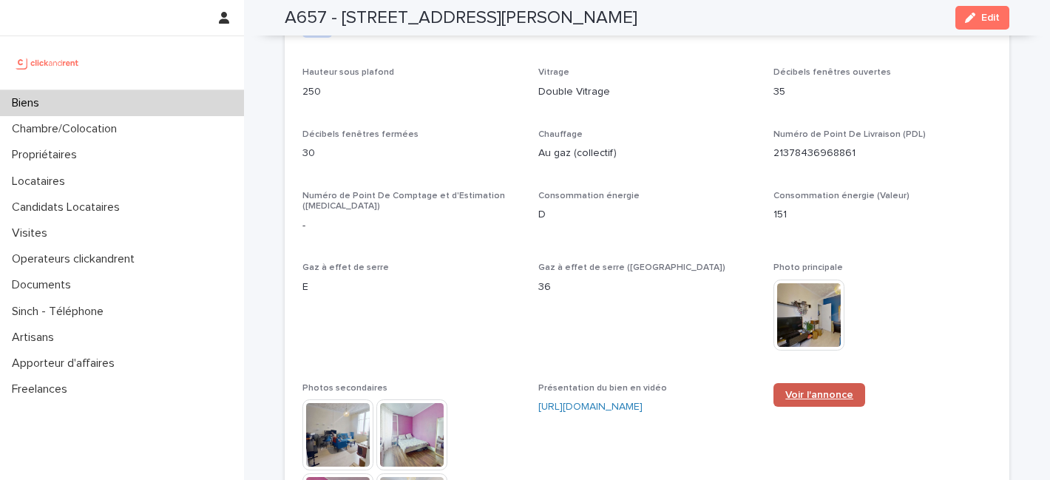
click at [809, 390] on span "Voir l'annonce" at bounding box center [819, 395] width 68 height 10
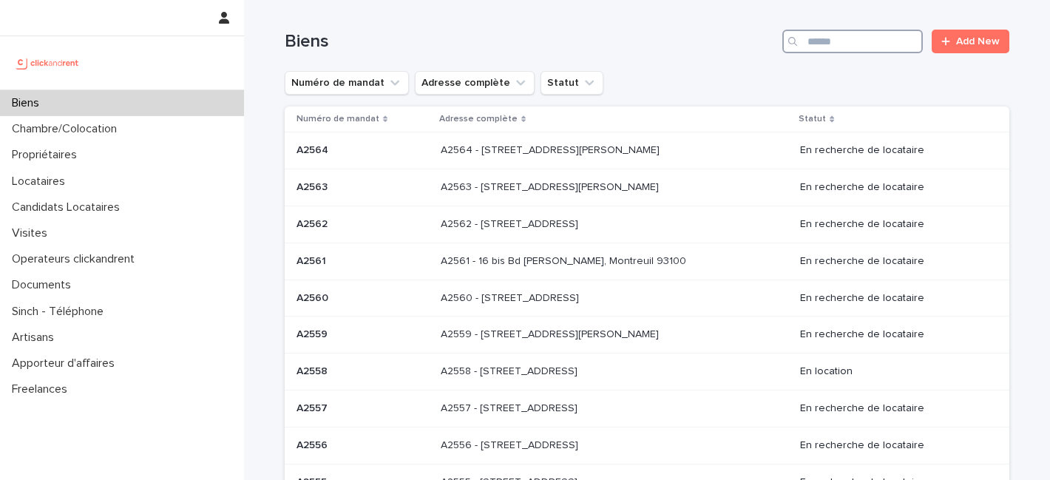
click at [818, 43] on input "Search" at bounding box center [852, 42] width 140 height 24
paste input "****"
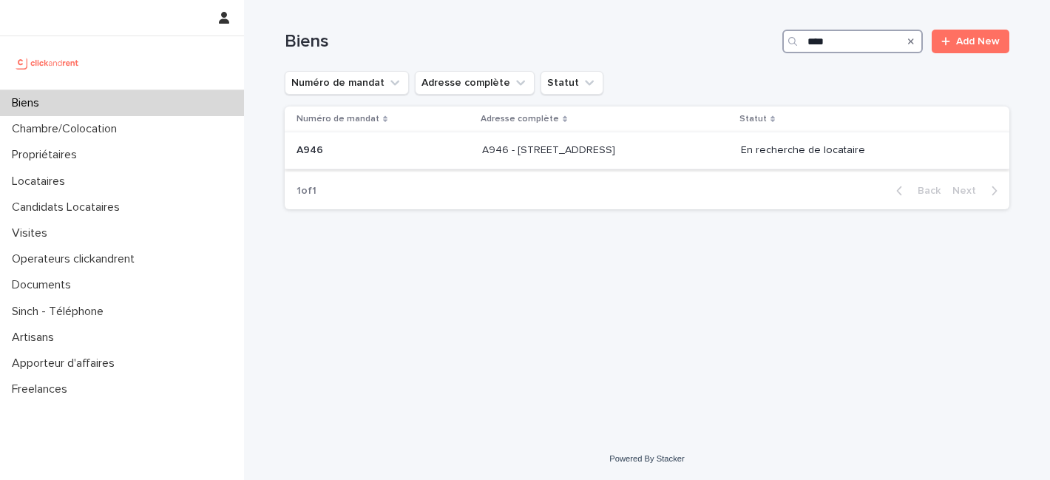
type input "****"
click at [536, 146] on p "A946 - [STREET_ADDRESS]" at bounding box center [550, 149] width 136 height 16
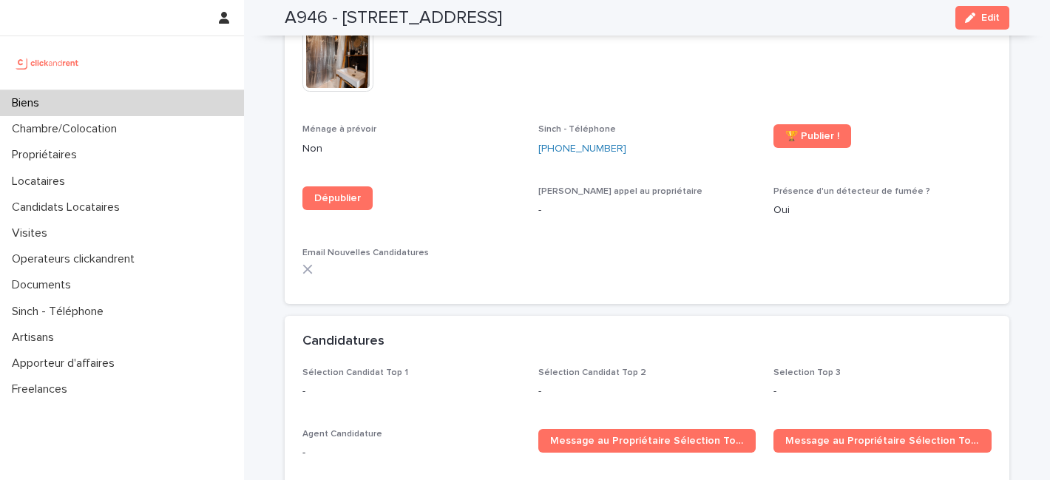
scroll to position [4373, 0]
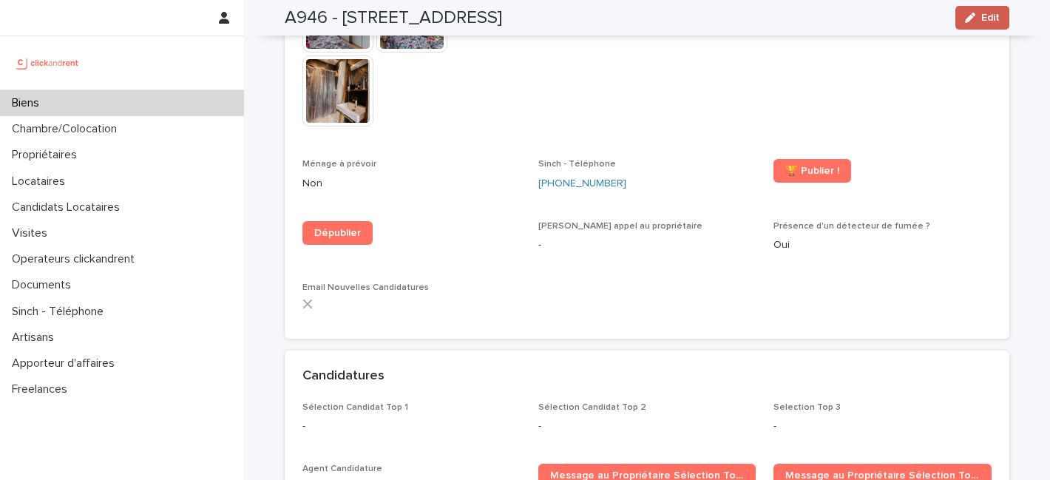
click at [984, 9] on button "Edit" at bounding box center [982, 18] width 54 height 24
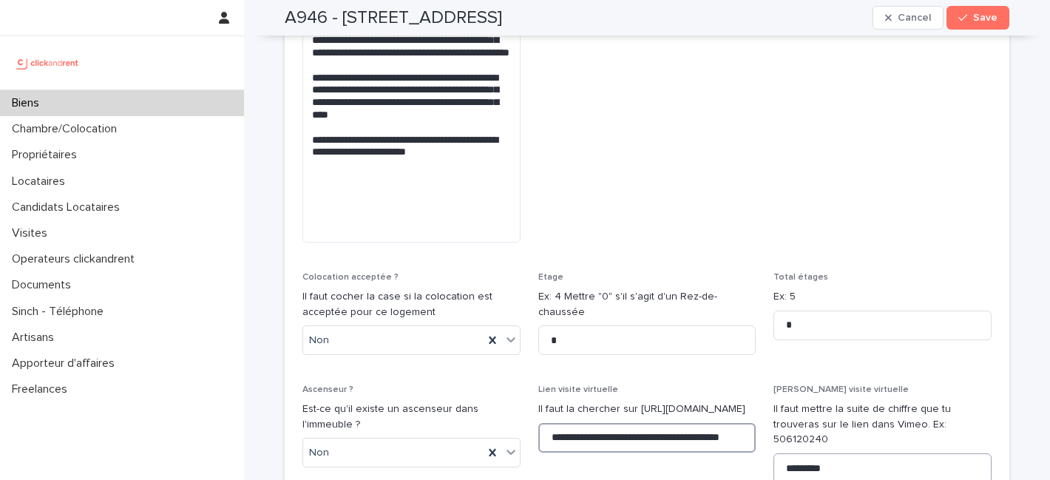
scroll to position [0, 36]
drag, startPoint x: 545, startPoint y: 375, endPoint x: 783, endPoint y: 398, distance: 239.8
paste input "**********"
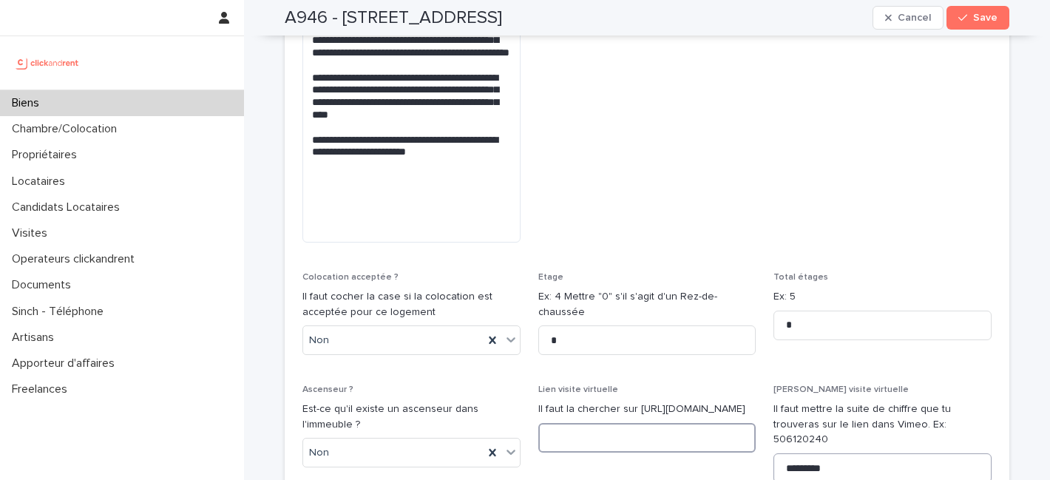
type input "**********"
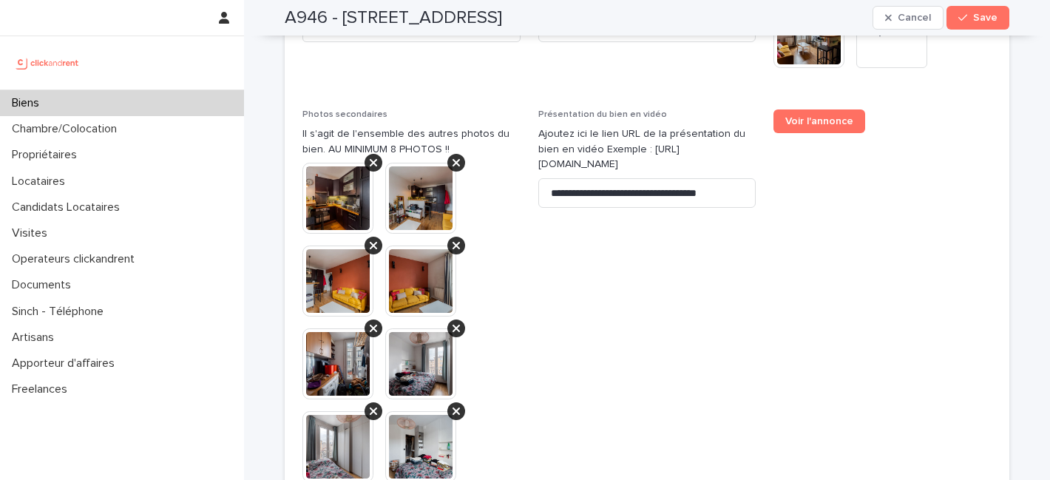
scroll to position [6068, 0]
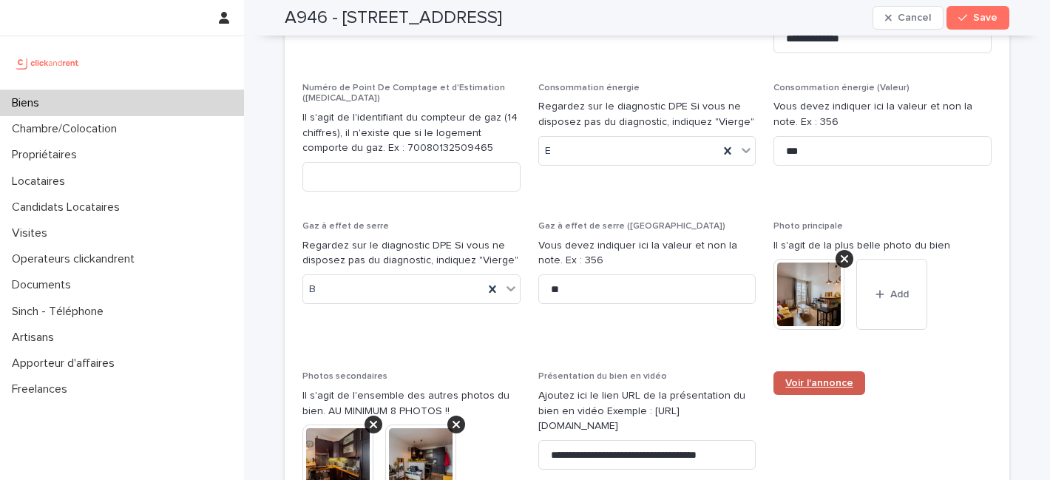
click at [828, 378] on span "Voir l'annonce" at bounding box center [819, 383] width 68 height 10
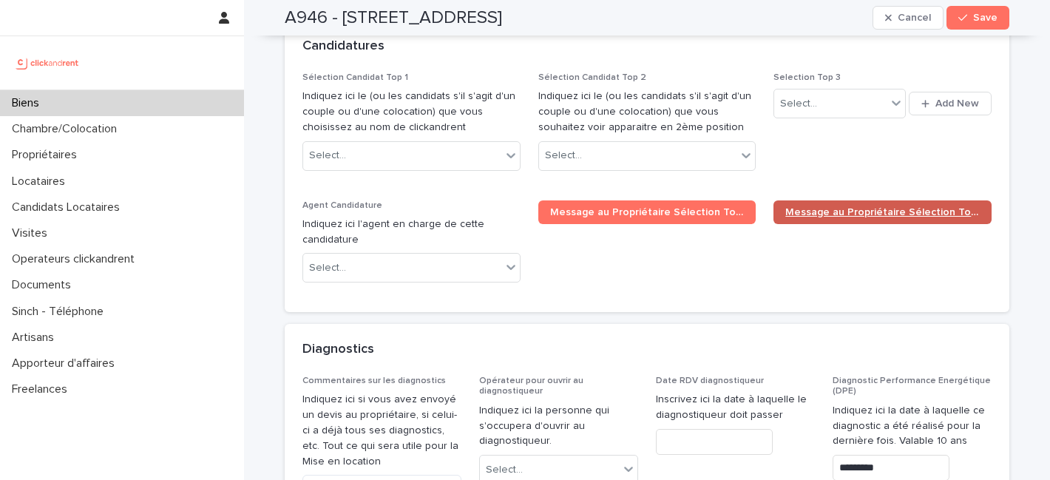
scroll to position [7329, 0]
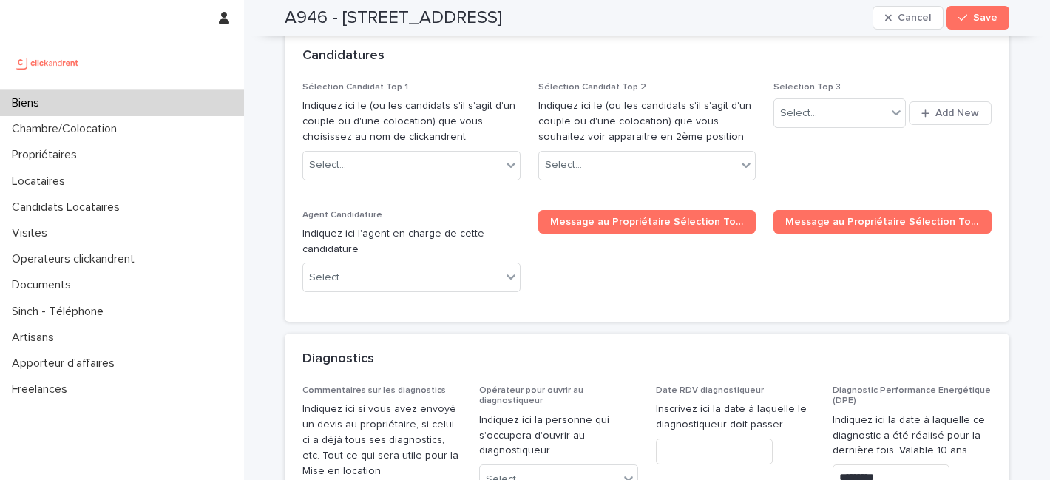
drag, startPoint x: 976, startPoint y: 12, endPoint x: 925, endPoint y: 81, distance: 86.6
click at [976, 12] on button "Save" at bounding box center [977, 18] width 63 height 24
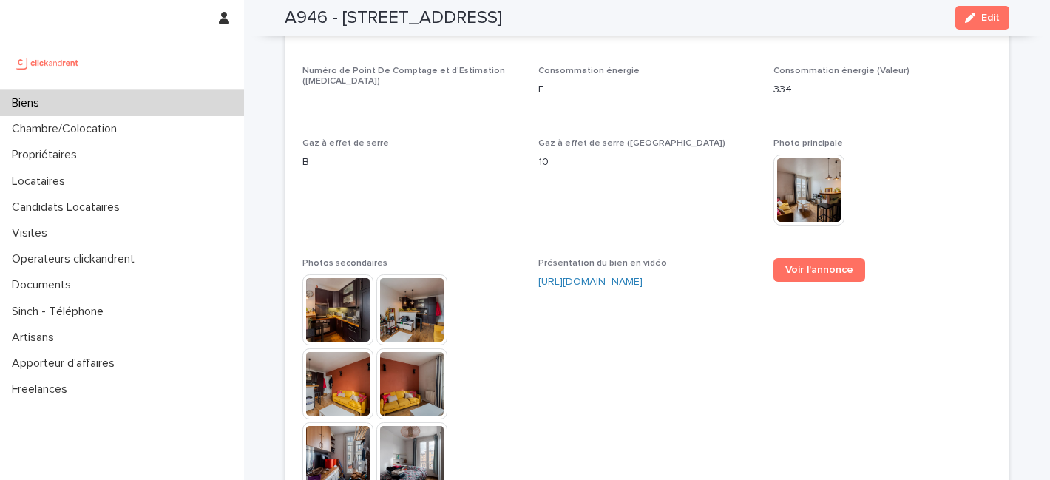
scroll to position [3691, 0]
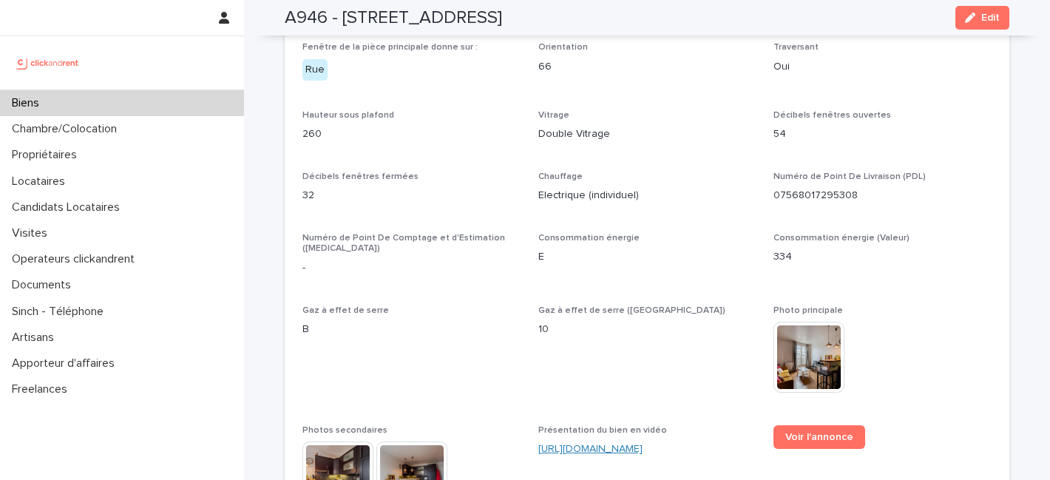
click at [642, 443] on link "[URL][DOMAIN_NAME]" at bounding box center [590, 448] width 104 height 10
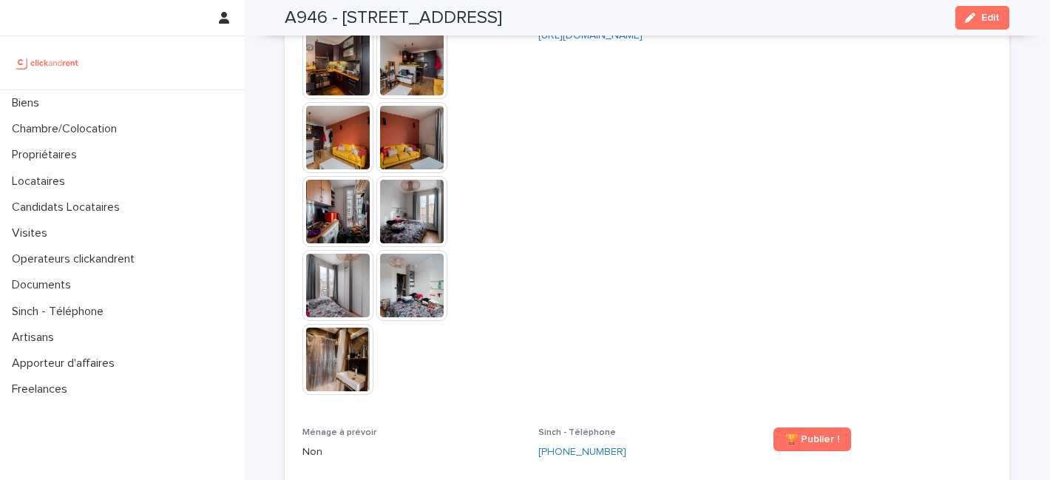
scroll to position [3866, 0]
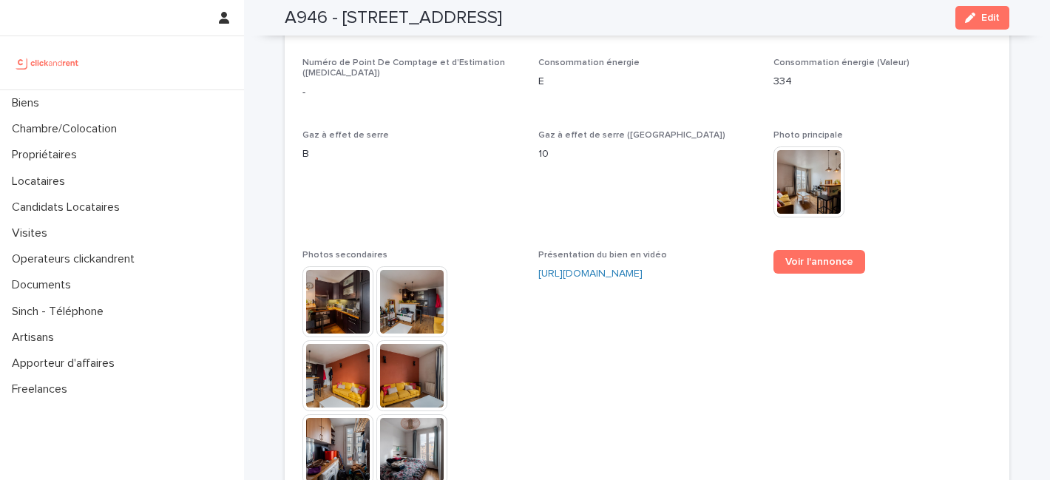
click at [747, 418] on span "Présentation du bien en vidéo [URL][DOMAIN_NAME]" at bounding box center [647, 449] width 218 height 398
click at [638, 406] on span "Présentation du bien en vidéo [URL][DOMAIN_NAME]" at bounding box center [647, 449] width 218 height 398
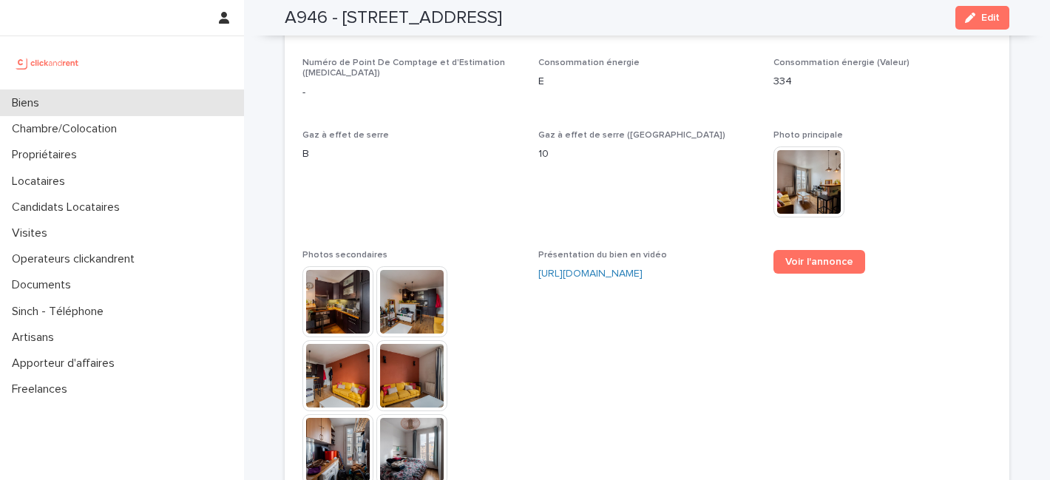
click at [32, 108] on p "Biens" at bounding box center [28, 103] width 45 height 14
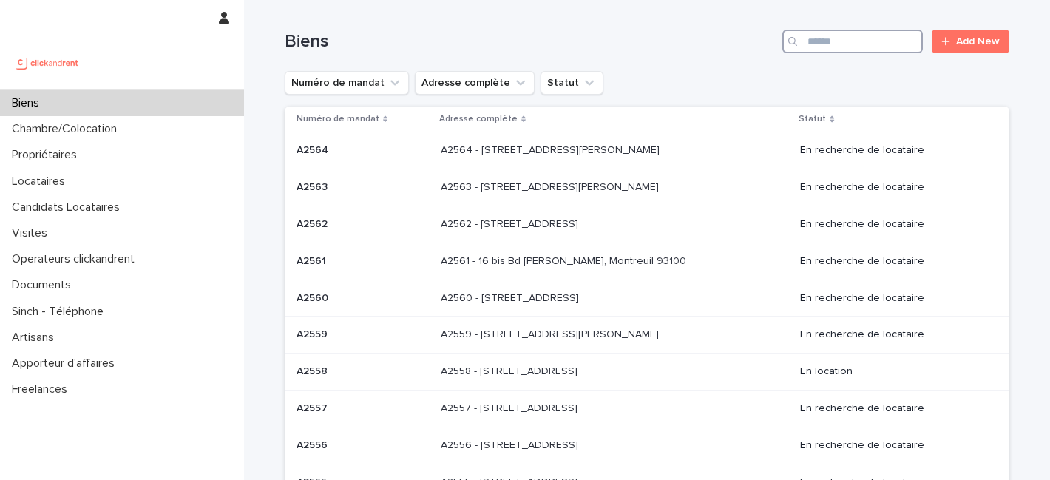
click at [823, 44] on input "Search" at bounding box center [852, 42] width 140 height 24
paste input "****"
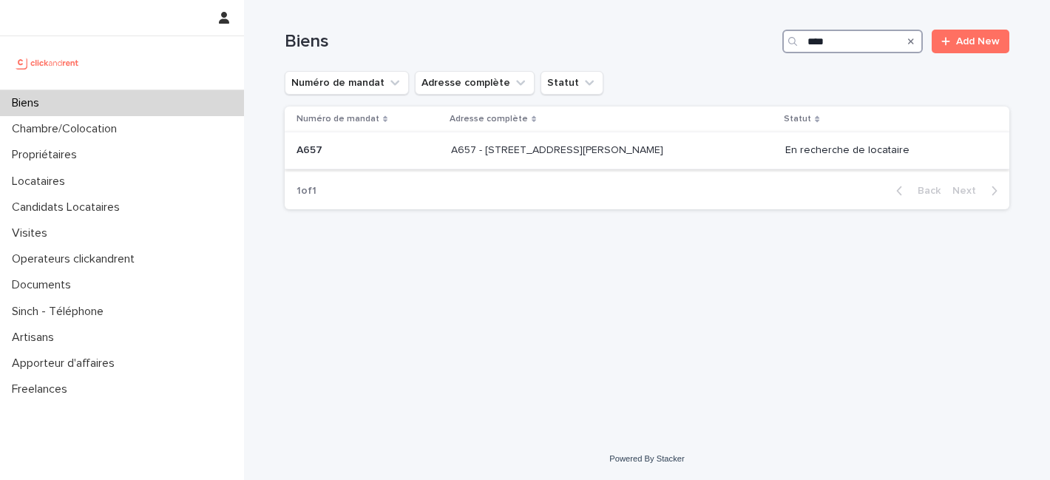
type input "****"
click at [589, 154] on p "A657 - [STREET_ADDRESS][PERSON_NAME]" at bounding box center [558, 149] width 215 height 16
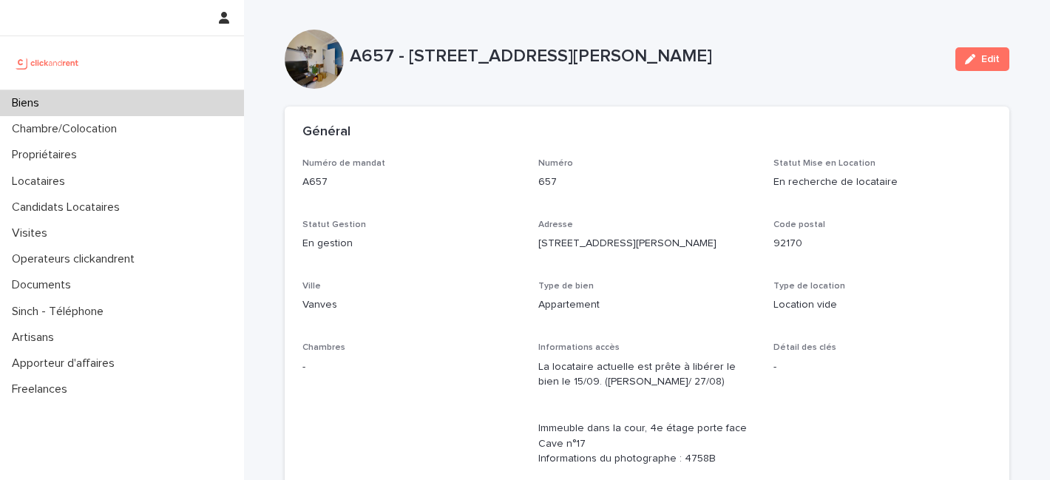
click at [814, 68] on div "A657 - [STREET_ADDRESS][PERSON_NAME]" at bounding box center [647, 59] width 594 height 27
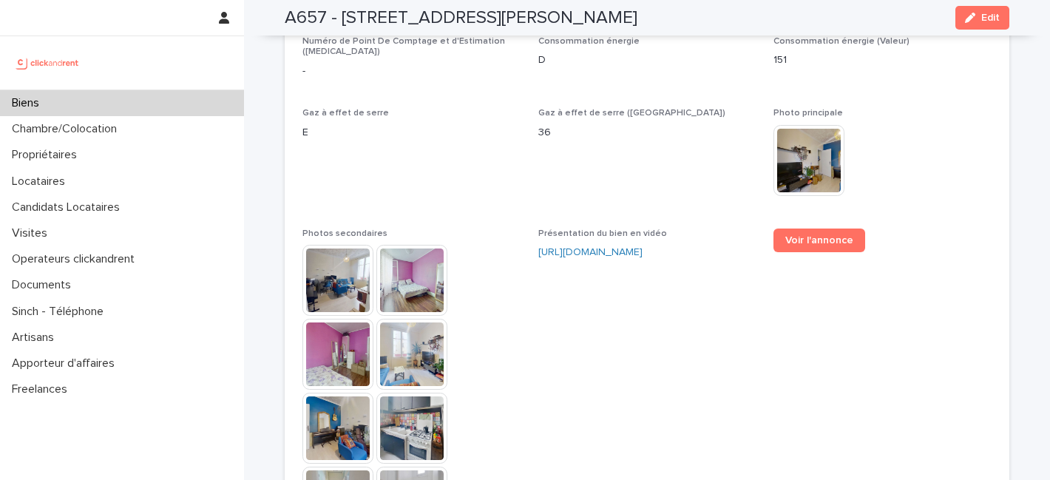
scroll to position [3461, 0]
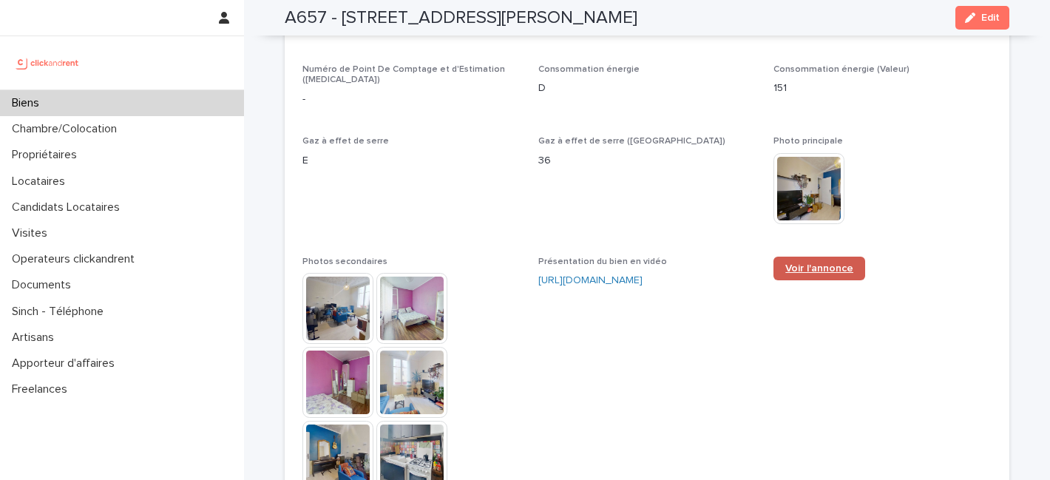
click at [813, 263] on span "Voir l'annonce" at bounding box center [819, 268] width 68 height 10
click at [555, 81] on p "D" at bounding box center [647, 89] width 218 height 16
drag, startPoint x: 332, startPoint y: 17, endPoint x: 628, endPoint y: 28, distance: 296.6
click at [628, 28] on div "A657 - [STREET_ADDRESS][PERSON_NAME] Edit" at bounding box center [647, 17] width 724 height 35
copy h2 "[STREET_ADDRESS][PERSON_NAME]"
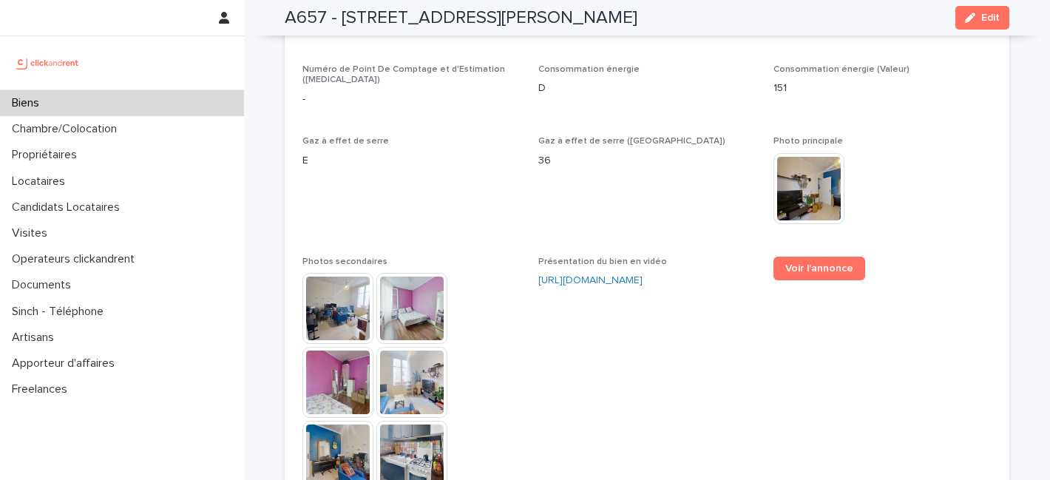
click at [704, 153] on p "36" at bounding box center [647, 161] width 218 height 16
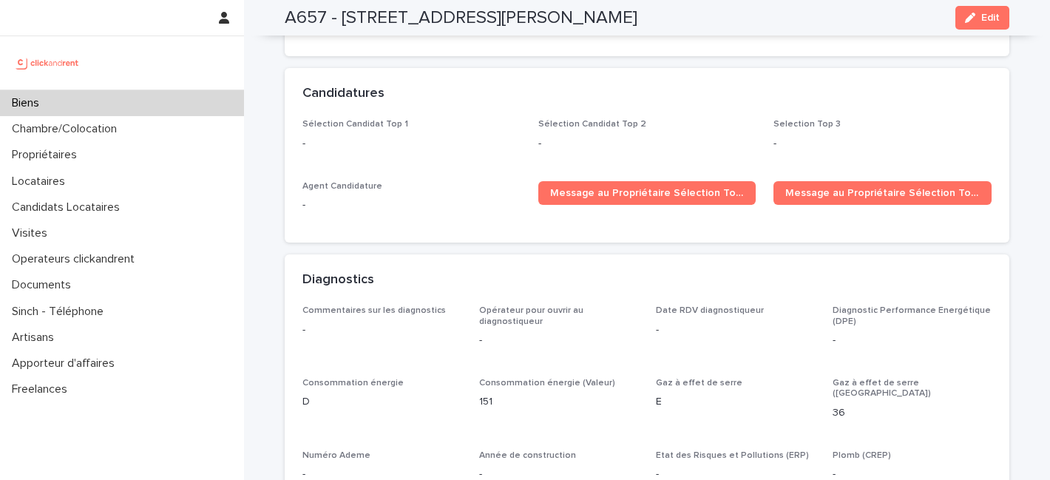
scroll to position [4310, 0]
